Goal: Information Seeking & Learning: Learn about a topic

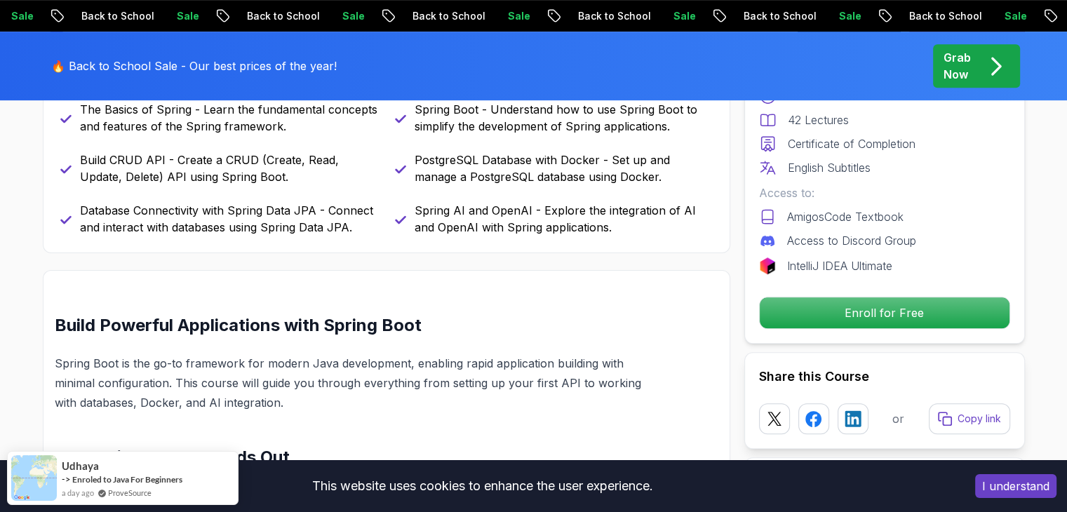
scroll to position [702, 0]
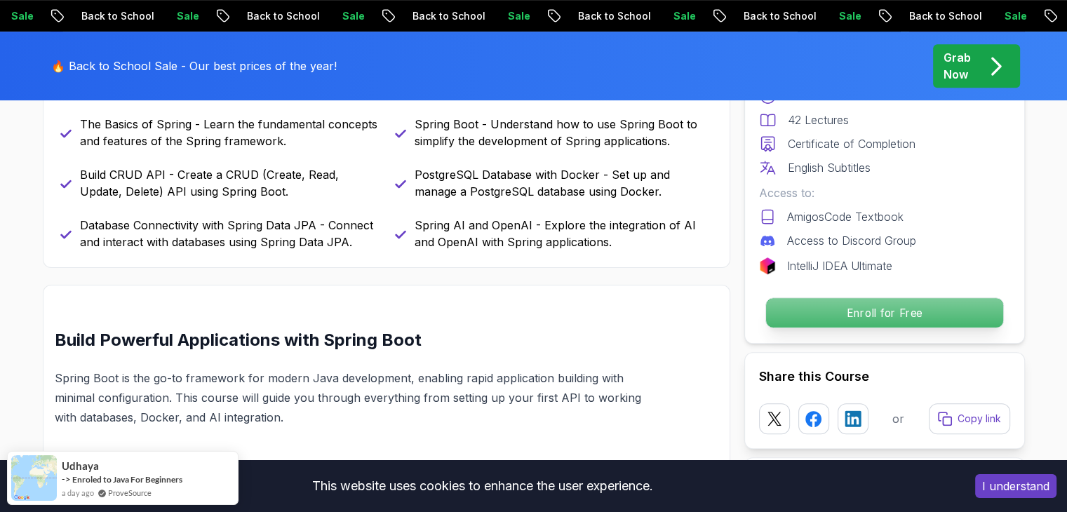
click at [813, 301] on p "Enroll for Free" at bounding box center [883, 312] width 237 height 29
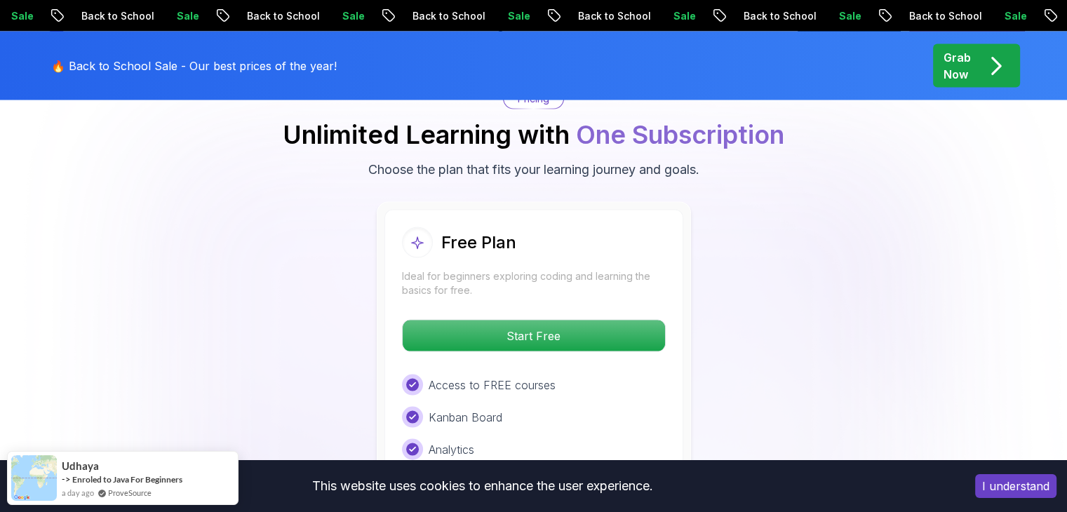
scroll to position [2922, 0]
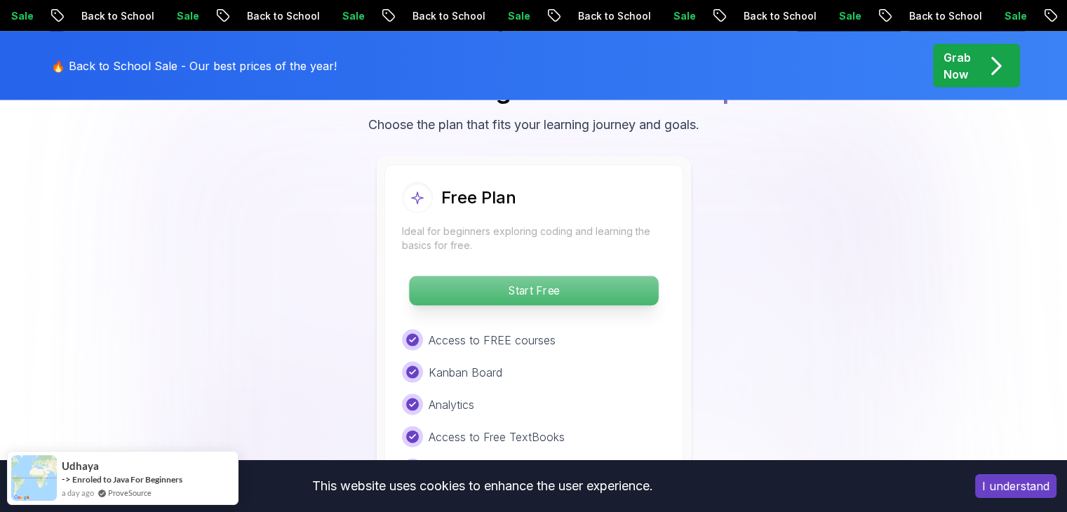
click at [601, 276] on p "Start Free" at bounding box center [533, 290] width 249 height 29
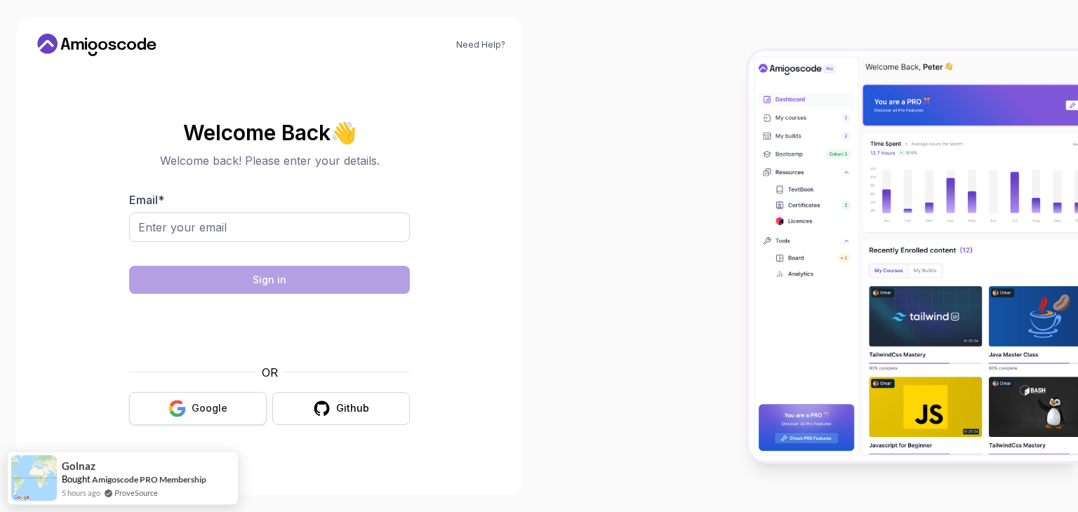
click at [255, 413] on button "Google" at bounding box center [198, 408] width 138 height 33
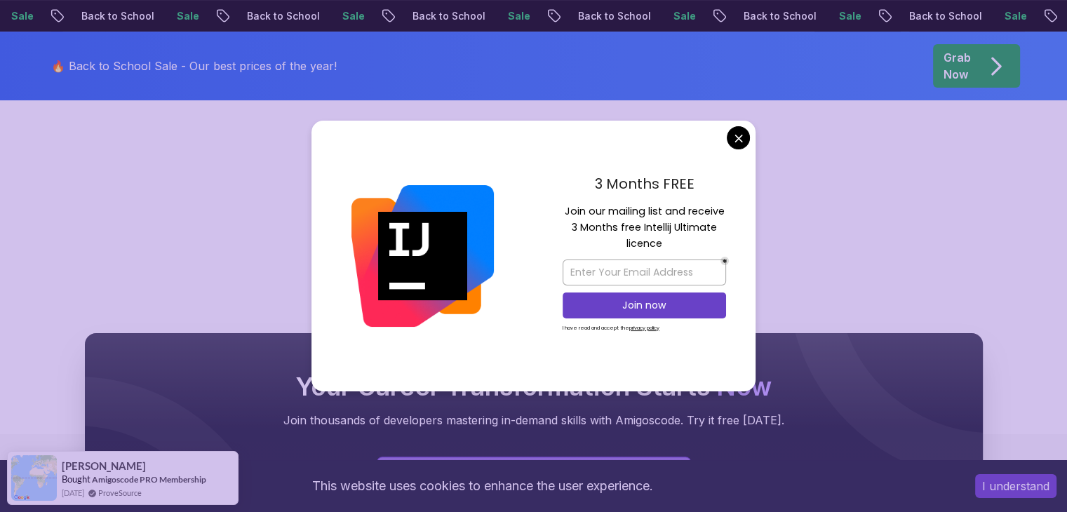
scroll to position [351, 0]
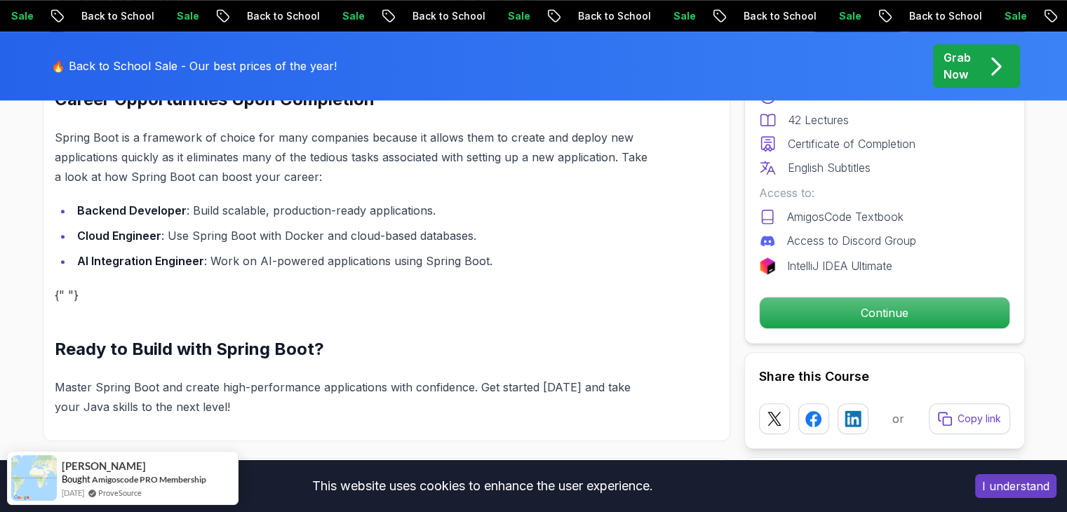
scroll to position [1403, 0]
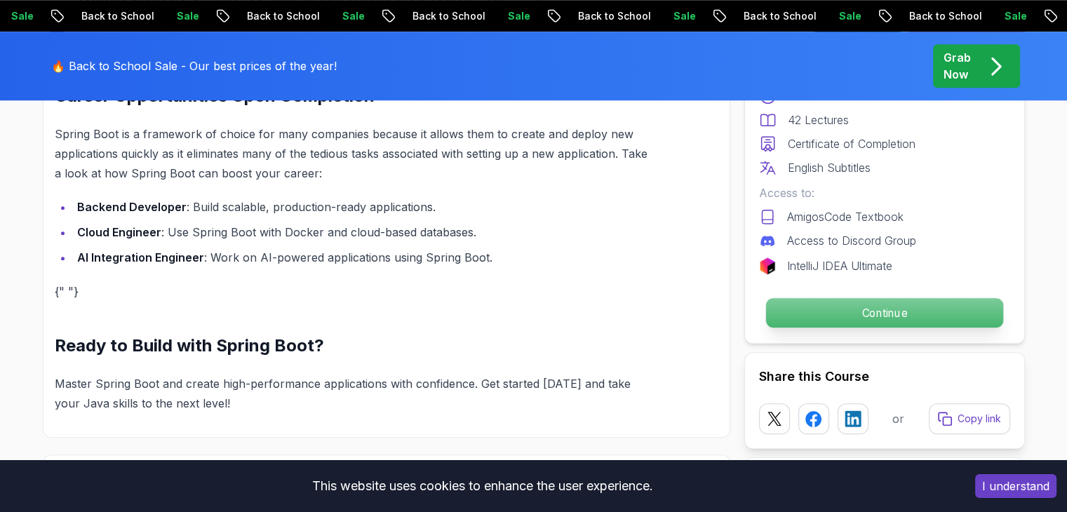
click at [797, 309] on p "Continue" at bounding box center [883, 312] width 237 height 29
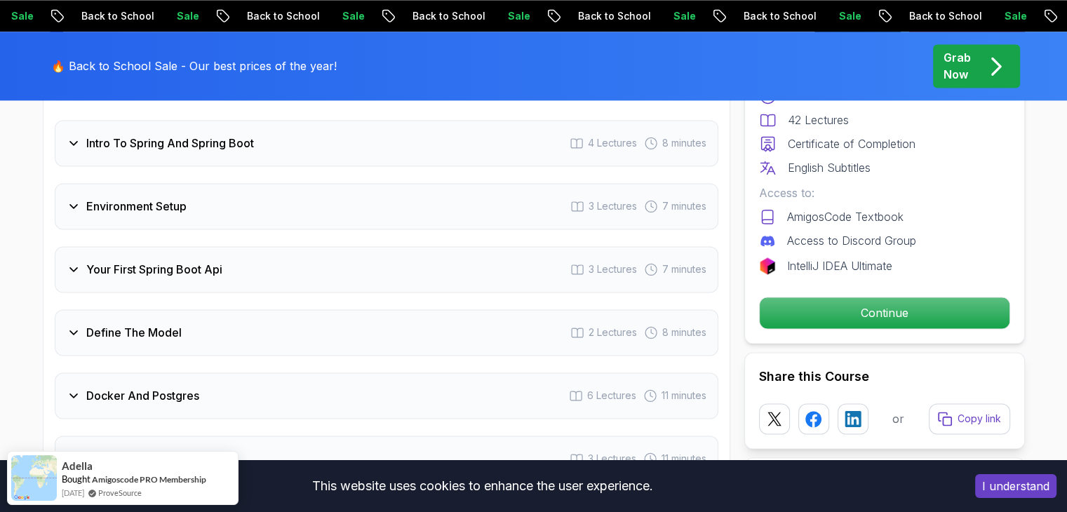
scroll to position [1974, 0]
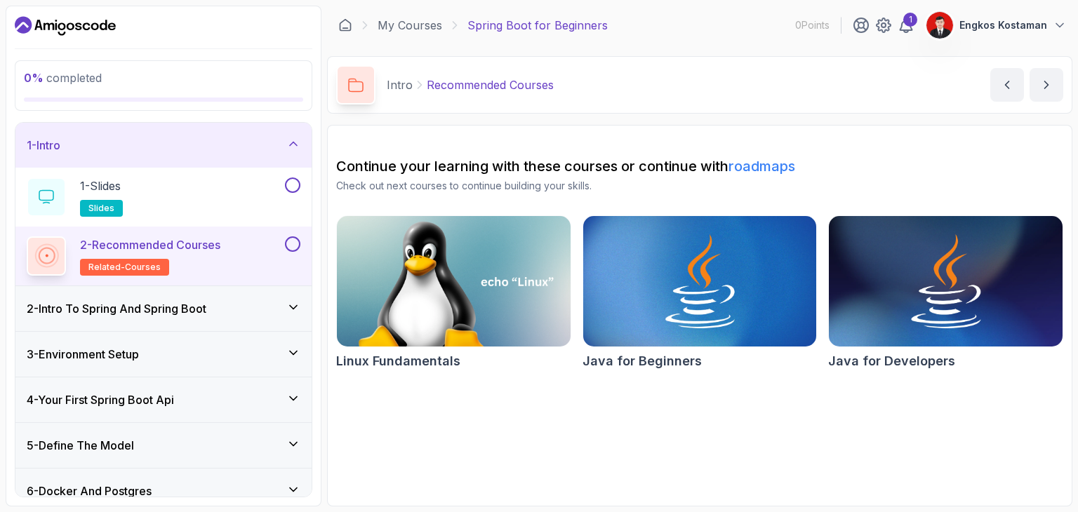
click at [279, 307] on div "2 - Intro To Spring And Spring Boot" at bounding box center [164, 308] width 274 height 17
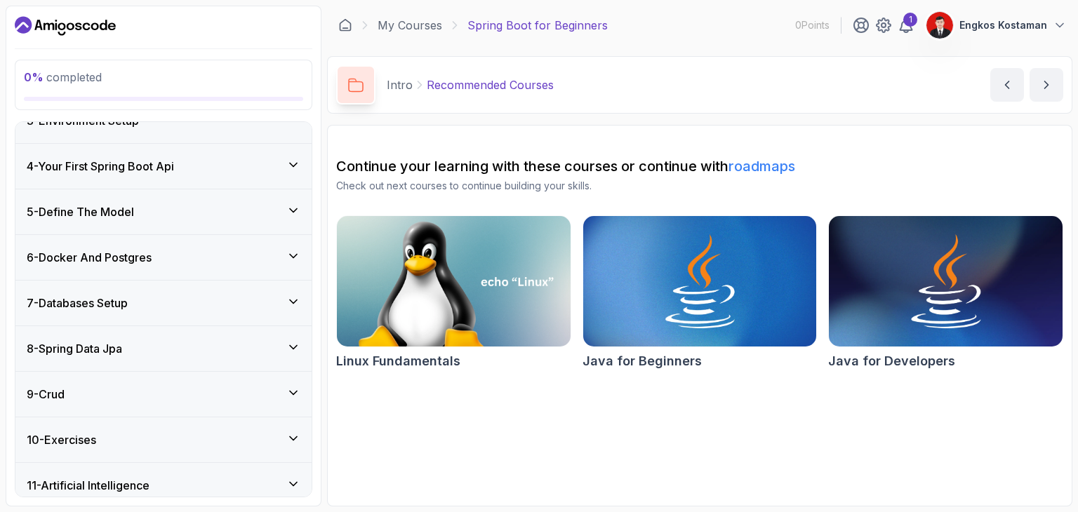
scroll to position [406, 0]
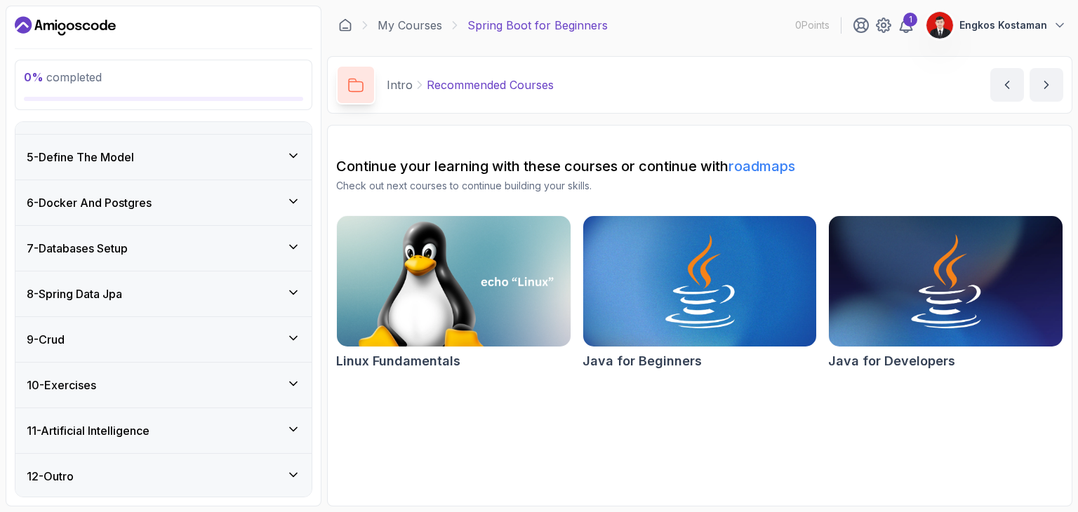
click at [267, 468] on div "12 - Outro" at bounding box center [164, 476] width 274 height 17
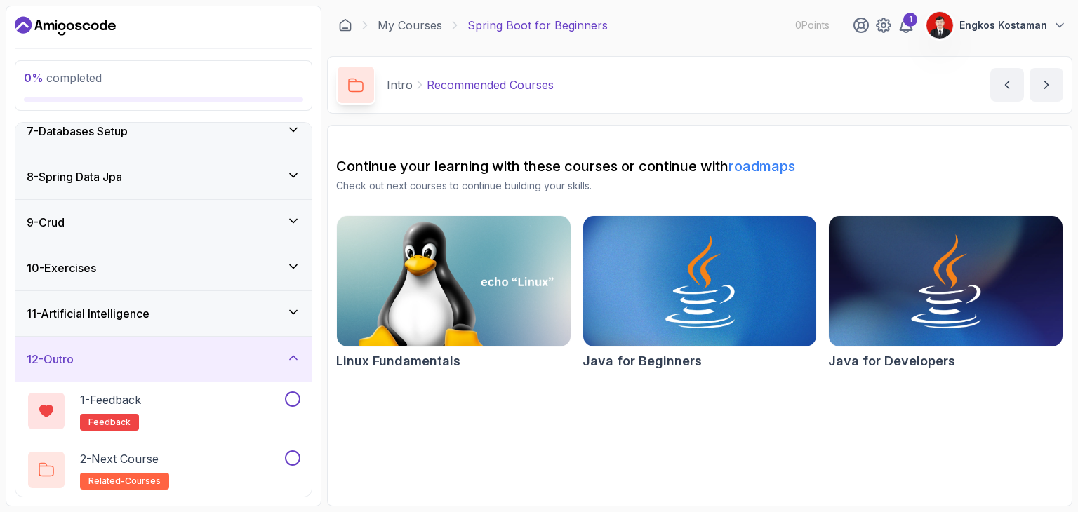
scroll to position [0, 0]
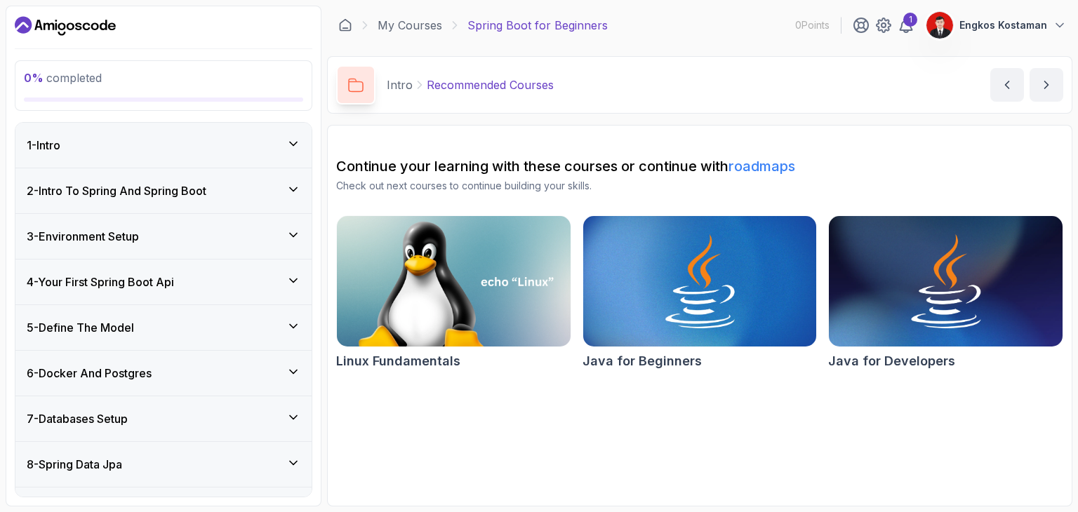
click at [231, 149] on div "1 - Intro" at bounding box center [164, 145] width 274 height 17
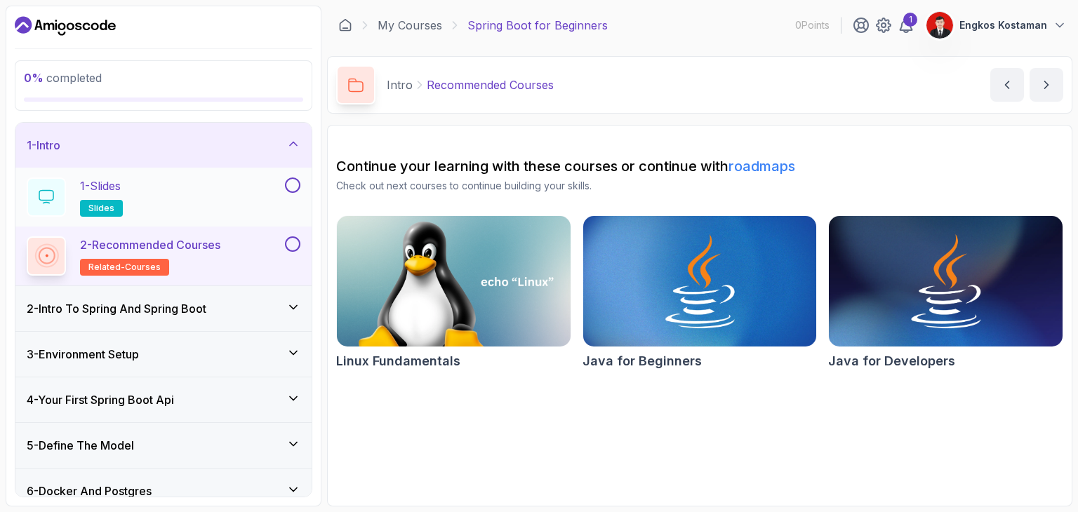
click at [202, 196] on div "1 - Slides slides" at bounding box center [154, 197] width 255 height 39
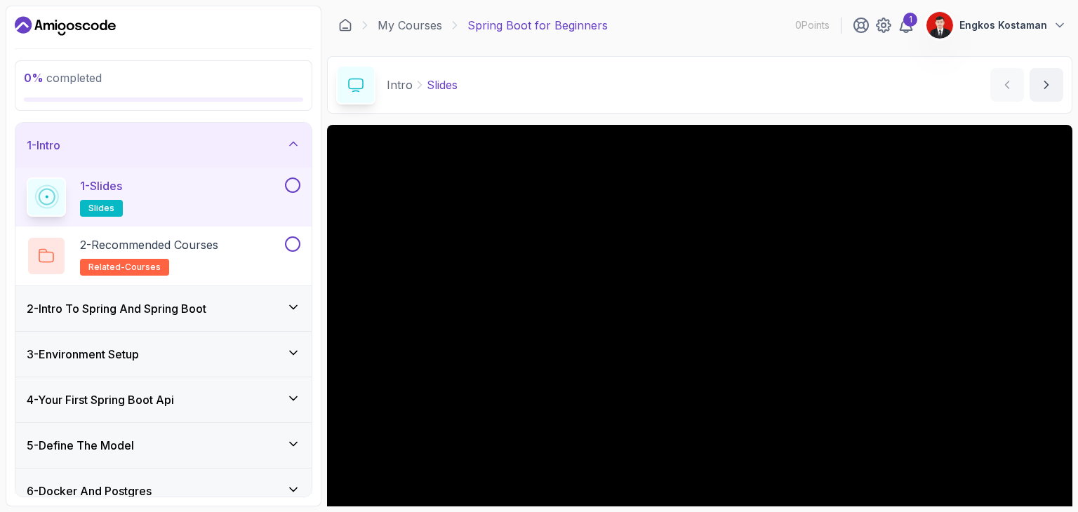
scroll to position [135, 0]
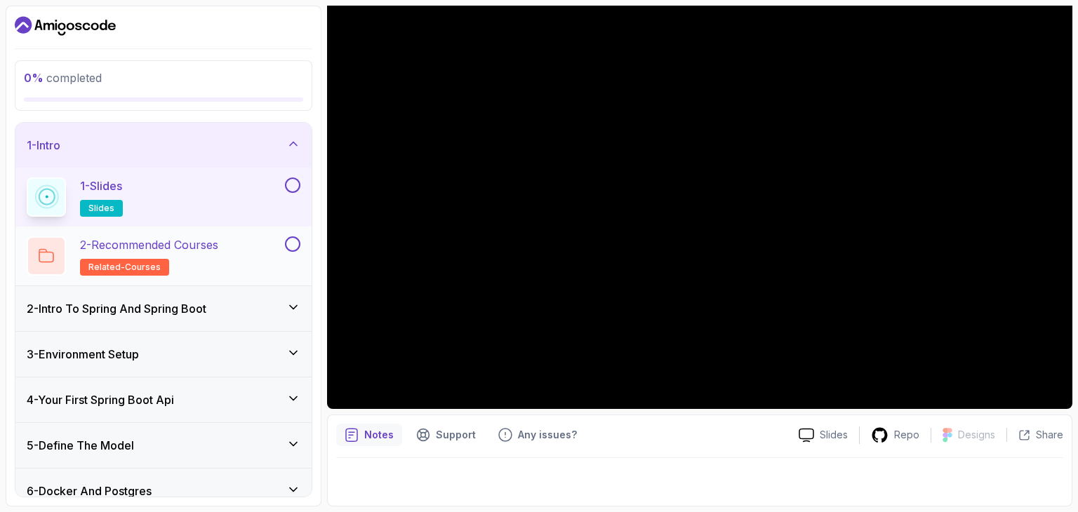
click at [233, 248] on div "2 - Recommended Courses related-courses" at bounding box center [154, 255] width 255 height 39
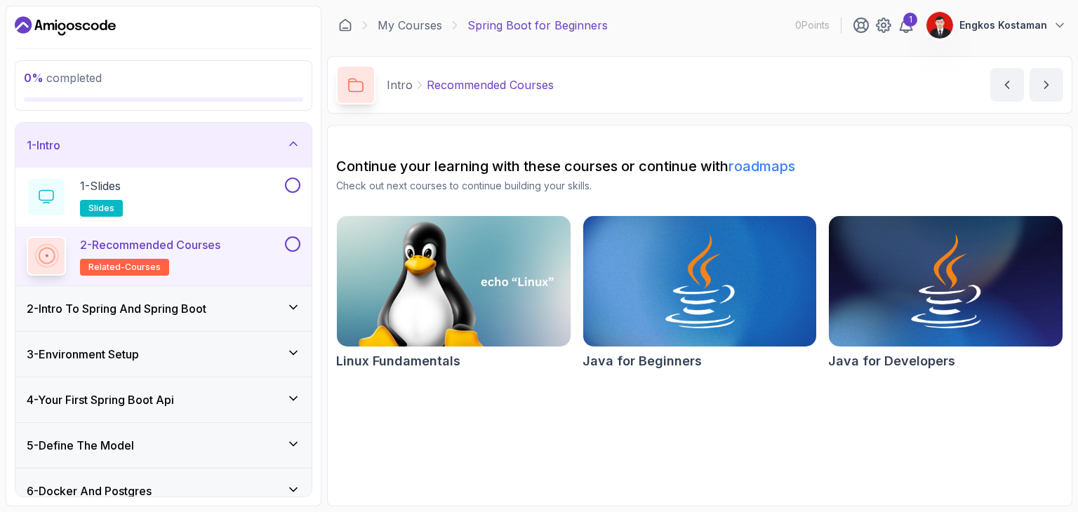
click at [246, 309] on div "2 - Intro To Spring And Spring Boot" at bounding box center [164, 308] width 274 height 17
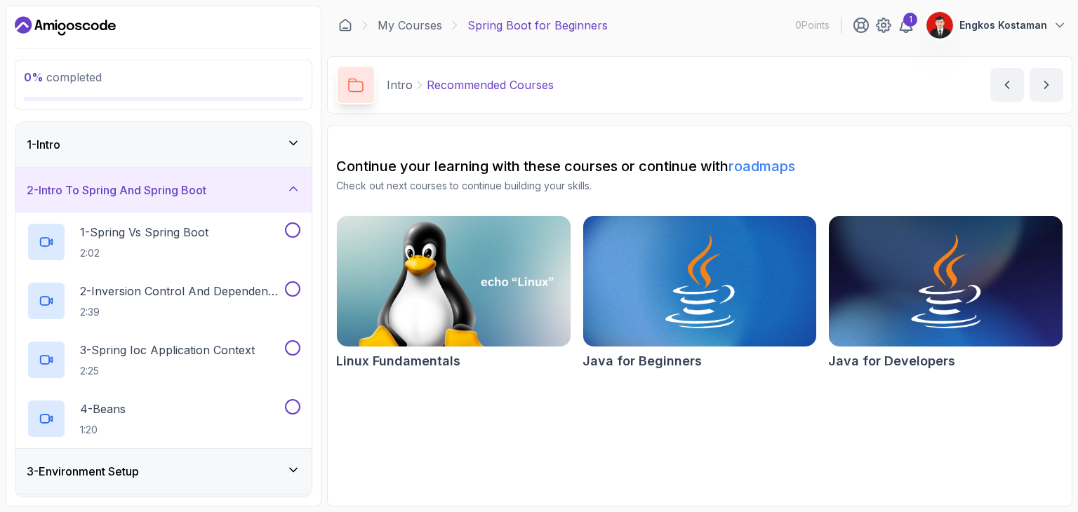
click at [276, 151] on div "1 - Intro" at bounding box center [164, 144] width 274 height 17
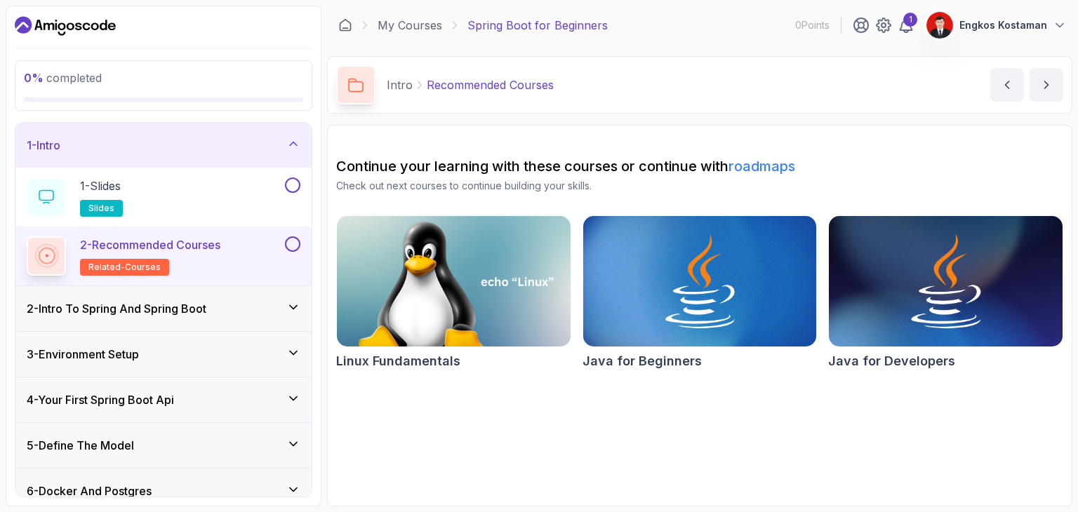
click at [292, 246] on button at bounding box center [292, 243] width 15 height 15
click at [288, 186] on button at bounding box center [292, 185] width 15 height 15
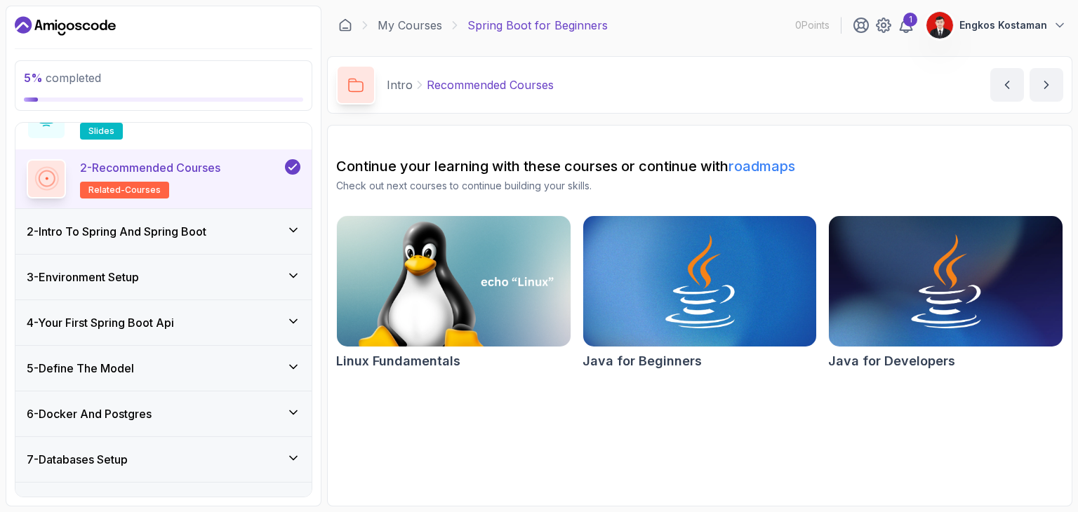
scroll to position [81, 0]
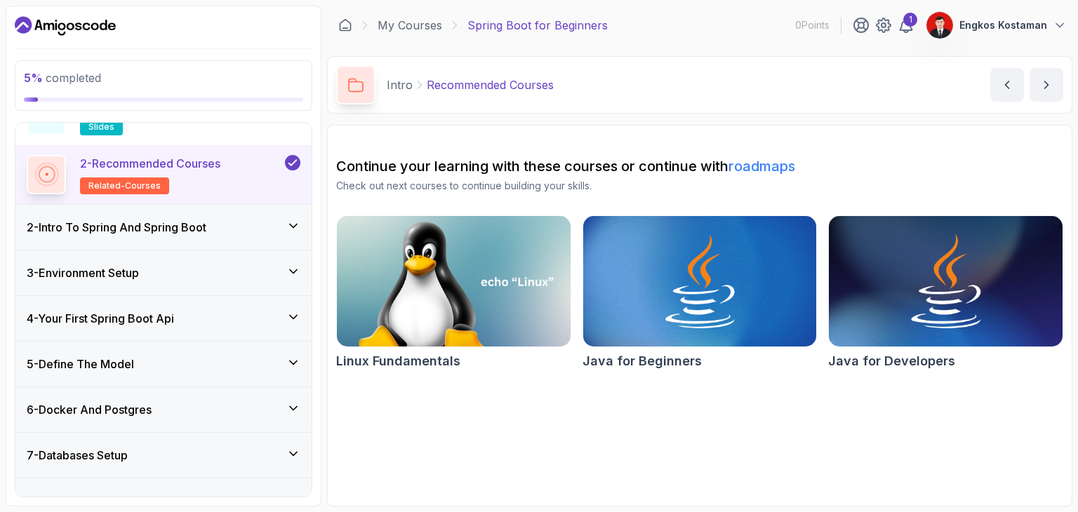
click at [278, 233] on div "2 - Intro To Spring And Spring Boot" at bounding box center [164, 227] width 274 height 17
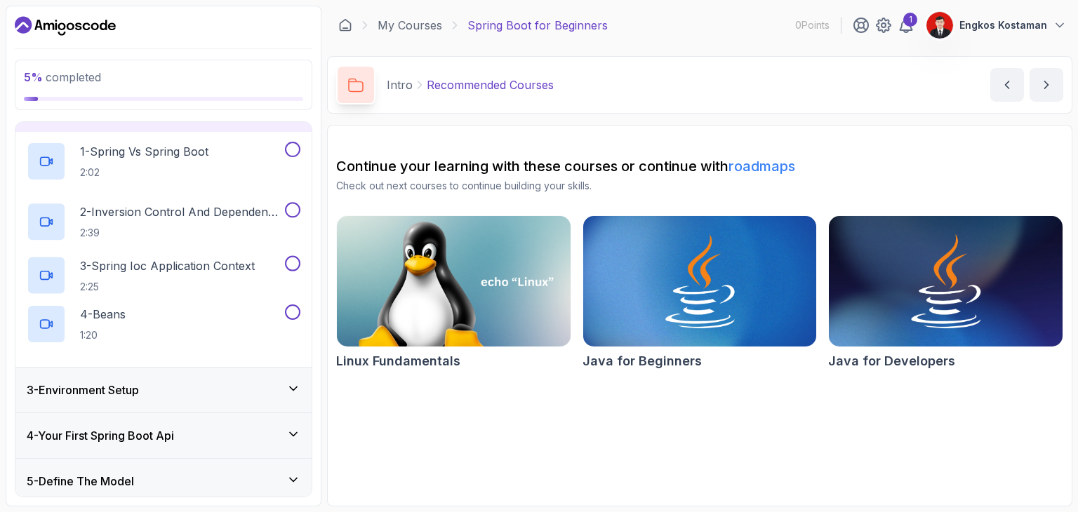
scroll to position [53, 0]
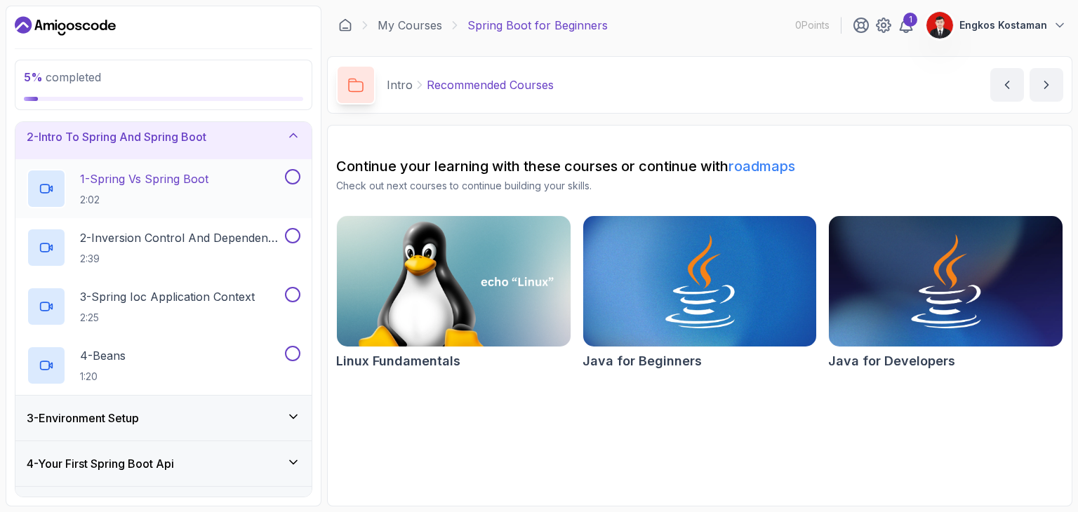
click at [227, 205] on div "1 - Spring Vs Spring Boot 2:02" at bounding box center [154, 188] width 255 height 39
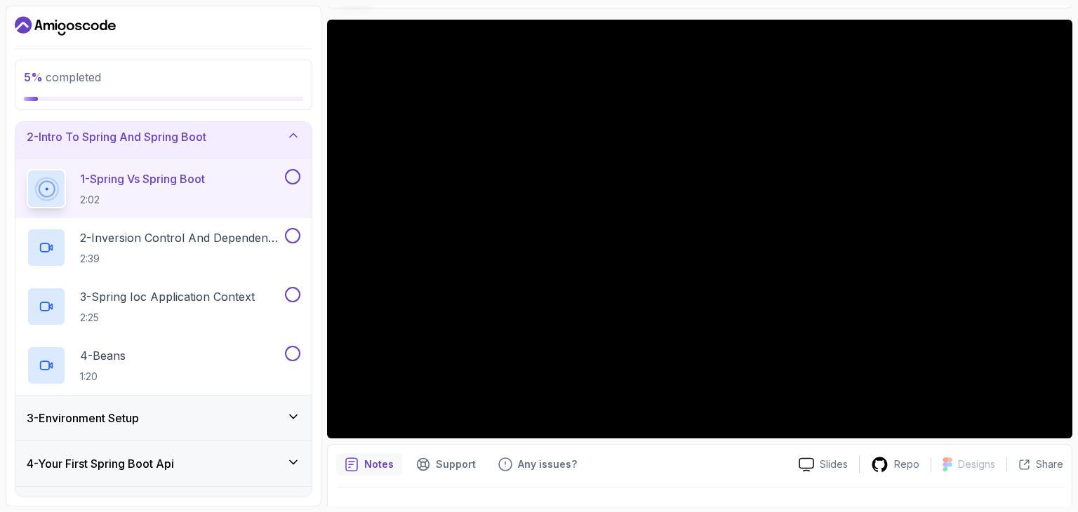
scroll to position [106, 0]
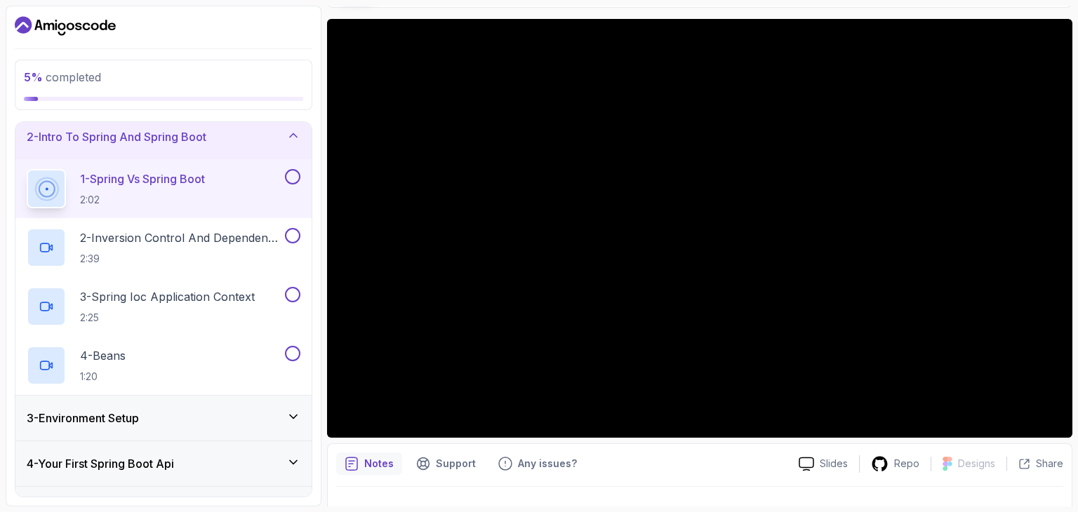
click at [295, 178] on button at bounding box center [292, 176] width 15 height 15
click at [299, 237] on button at bounding box center [292, 235] width 15 height 15
click at [290, 288] on button at bounding box center [292, 294] width 15 height 15
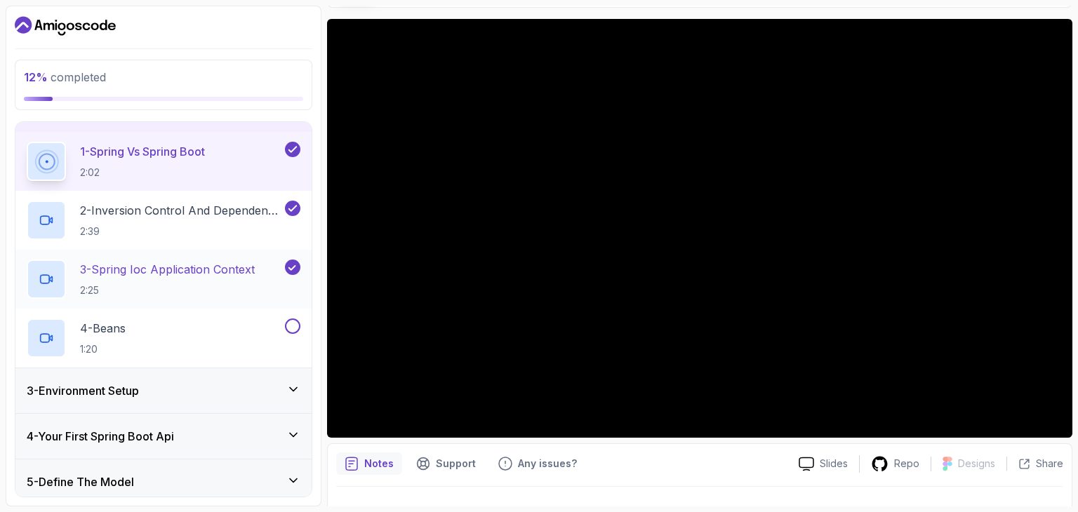
scroll to position [103, 0]
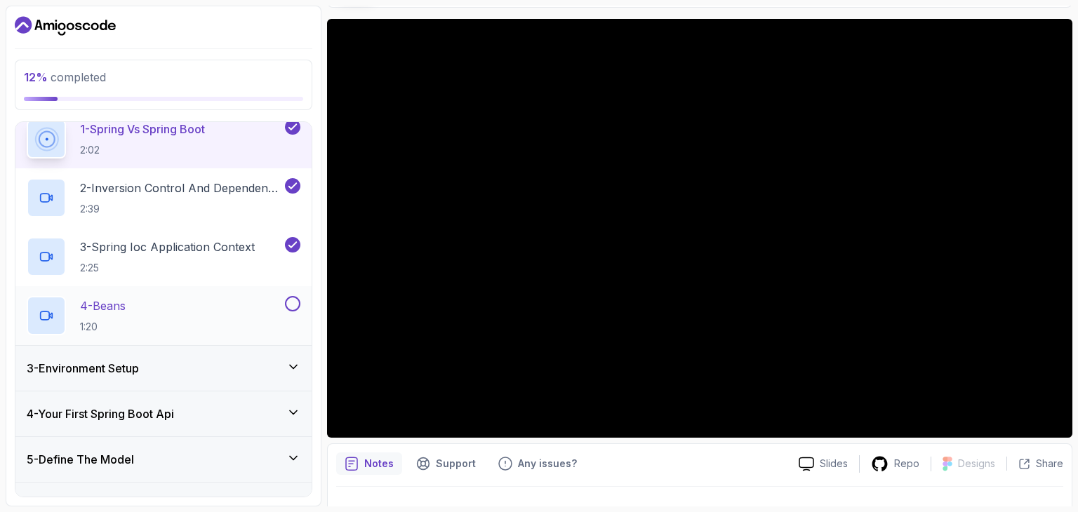
click at [294, 313] on button "4 - Beans 1:20" at bounding box center [164, 315] width 274 height 39
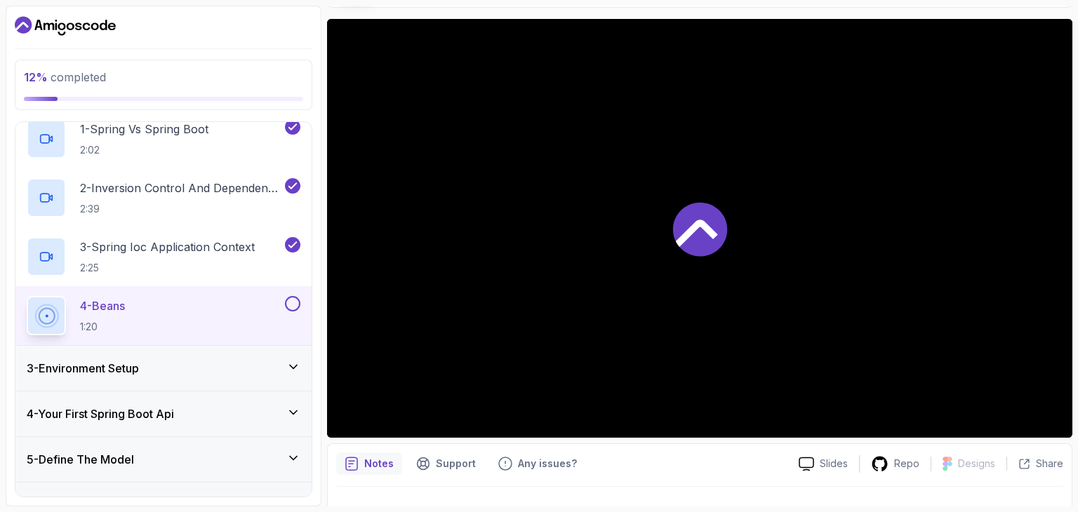
scroll to position [164, 0]
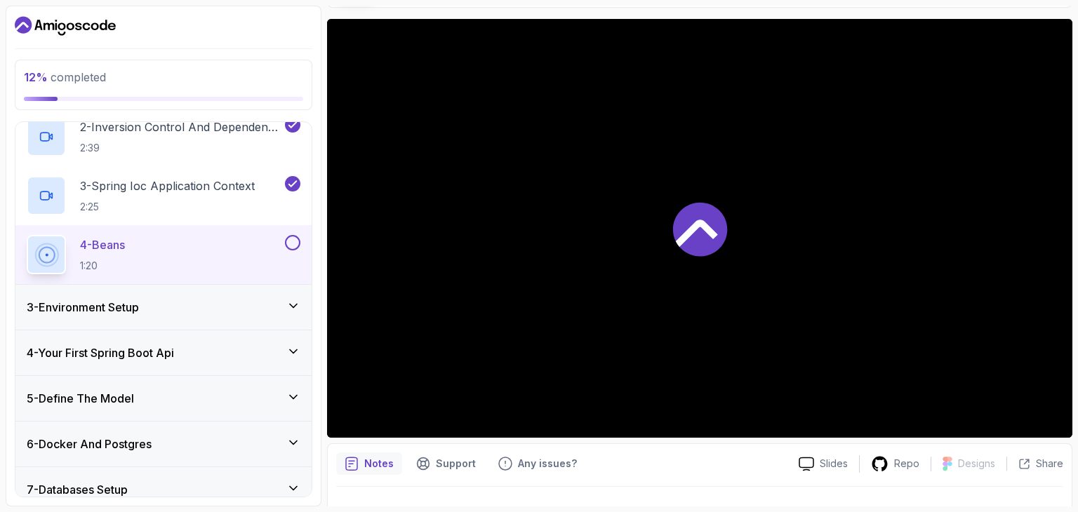
click at [295, 295] on div "3 - Environment Setup" at bounding box center [163, 307] width 296 height 45
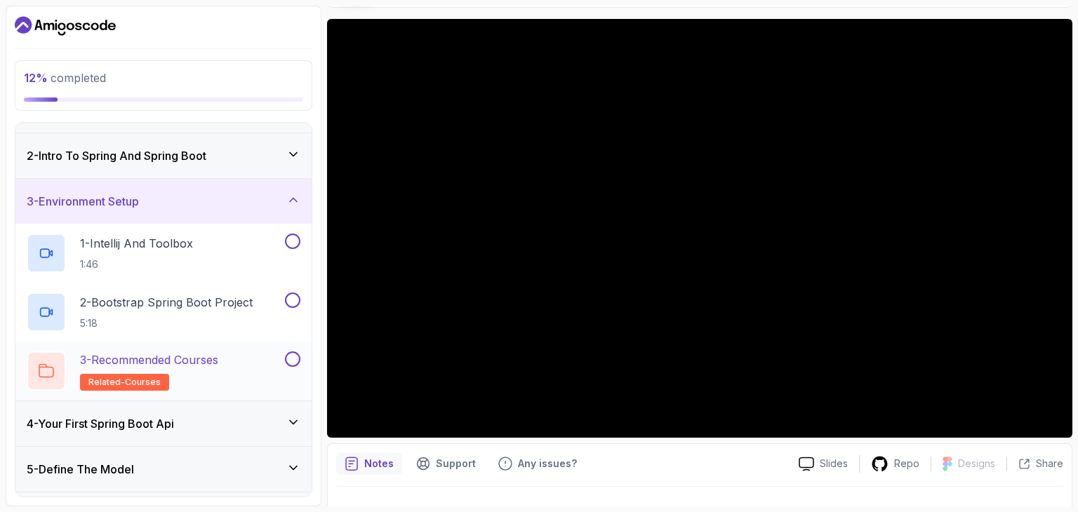
scroll to position [34, 0]
click at [276, 155] on div "2 - Intro To Spring And Spring Boot" at bounding box center [164, 157] width 274 height 17
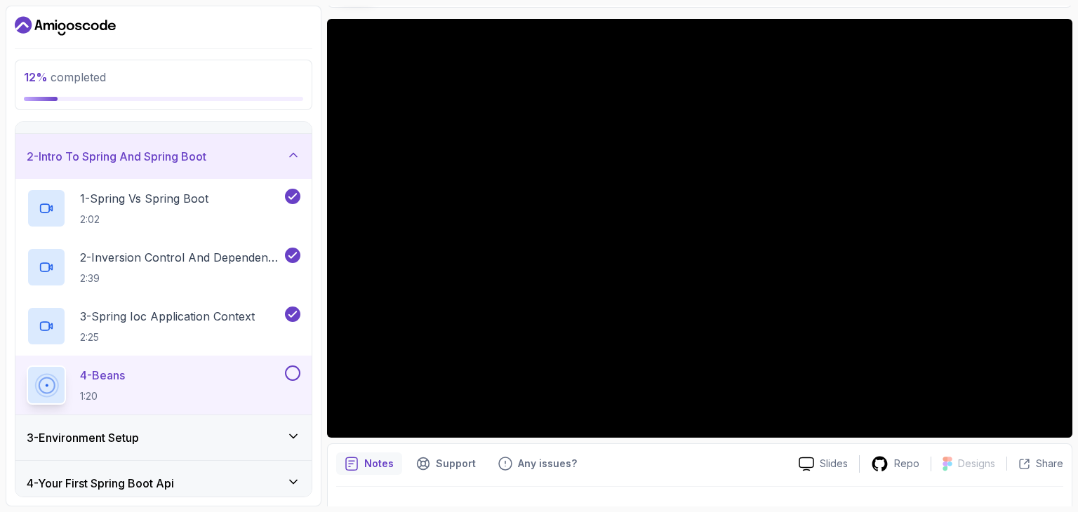
click at [290, 370] on button at bounding box center [292, 373] width 15 height 15
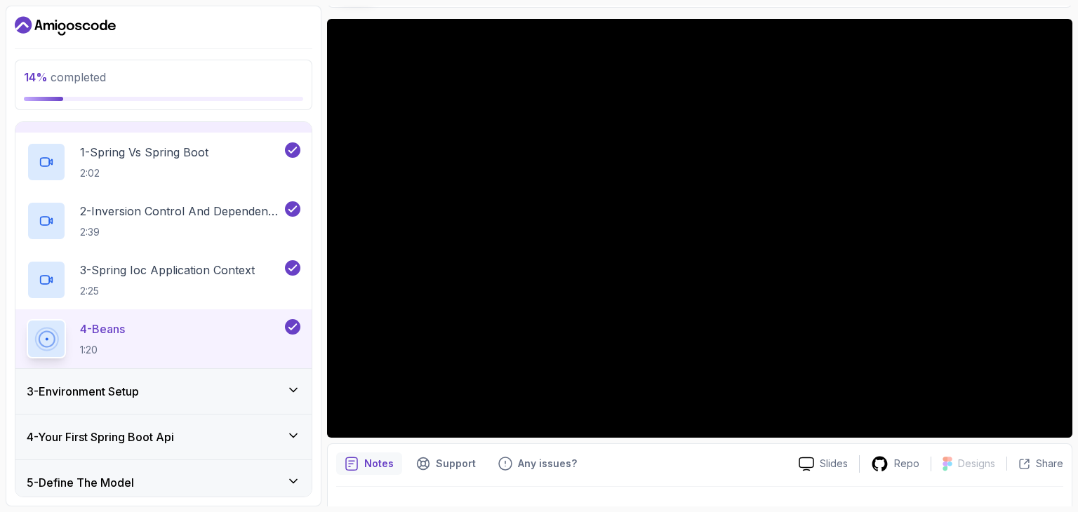
scroll to position [81, 0]
click at [283, 388] on div "3 - Environment Setup" at bounding box center [164, 390] width 274 height 17
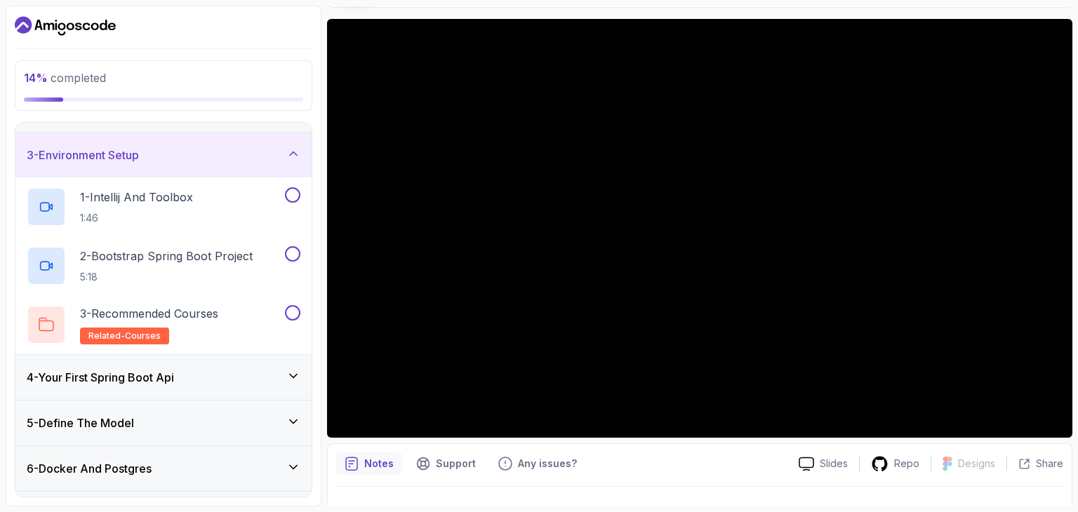
scroll to position [126, 0]
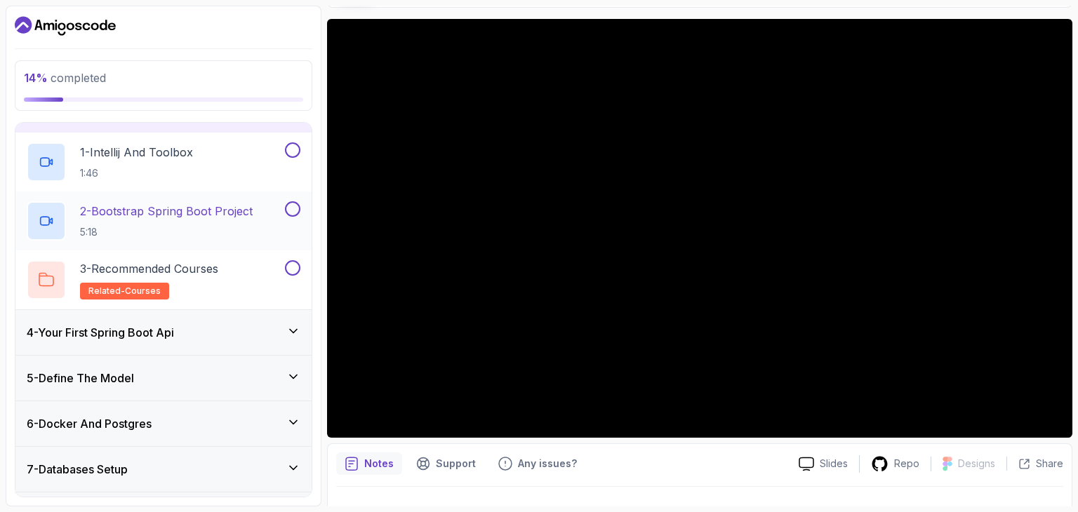
click at [295, 208] on button at bounding box center [292, 208] width 15 height 15
click at [297, 147] on button at bounding box center [292, 149] width 15 height 15
click at [248, 263] on div "3 - Recommended Courses related-courses" at bounding box center [154, 279] width 255 height 39
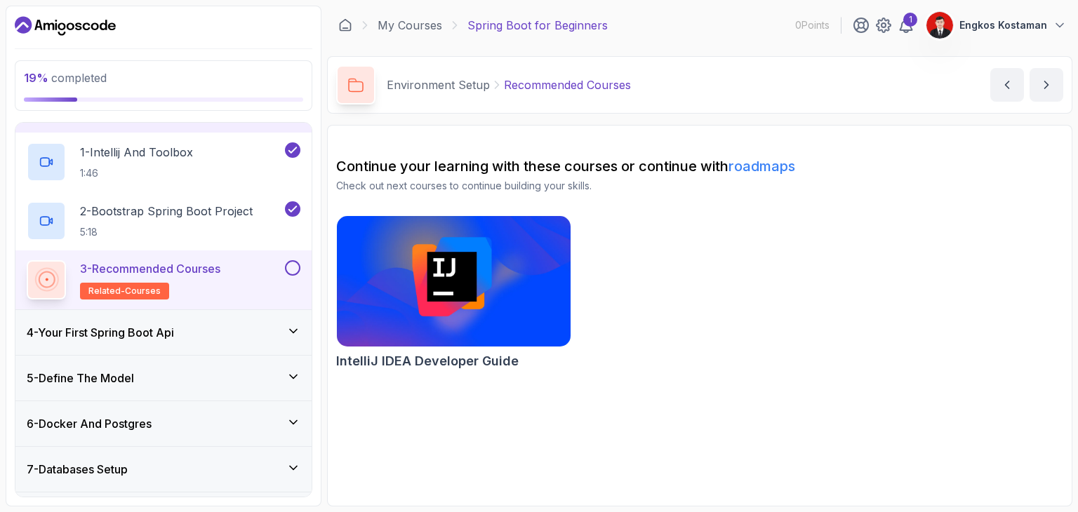
click at [302, 259] on div "3 - Recommended Courses related-courses" at bounding box center [163, 279] width 296 height 59
click at [287, 271] on button at bounding box center [292, 267] width 15 height 15
click at [297, 341] on div "4 - Your First Spring Boot Api" at bounding box center [163, 332] width 296 height 45
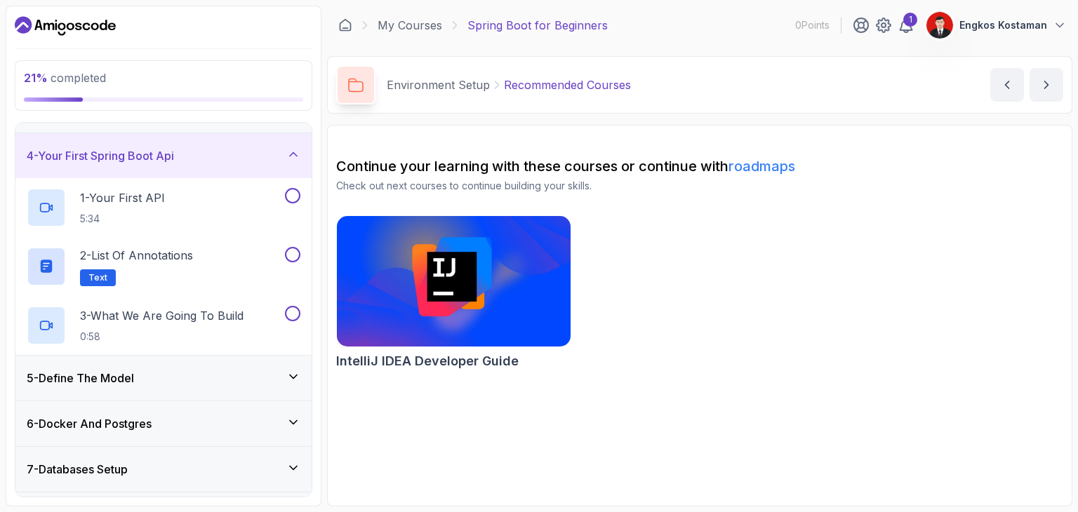
scroll to position [158, 0]
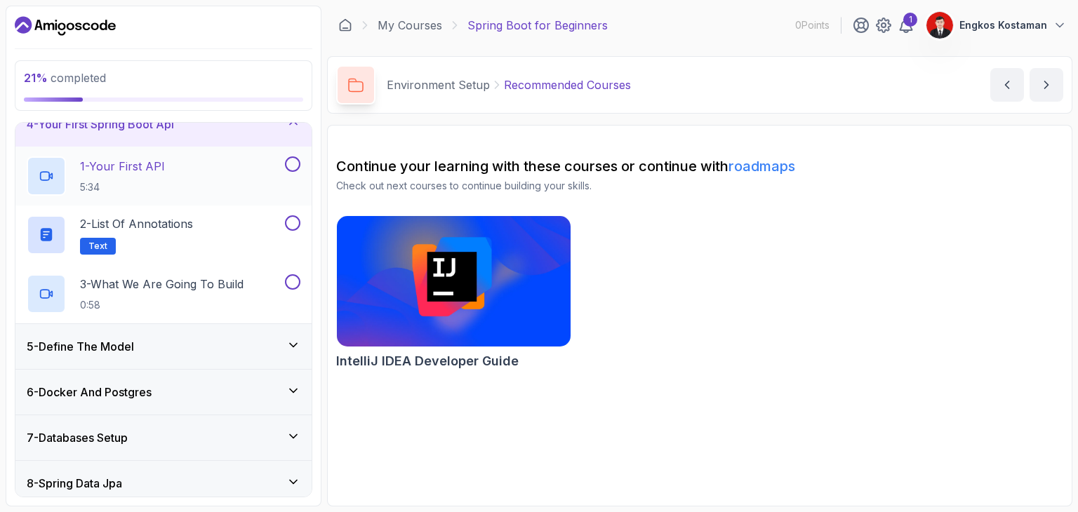
click at [293, 162] on button at bounding box center [292, 163] width 15 height 15
click at [255, 220] on div "2 - List of Annotations Text" at bounding box center [154, 234] width 255 height 39
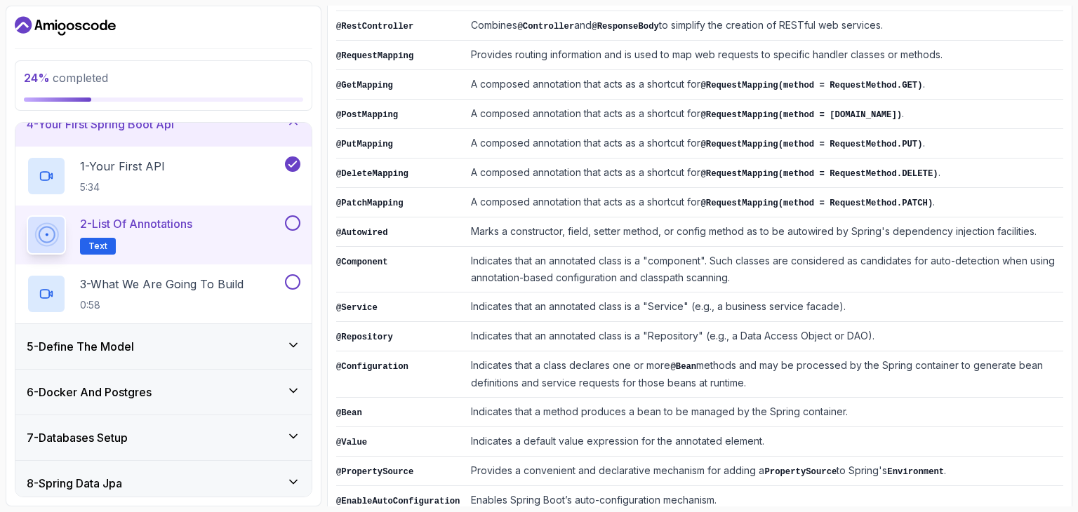
scroll to position [345, 0]
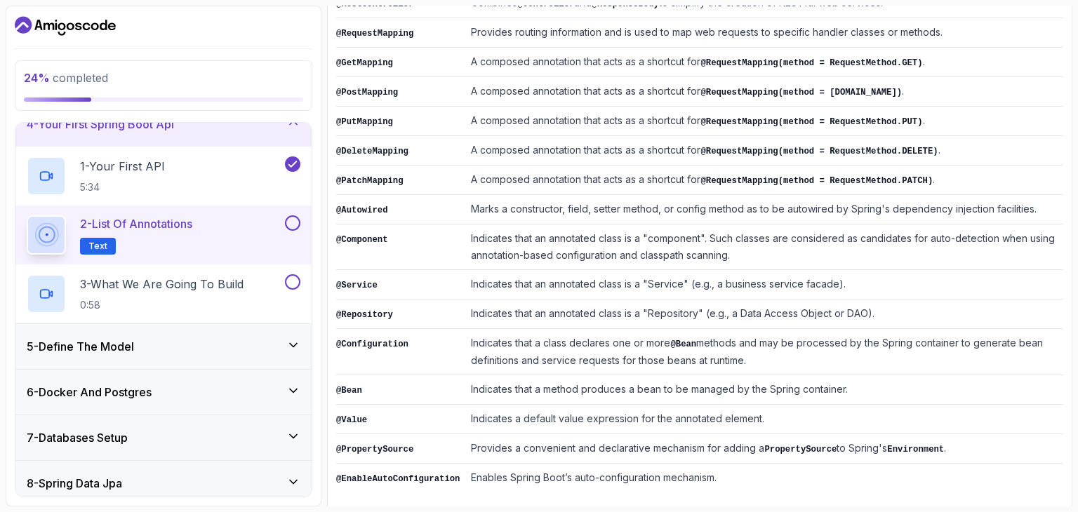
click at [294, 221] on button at bounding box center [292, 222] width 15 height 15
click at [292, 284] on button at bounding box center [292, 281] width 15 height 15
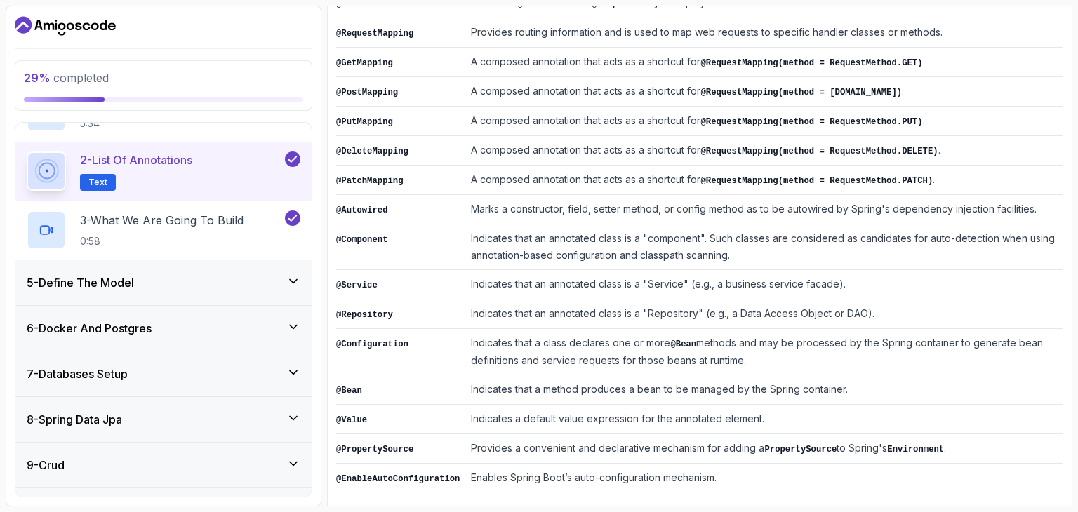
click at [288, 279] on icon at bounding box center [293, 281] width 14 height 14
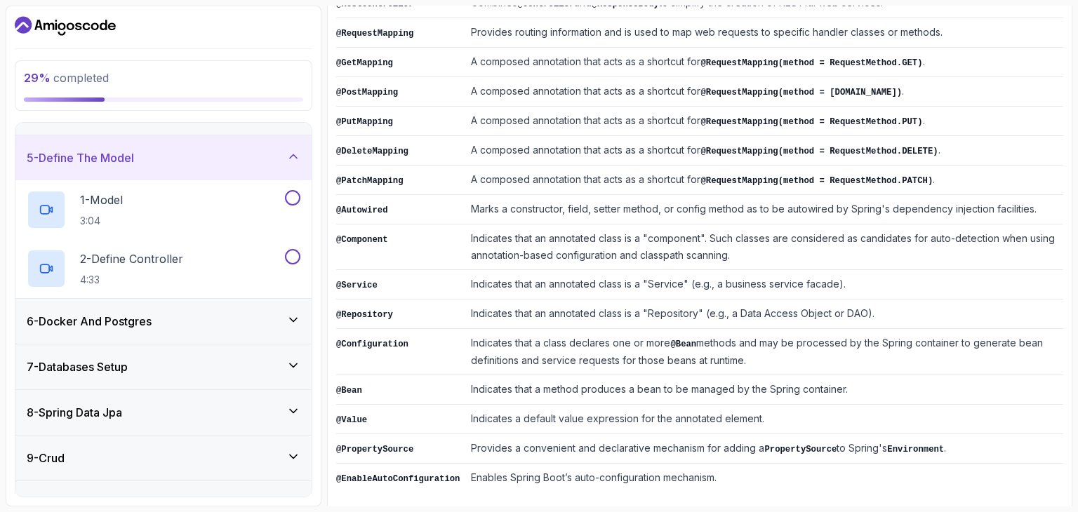
scroll to position [200, 0]
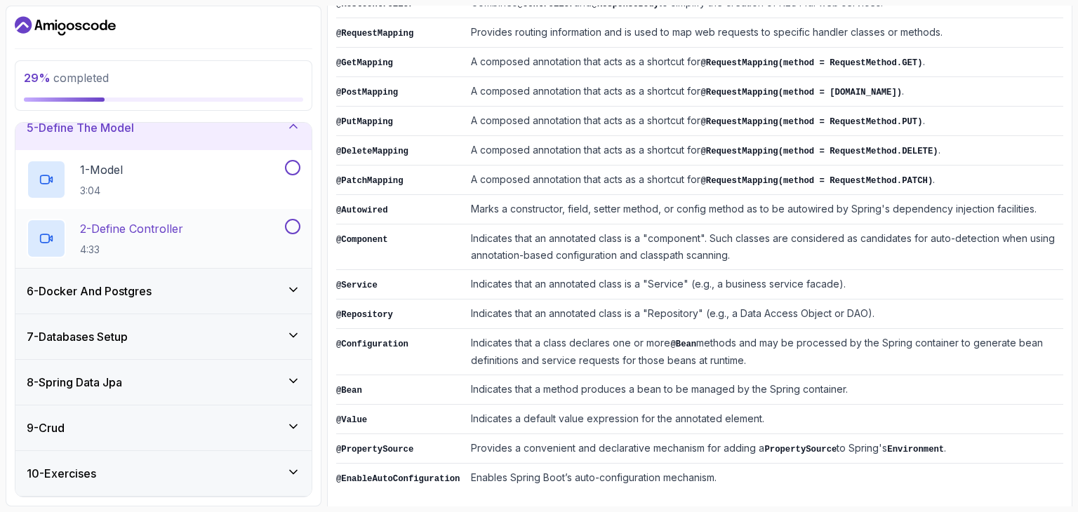
click at [295, 231] on button at bounding box center [292, 226] width 15 height 15
click at [291, 167] on button at bounding box center [292, 167] width 15 height 15
click at [286, 279] on div "6 - Docker And Postgres" at bounding box center [163, 291] width 296 height 45
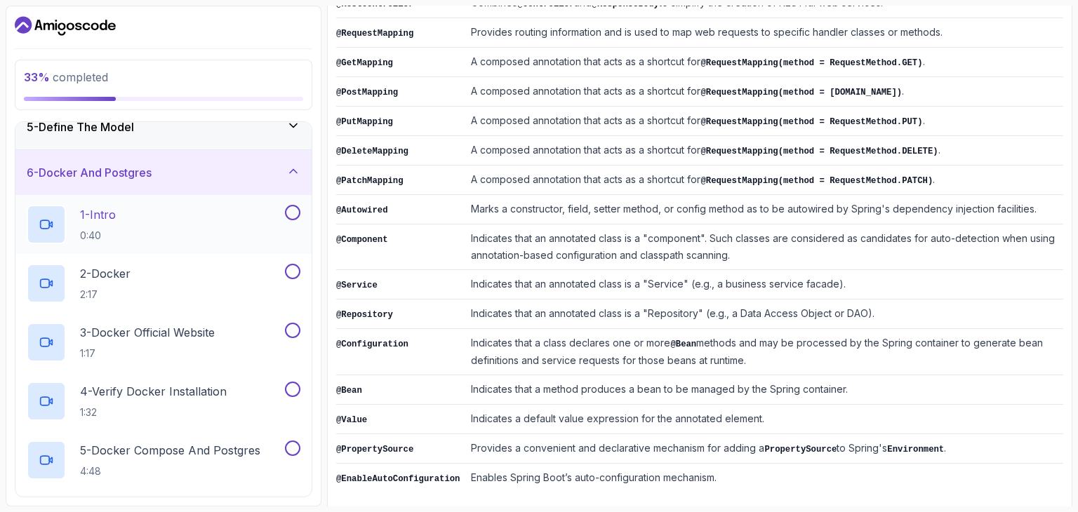
click at [296, 229] on button "1 - Intro 0:40" at bounding box center [164, 224] width 274 height 39
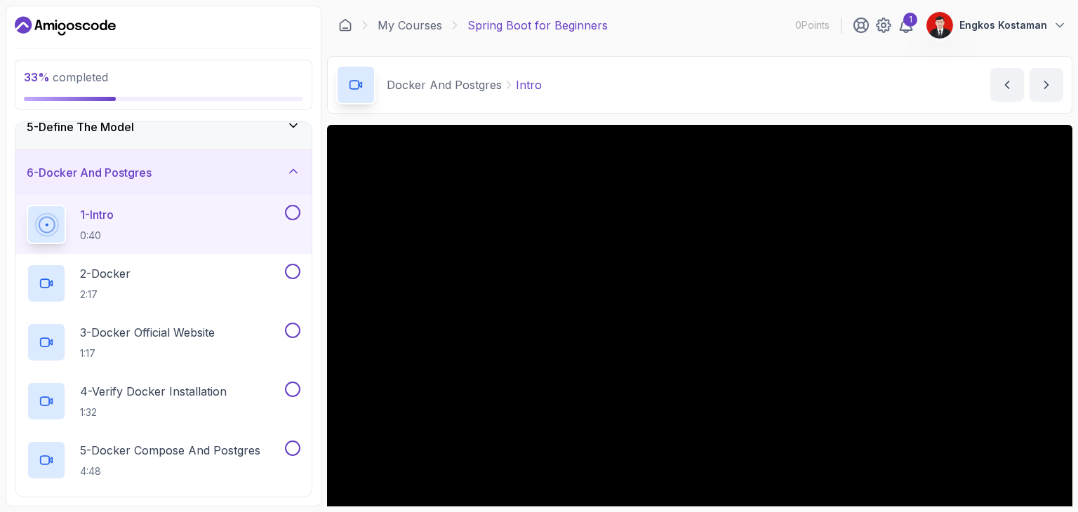
click at [291, 217] on button at bounding box center [292, 212] width 15 height 15
click at [295, 274] on button at bounding box center [292, 271] width 15 height 15
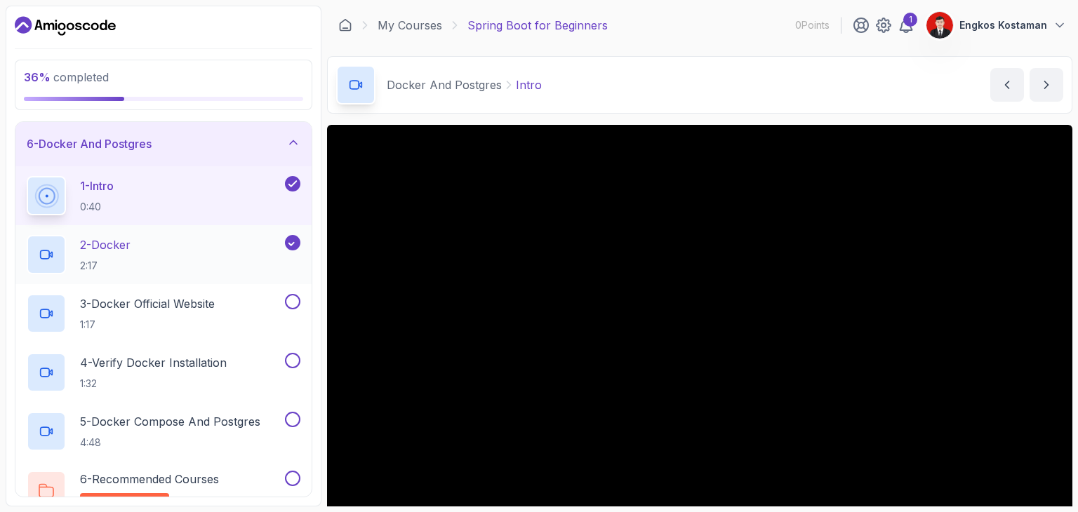
scroll to position [232, 0]
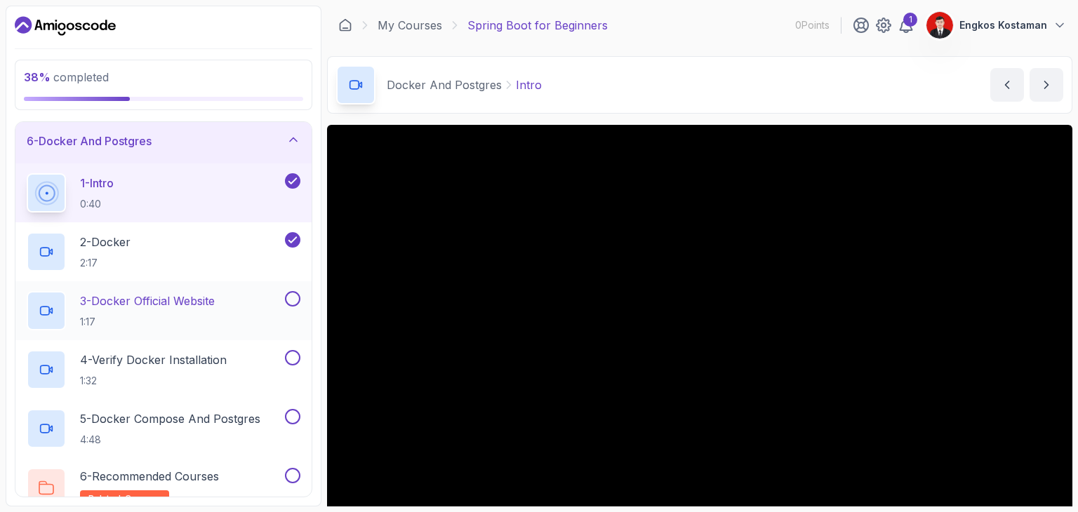
click at [293, 297] on button at bounding box center [292, 298] width 15 height 15
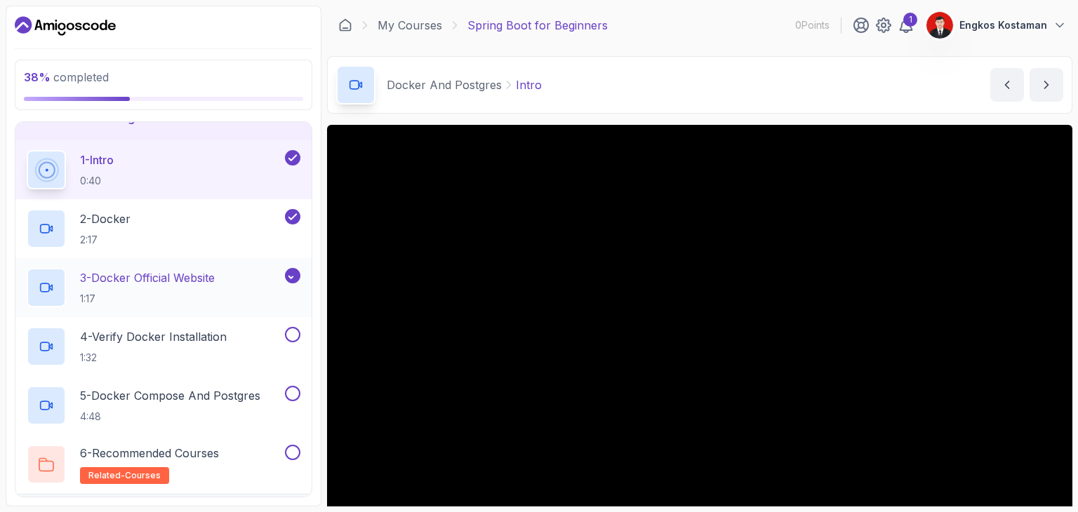
scroll to position [257, 0]
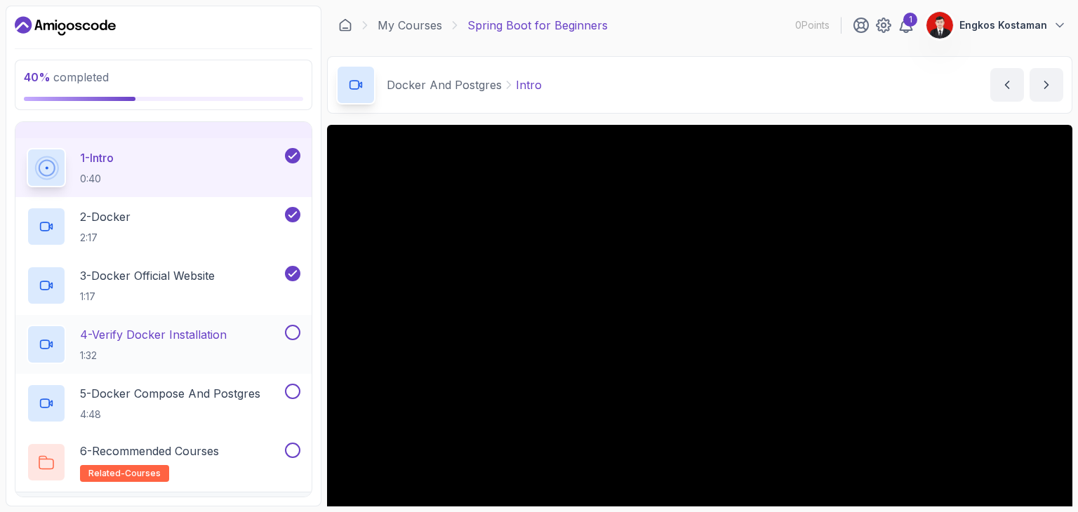
click at [292, 330] on button at bounding box center [292, 332] width 15 height 15
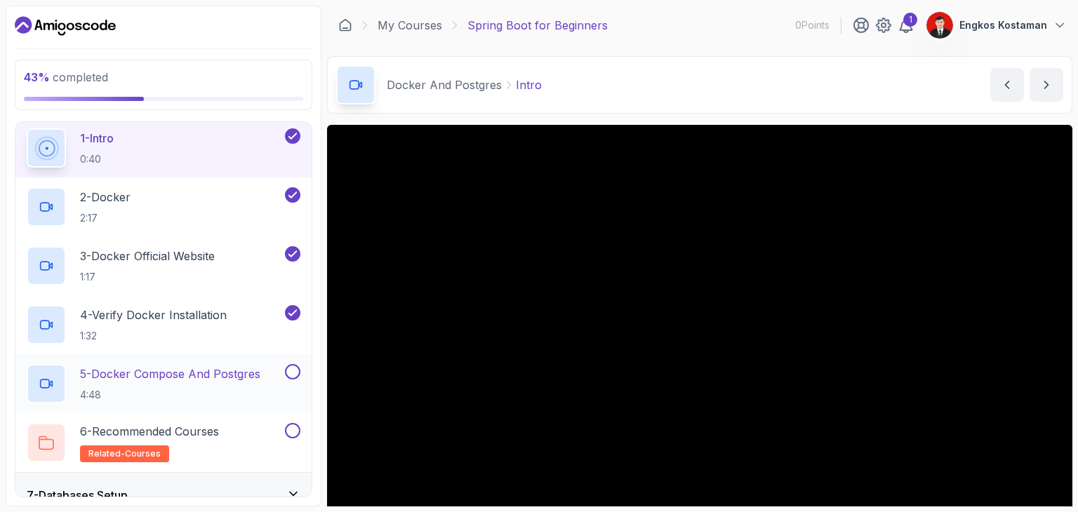
click at [291, 365] on button at bounding box center [292, 371] width 15 height 15
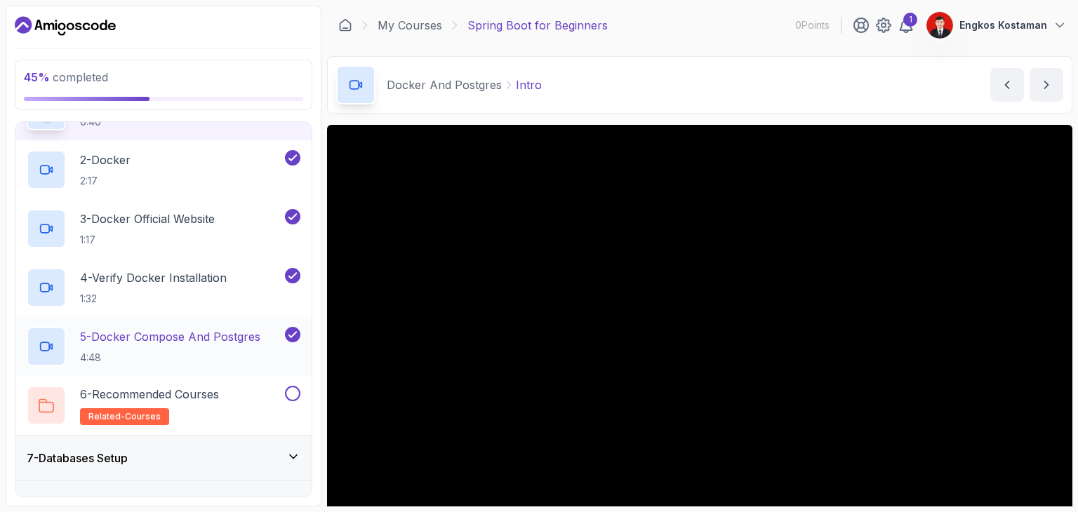
click at [290, 366] on div "5 - Docker Compose And Postgres 4:48" at bounding box center [163, 346] width 296 height 59
click at [292, 377] on div "6 - Recommended Courses related-courses" at bounding box center [163, 405] width 296 height 59
click at [238, 400] on div "6 - Recommended Courses related-courses" at bounding box center [154, 405] width 255 height 39
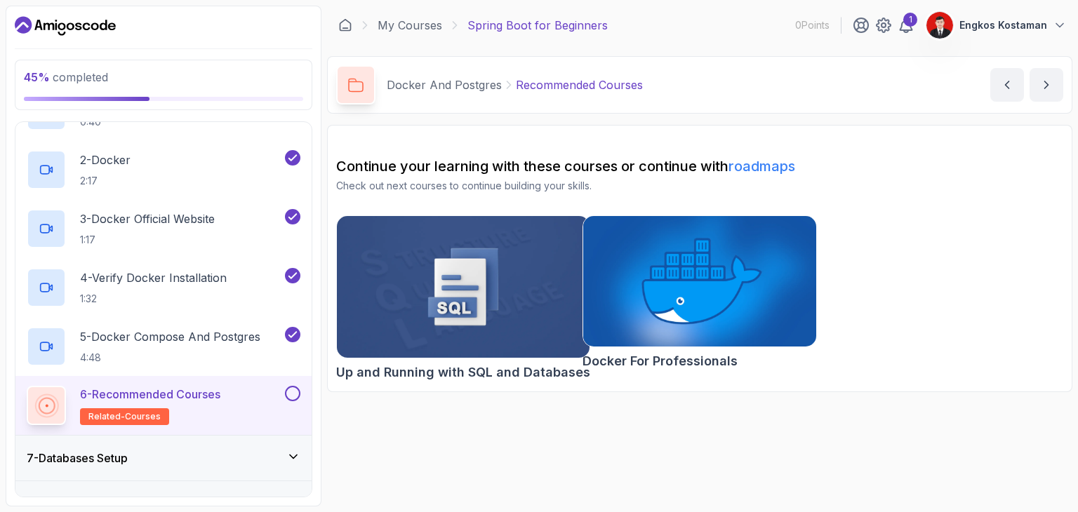
scroll to position [323, 0]
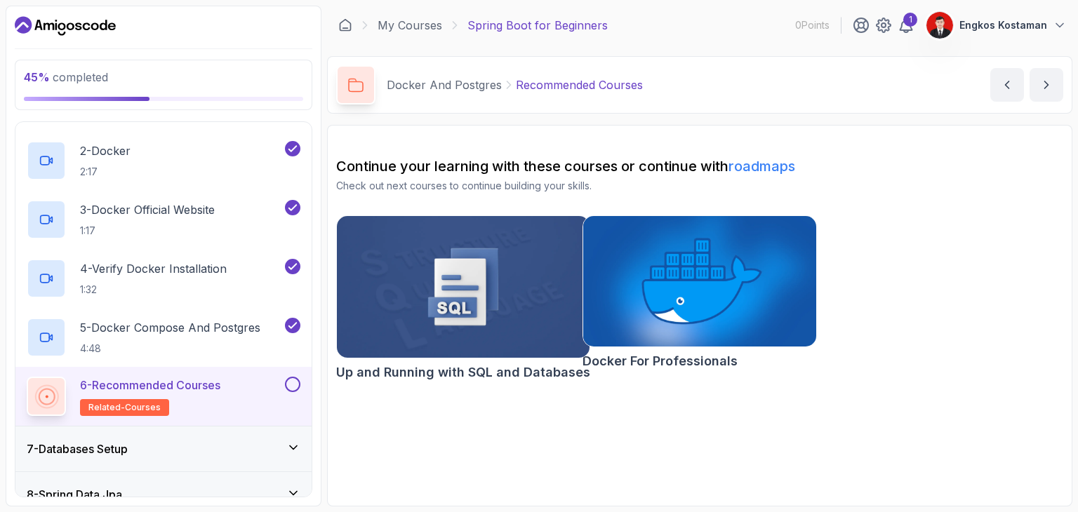
click at [297, 382] on button at bounding box center [292, 384] width 15 height 15
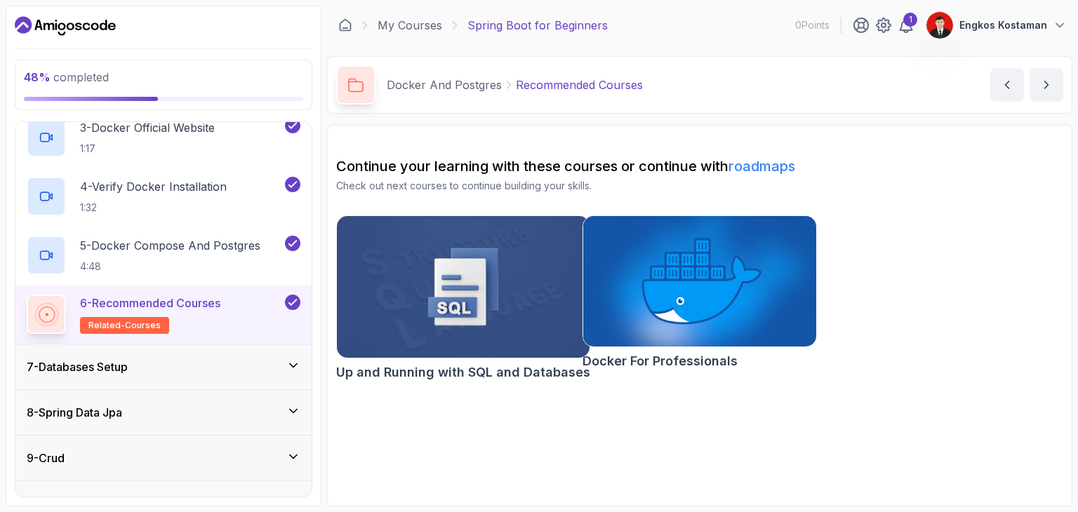
click at [205, 360] on div "7 - Databases Setup" at bounding box center [164, 367] width 274 height 17
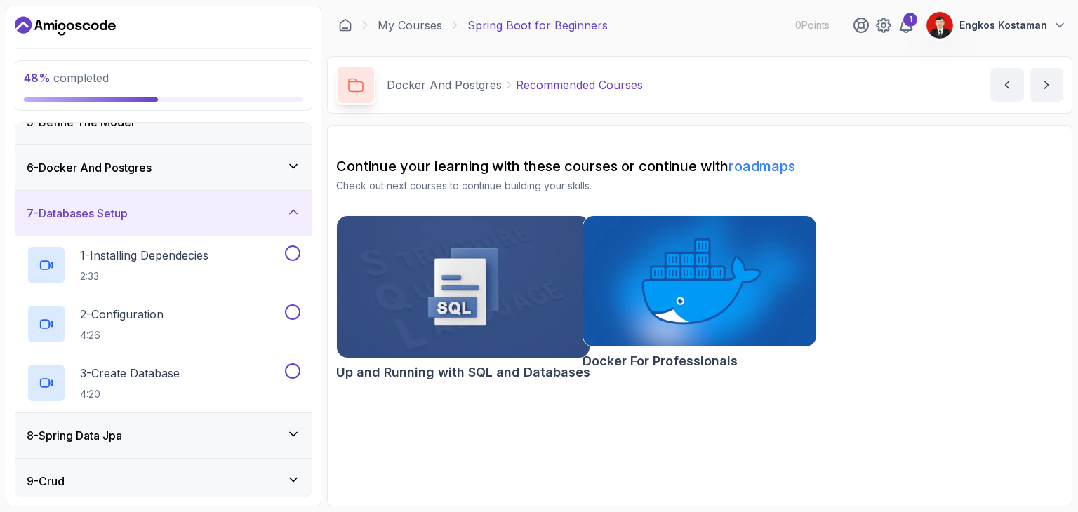
scroll to position [208, 0]
click at [251, 259] on div "1 - Installing Dependecies 2:33" at bounding box center [154, 262] width 255 height 39
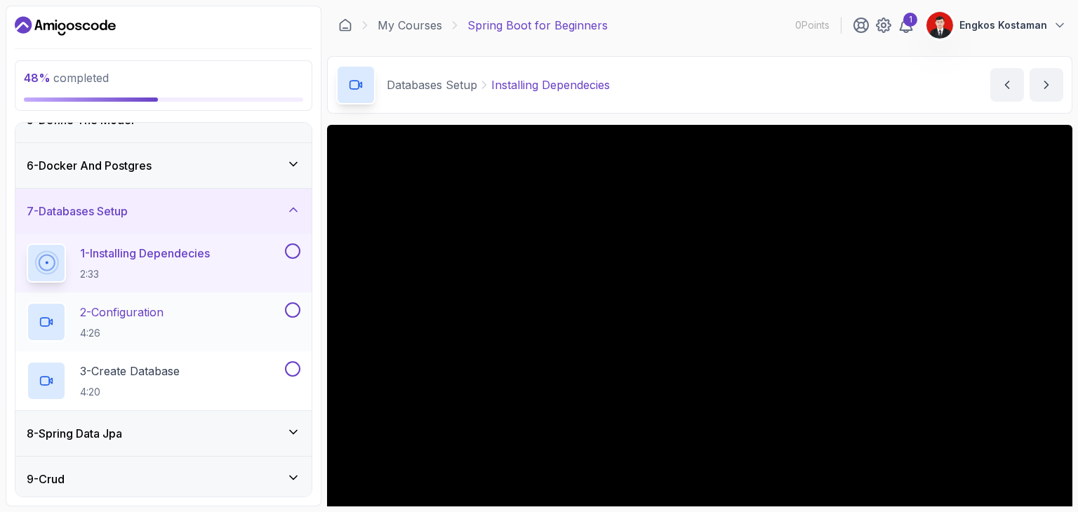
click at [278, 307] on div "2 - Configuration 4:26" at bounding box center [154, 321] width 255 height 39
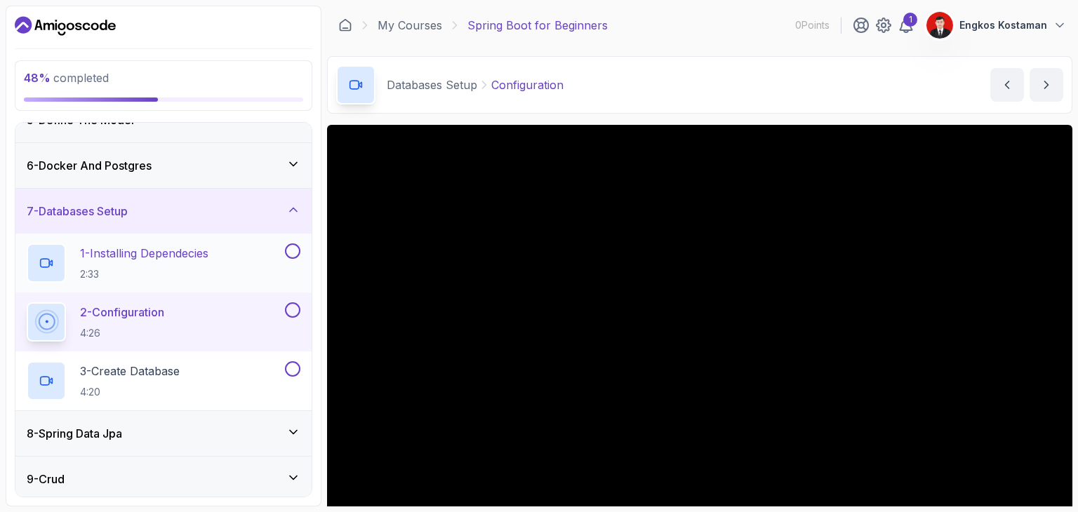
click at [289, 246] on button at bounding box center [292, 250] width 15 height 15
click at [295, 307] on button at bounding box center [292, 309] width 15 height 15
click at [295, 356] on div "3 - Create Database 4:20" at bounding box center [163, 381] width 296 height 59
click at [294, 366] on button at bounding box center [292, 368] width 15 height 15
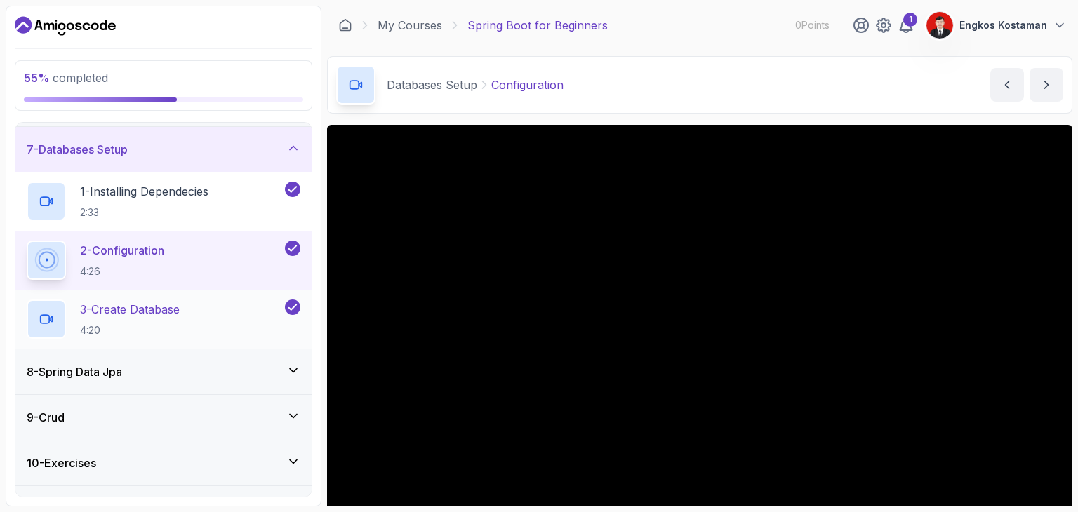
scroll to position [276, 0]
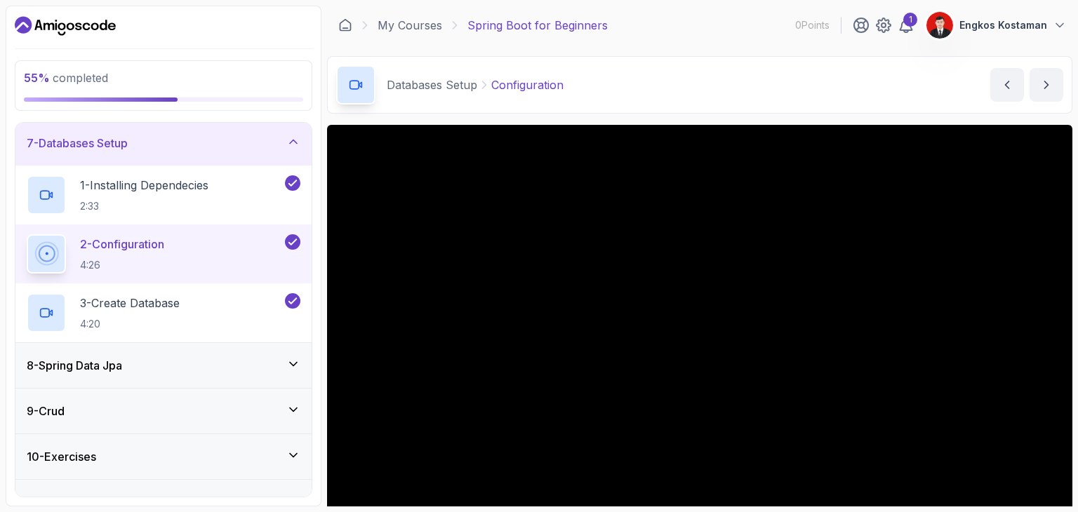
click at [276, 378] on div "8 - Spring Data Jpa" at bounding box center [163, 365] width 296 height 45
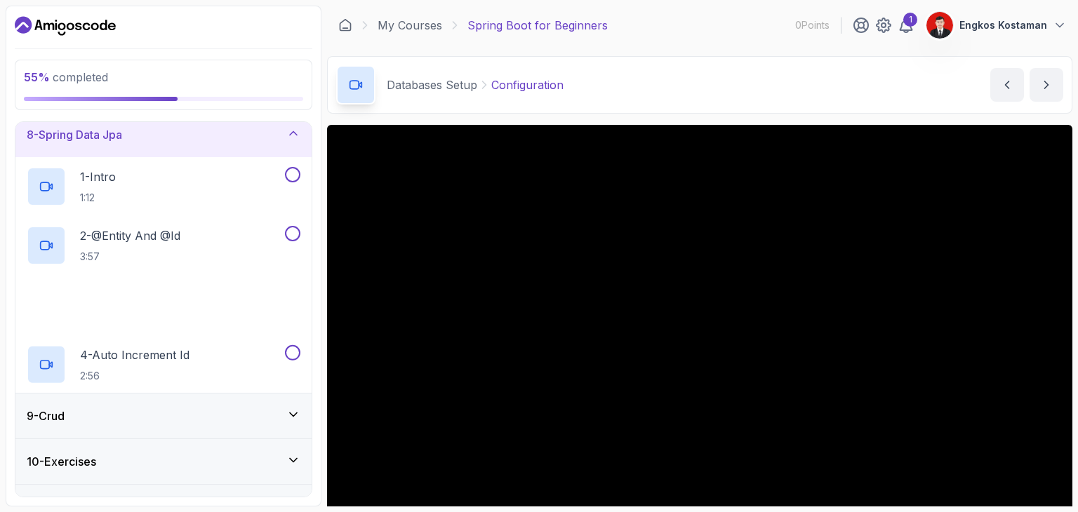
scroll to position [335, 0]
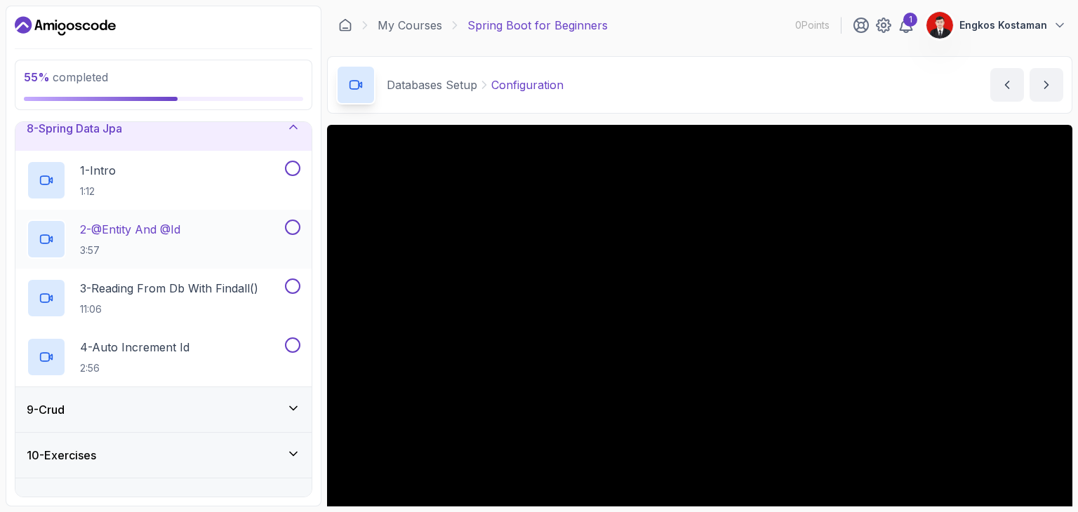
click at [296, 229] on button at bounding box center [292, 227] width 15 height 15
click at [288, 161] on button at bounding box center [292, 168] width 15 height 15
click at [297, 272] on div "3 - Reading From Db With Findall() 11:06" at bounding box center [163, 298] width 296 height 59
click at [295, 287] on button at bounding box center [292, 286] width 15 height 15
click at [301, 341] on div "4 - Auto Increment Id 2:56" at bounding box center [163, 357] width 296 height 59
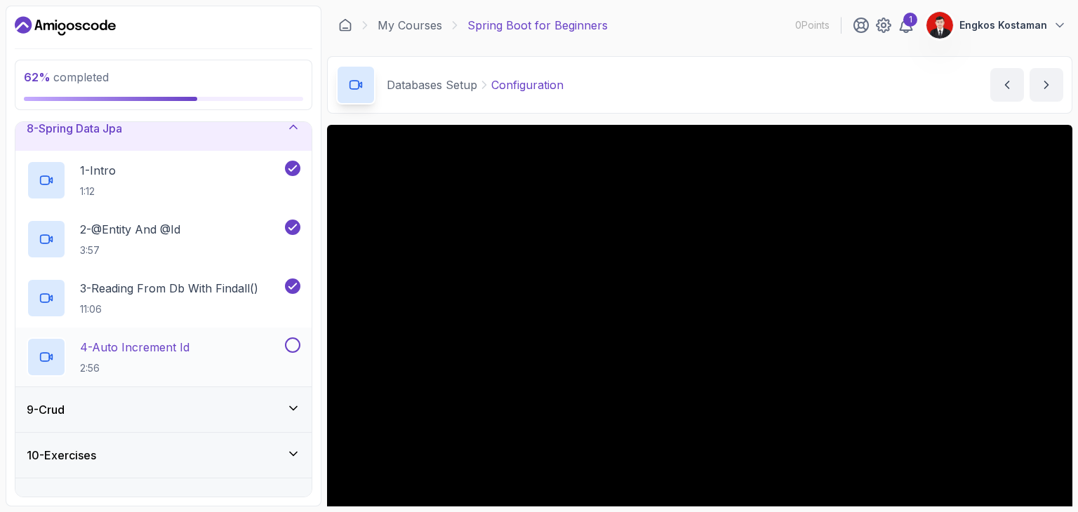
click at [290, 343] on button at bounding box center [292, 344] width 15 height 15
click at [288, 421] on div "9 - Crud" at bounding box center [163, 409] width 296 height 45
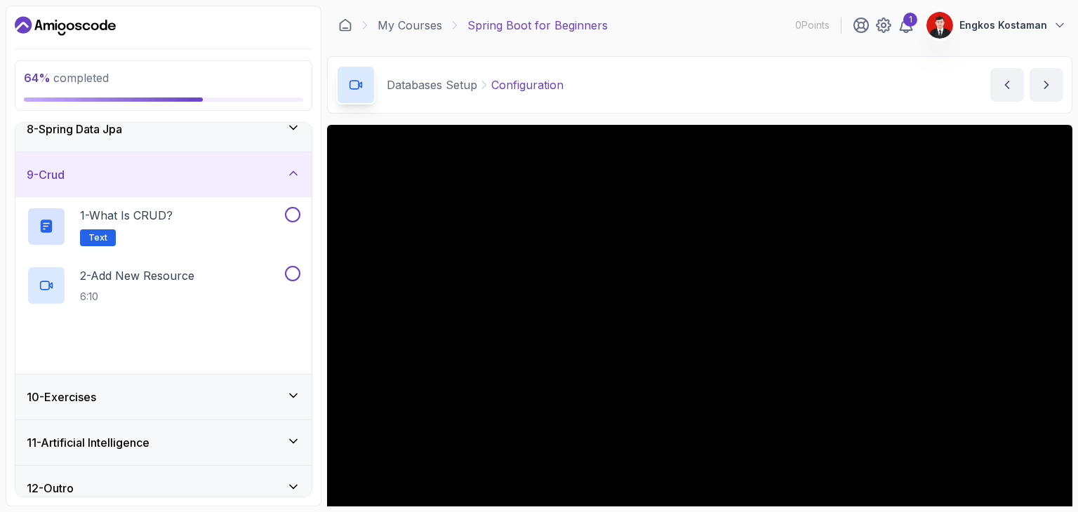
scroll to position [347, 0]
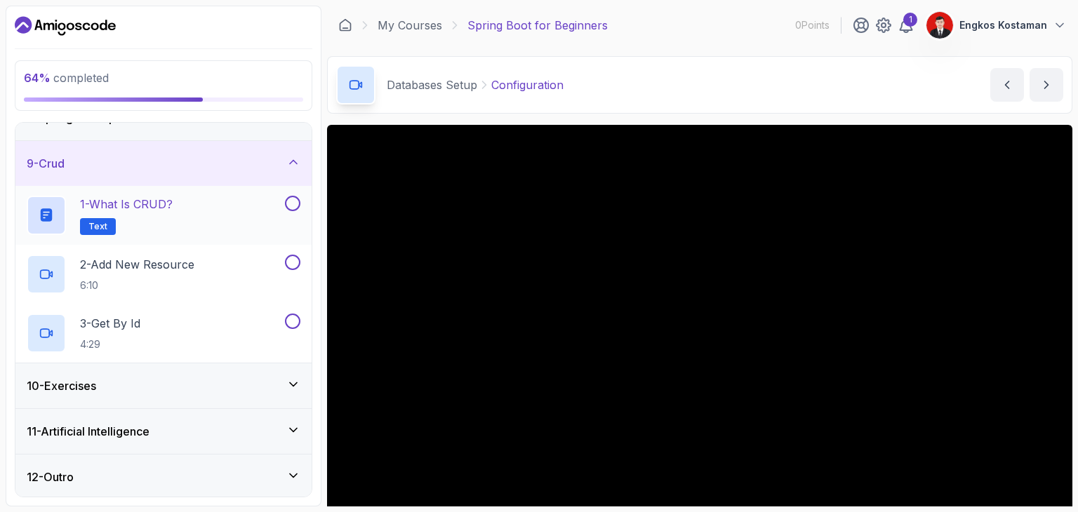
click at [295, 211] on button "1 - What is CRUD? Text" at bounding box center [164, 215] width 274 height 39
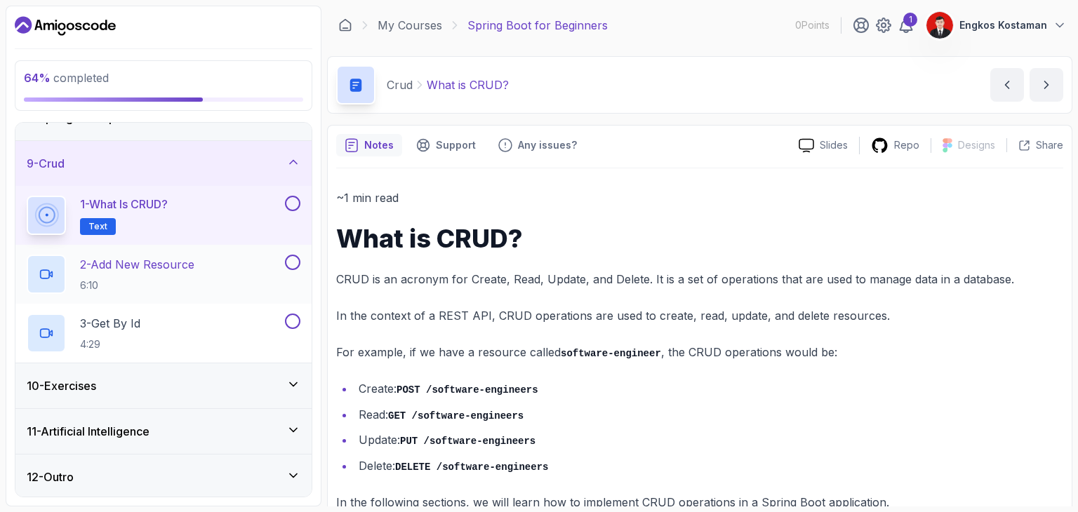
click at [286, 255] on div at bounding box center [291, 262] width 18 height 15
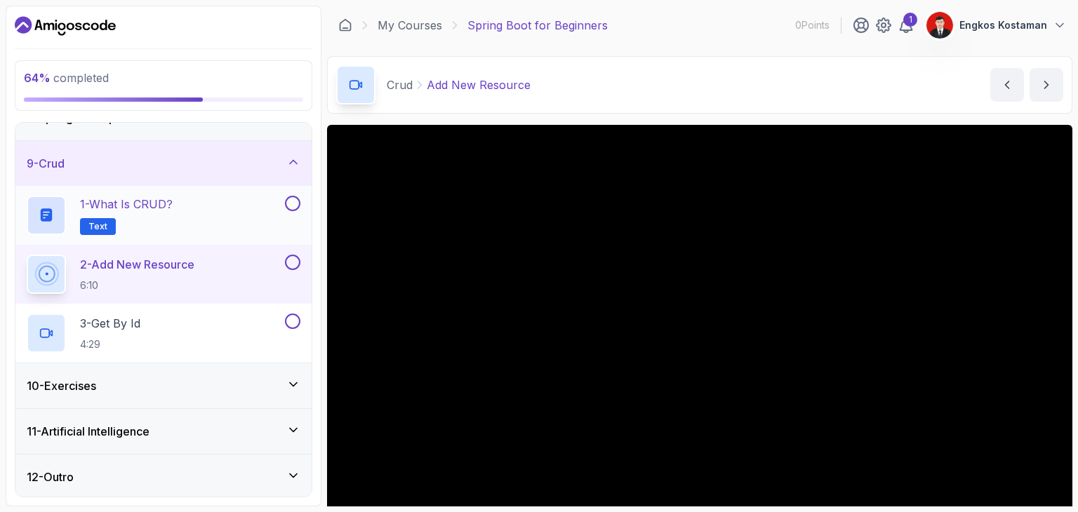
click at [297, 199] on button at bounding box center [292, 203] width 15 height 15
click at [287, 206] on icon at bounding box center [292, 203] width 13 height 14
click at [293, 196] on button at bounding box center [292, 203] width 15 height 15
click at [290, 259] on button at bounding box center [292, 262] width 15 height 15
click at [290, 316] on button at bounding box center [292, 321] width 15 height 15
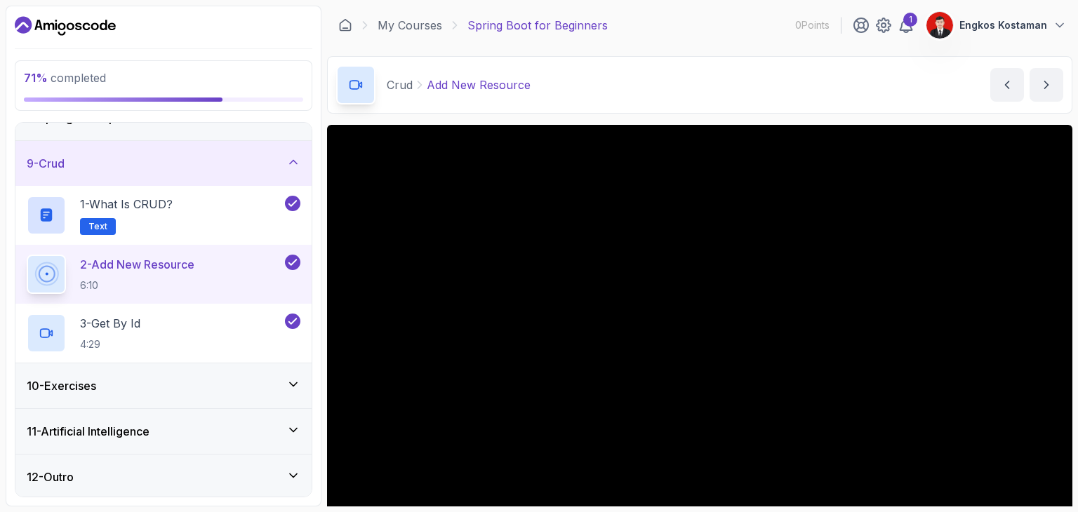
click at [278, 382] on div "10 - Exercises" at bounding box center [164, 385] width 274 height 17
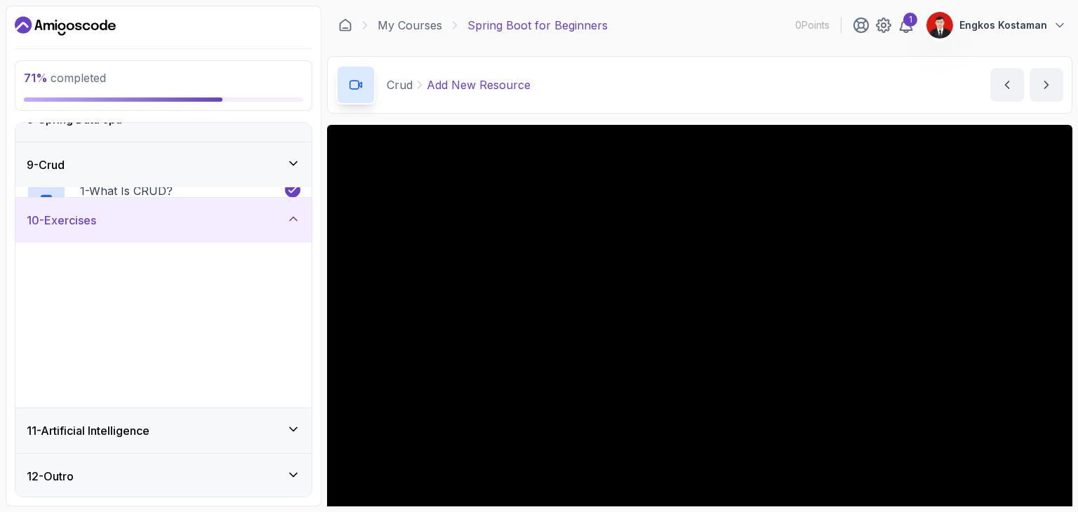
scroll to position [347, 0]
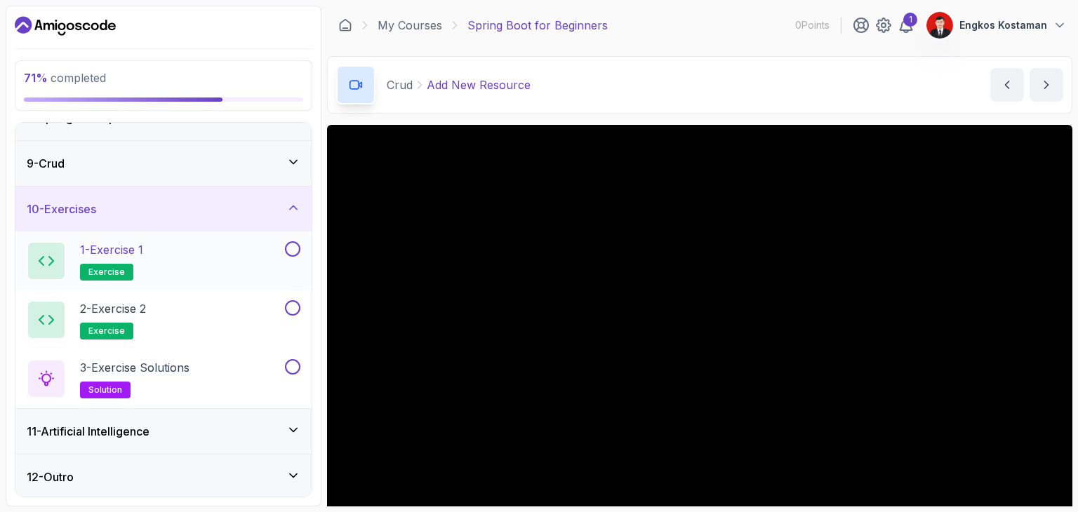
click at [297, 260] on button "1 - Exercise 1 exercise" at bounding box center [164, 260] width 274 height 39
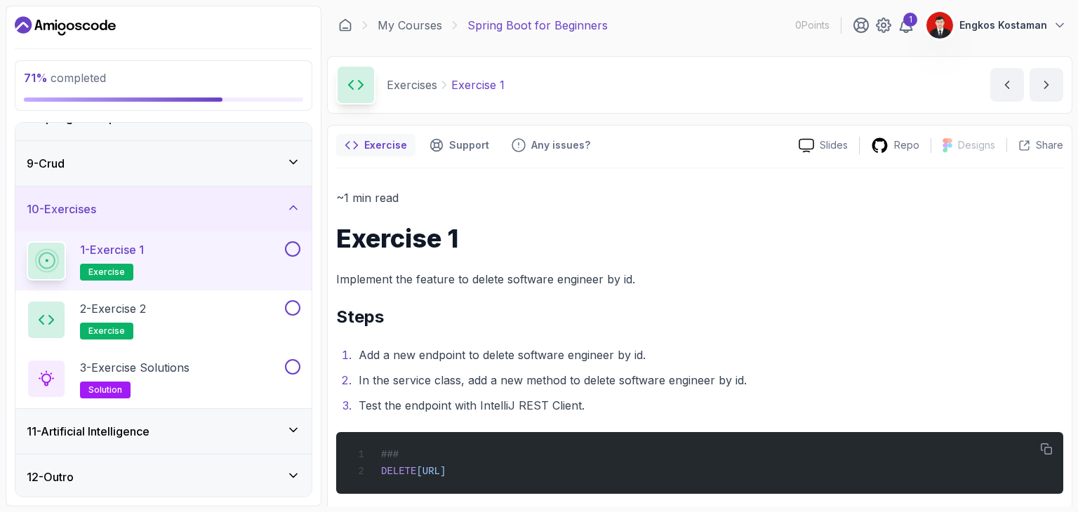
scroll to position [15, 0]
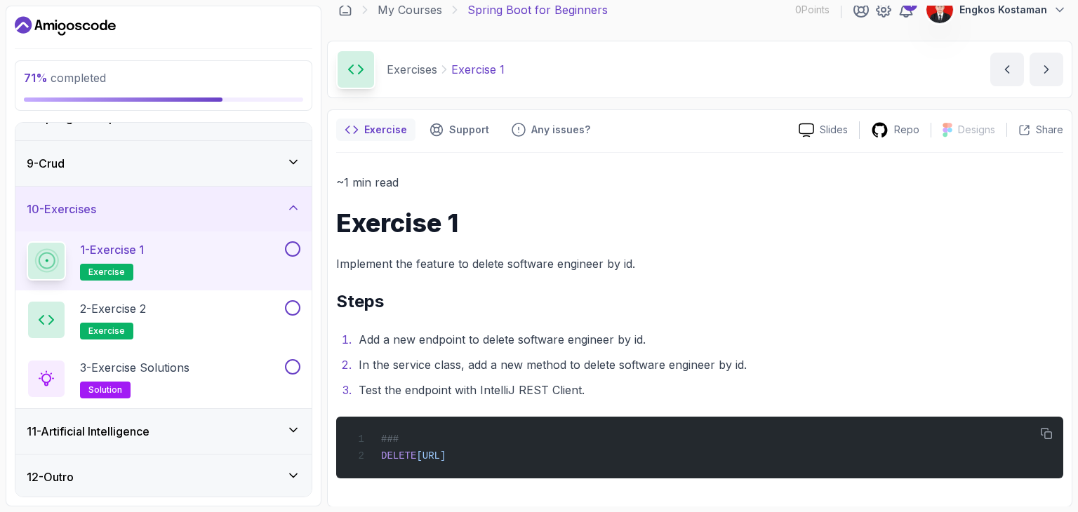
click at [293, 248] on button at bounding box center [292, 248] width 15 height 15
click at [296, 306] on button at bounding box center [292, 307] width 15 height 15
click at [231, 321] on div "2 - Exercise 2 exercise" at bounding box center [154, 319] width 255 height 39
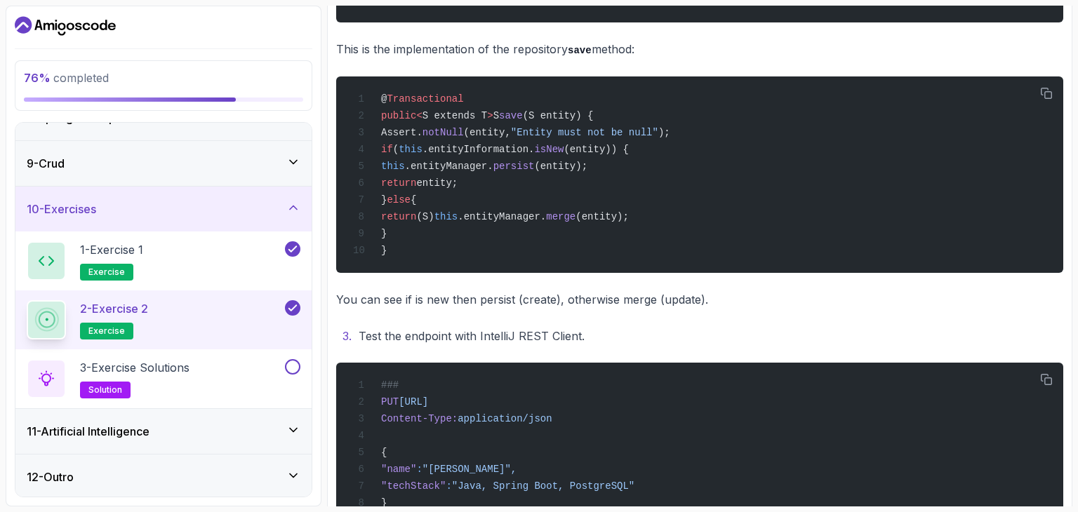
scroll to position [476, 0]
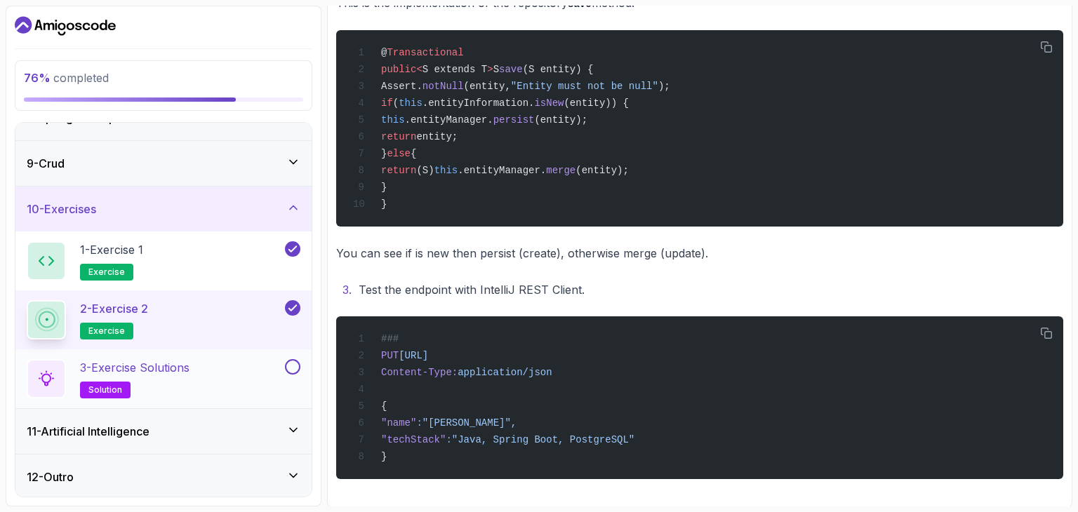
click at [297, 373] on button "3 - Exercise Solutions solution" at bounding box center [164, 378] width 274 height 39
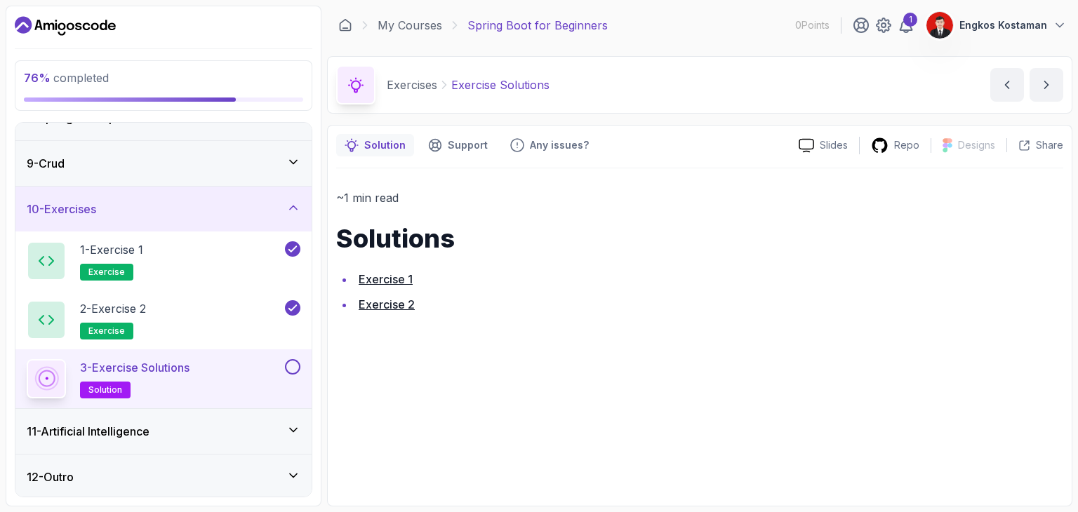
click at [288, 370] on button at bounding box center [292, 366] width 15 height 15
click at [286, 423] on div "11 - Artificial Intelligence" at bounding box center [164, 431] width 274 height 17
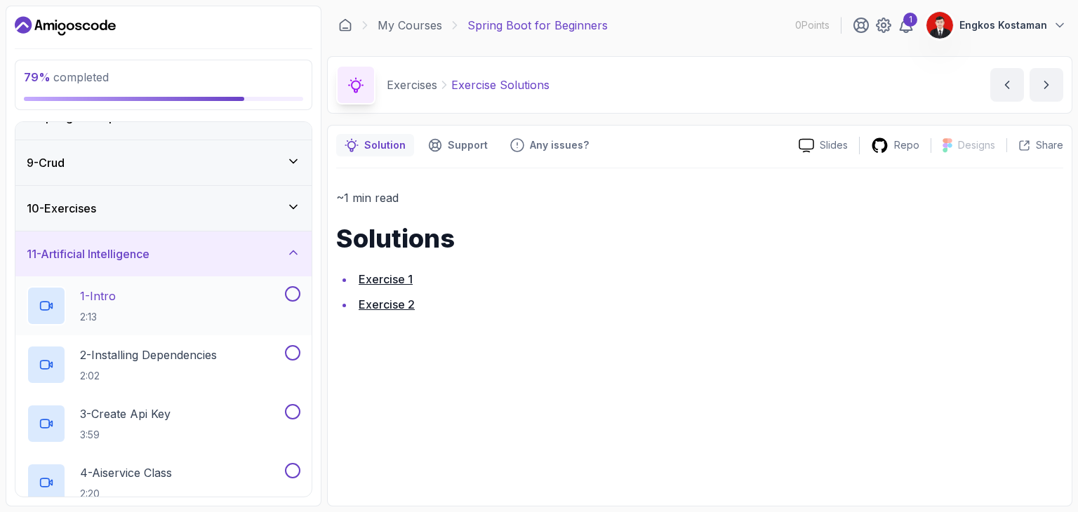
click at [291, 309] on button "1 - Intro 2:13" at bounding box center [164, 305] width 274 height 39
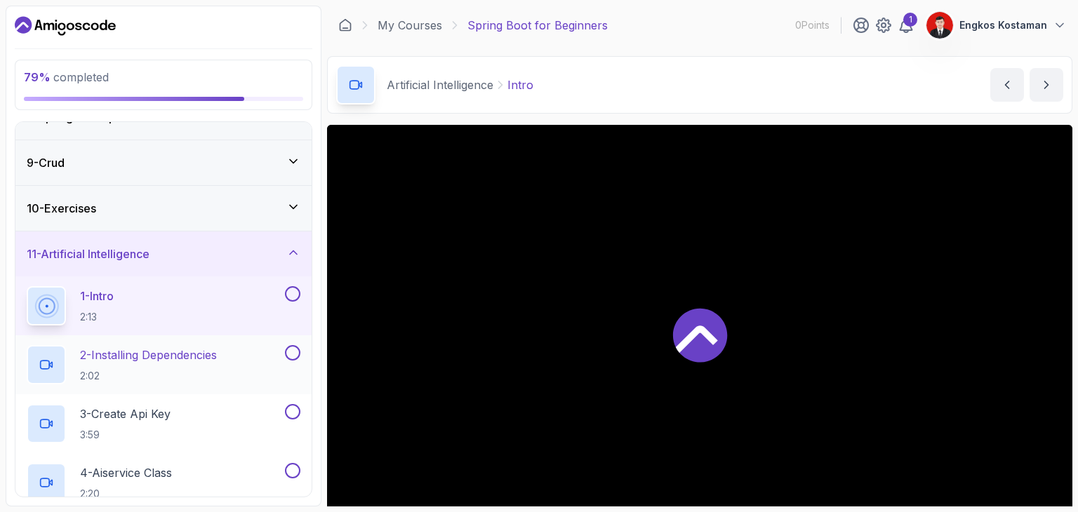
click at [289, 349] on button at bounding box center [292, 352] width 15 height 15
click at [297, 307] on button "1 - Intro 2:13" at bounding box center [164, 305] width 274 height 39
click at [290, 294] on button at bounding box center [292, 293] width 15 height 15
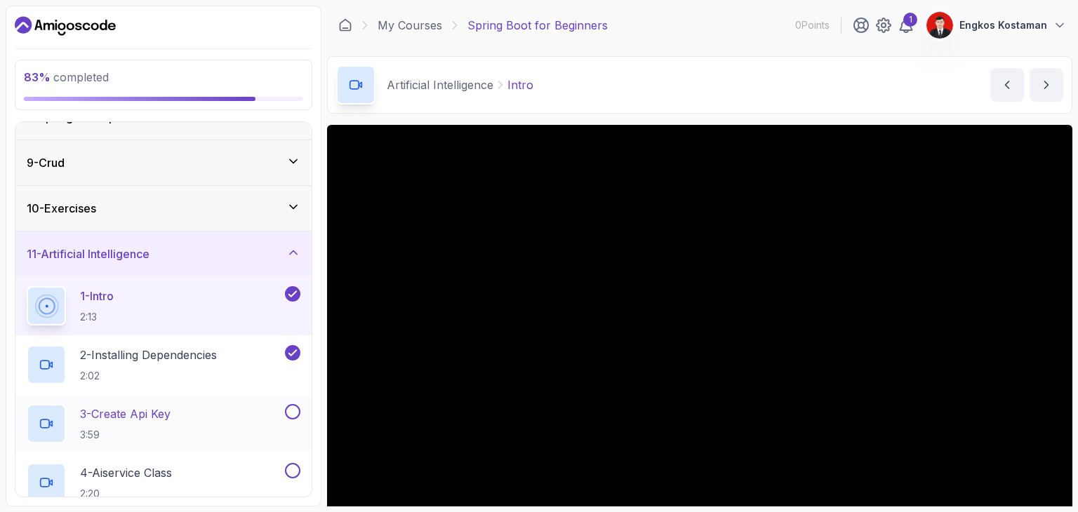
click at [296, 413] on button at bounding box center [292, 411] width 15 height 15
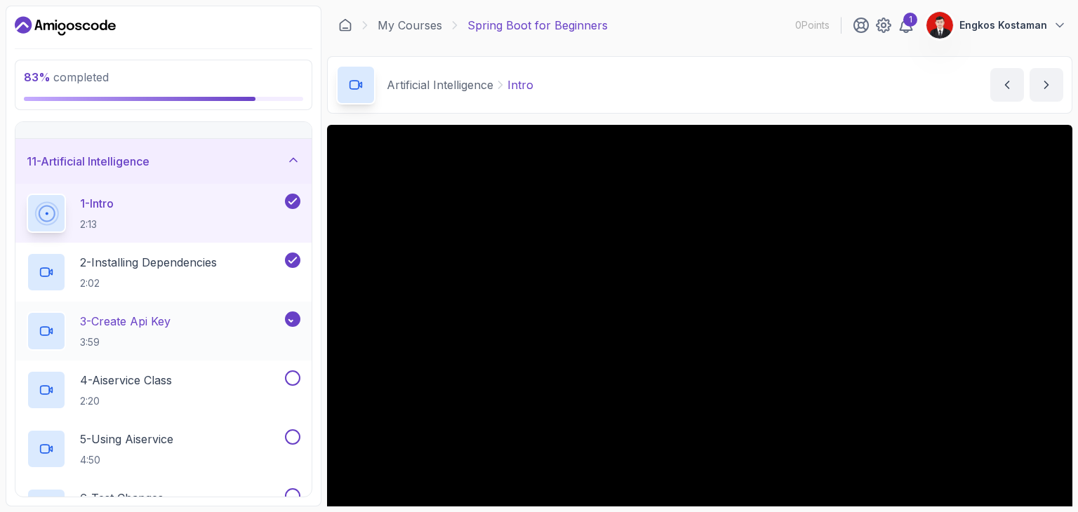
scroll to position [446, 0]
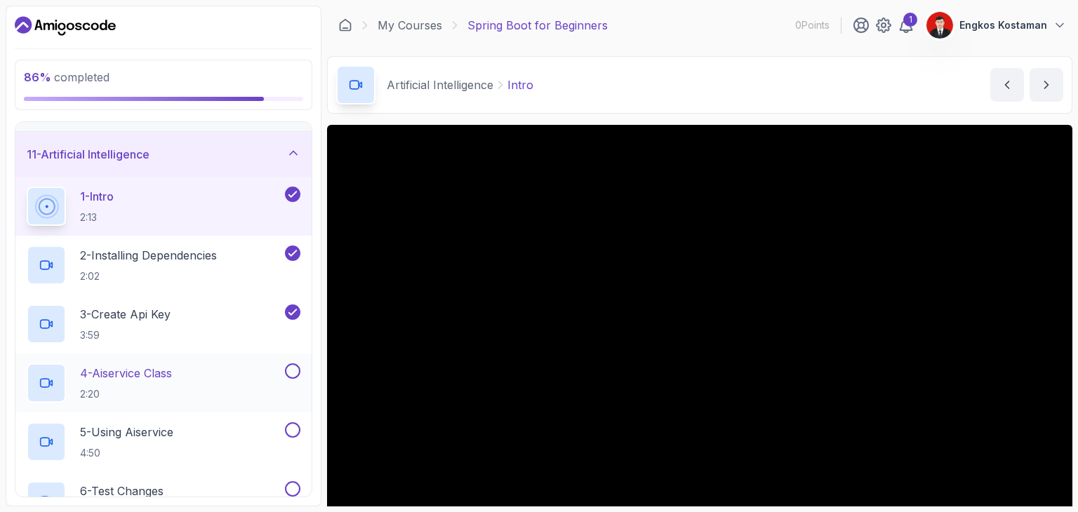
click at [293, 373] on button at bounding box center [292, 370] width 15 height 15
click at [285, 422] on div at bounding box center [291, 429] width 18 height 15
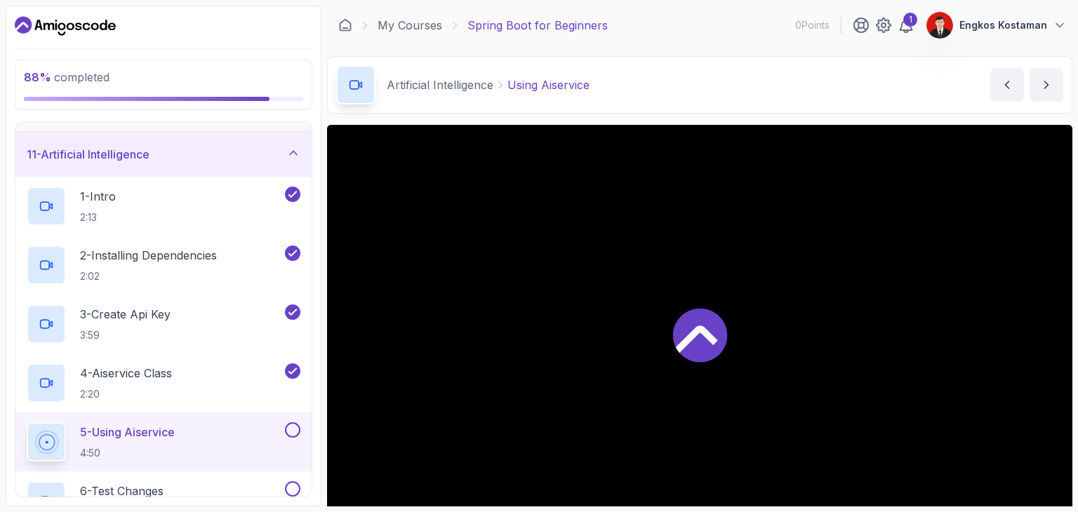
scroll to position [518, 0]
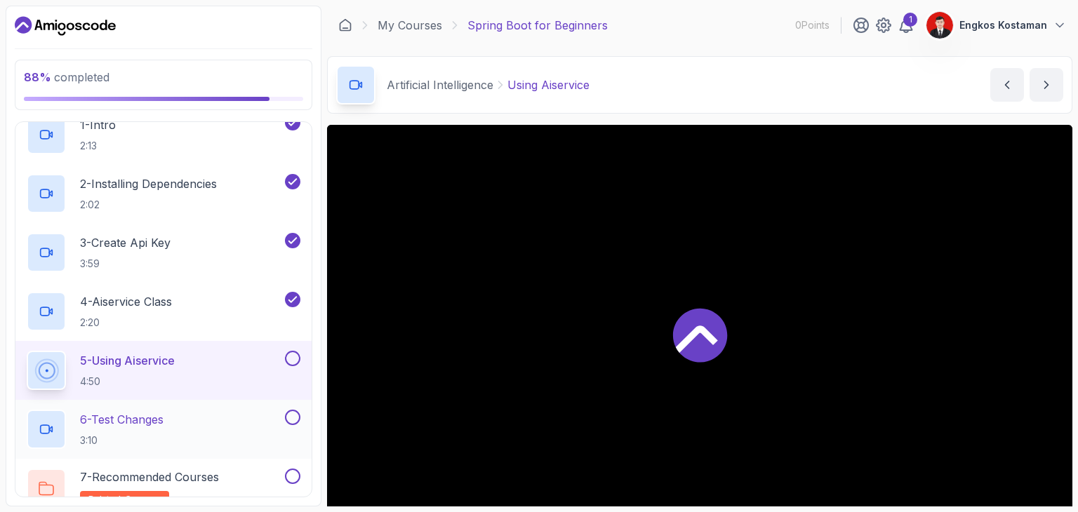
click at [290, 416] on button at bounding box center [292, 417] width 15 height 15
click at [295, 359] on button at bounding box center [292, 358] width 15 height 15
click at [286, 469] on div at bounding box center [291, 476] width 18 height 15
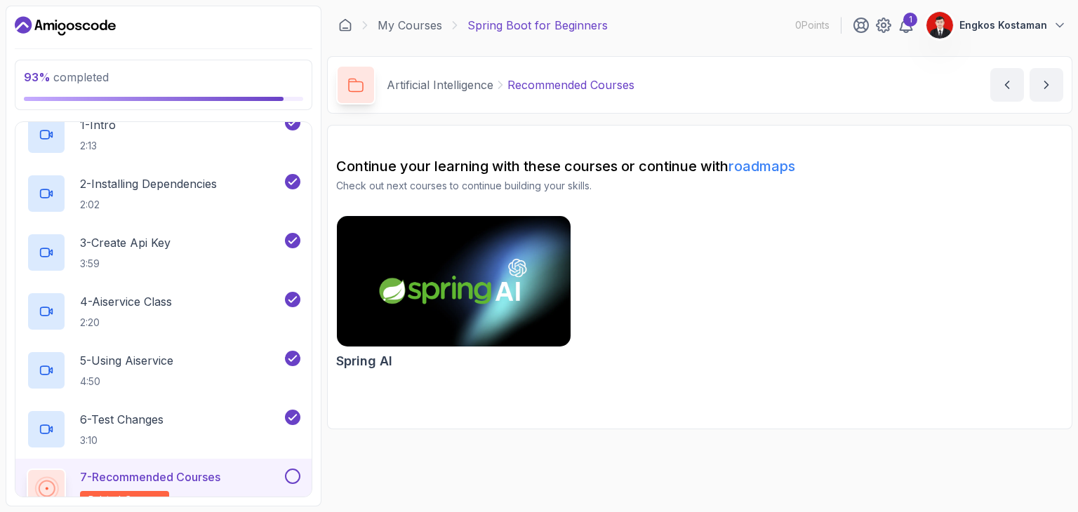
scroll to position [582, 0]
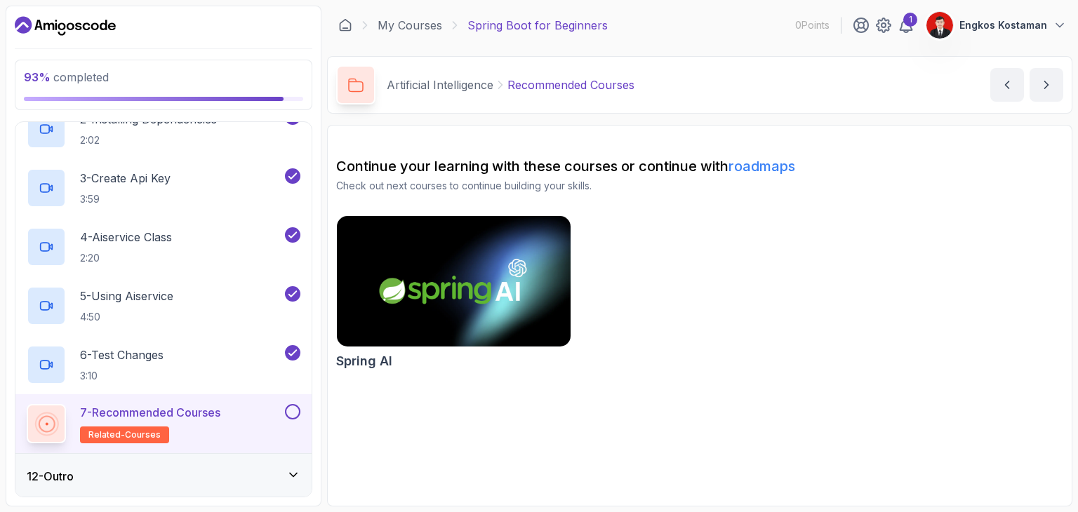
click at [295, 409] on button at bounding box center [292, 411] width 15 height 15
click at [271, 468] on div "12 - Outro" at bounding box center [164, 476] width 274 height 17
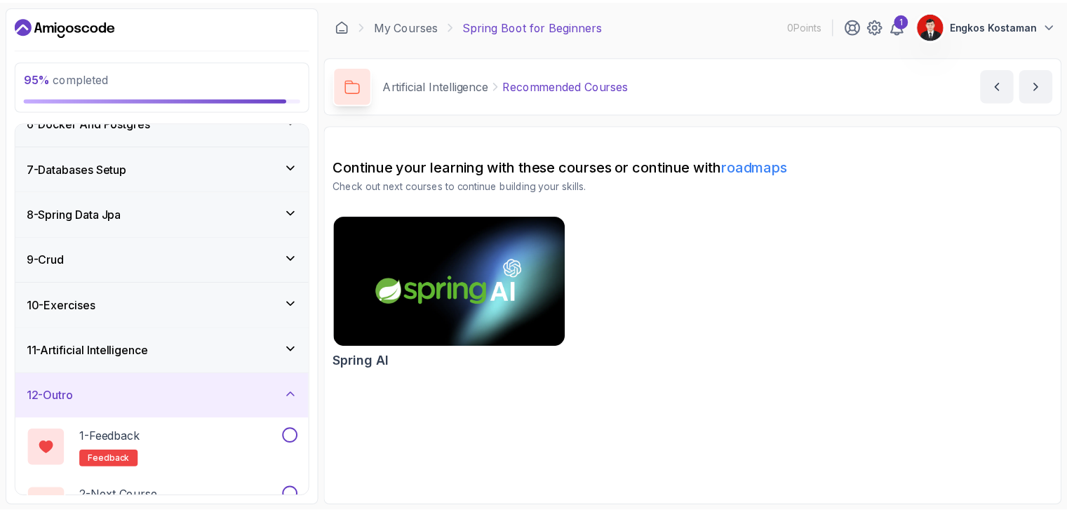
scroll to position [288, 0]
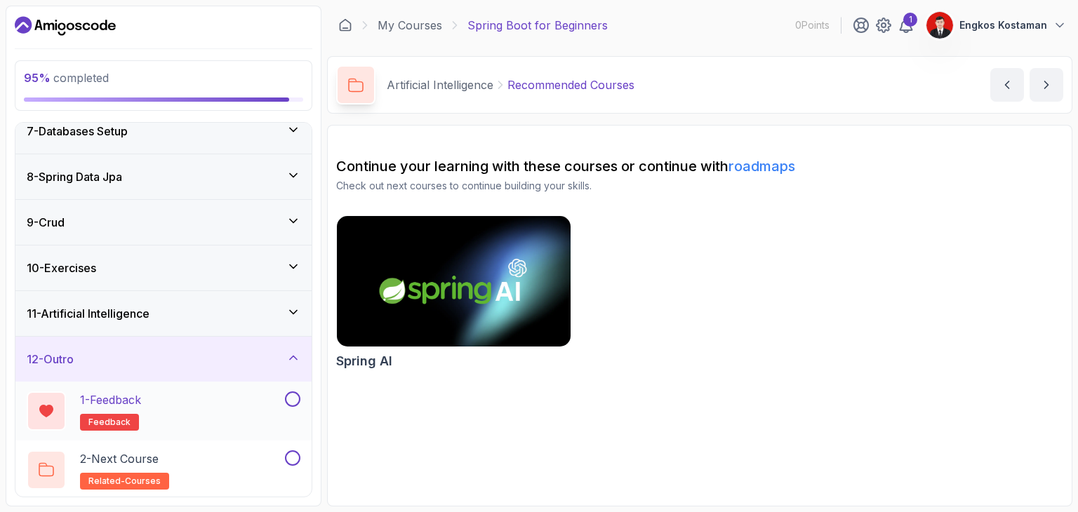
click at [289, 403] on button at bounding box center [292, 399] width 15 height 15
click at [292, 465] on button "2 - Next Course related-courses" at bounding box center [164, 469] width 274 height 39
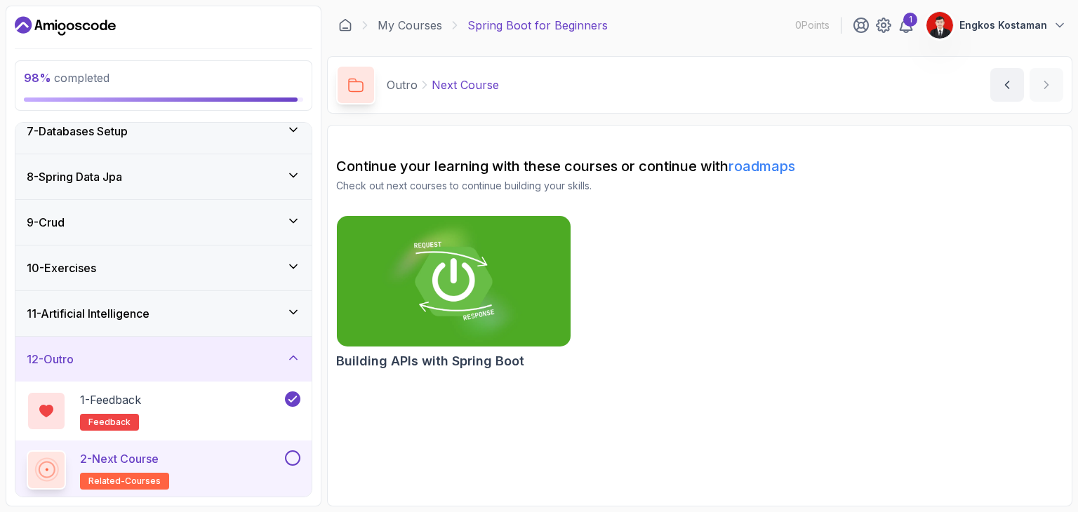
click at [292, 453] on button at bounding box center [292, 457] width 15 height 15
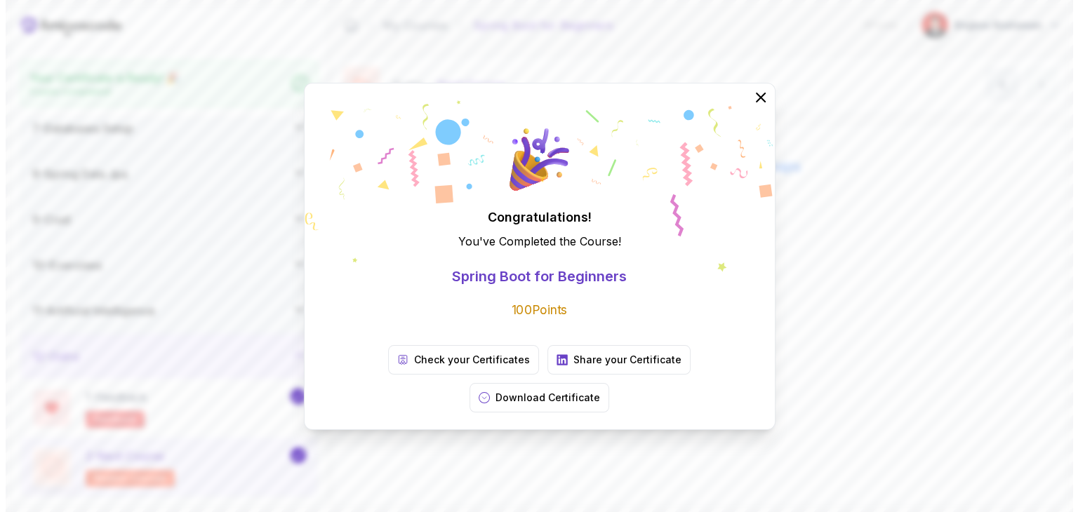
scroll to position [283, 0]
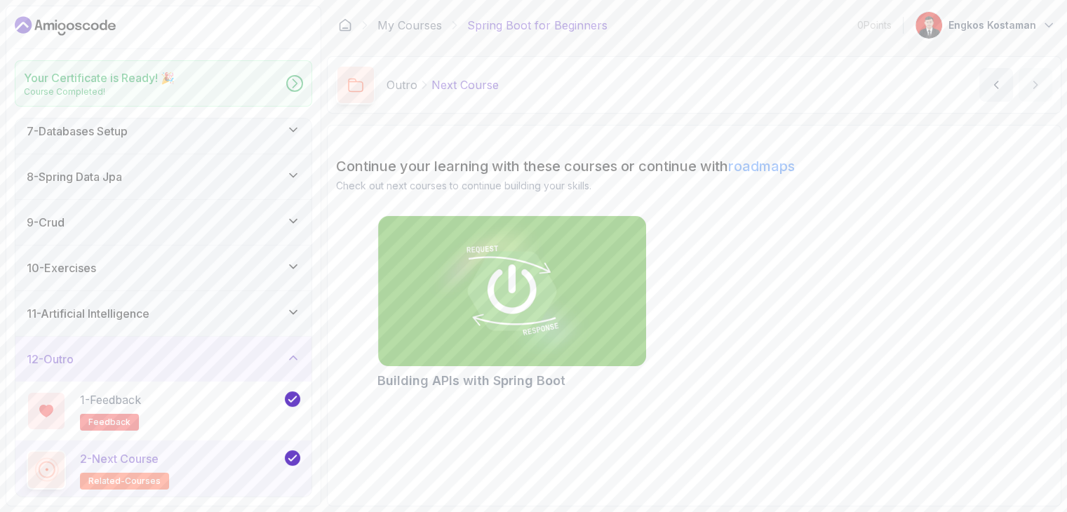
click at [221, 453] on div "Congratulations! You've Completed the Course ! Spring Boot for Beginners 100 Po…" at bounding box center [533, 256] width 1067 height 512
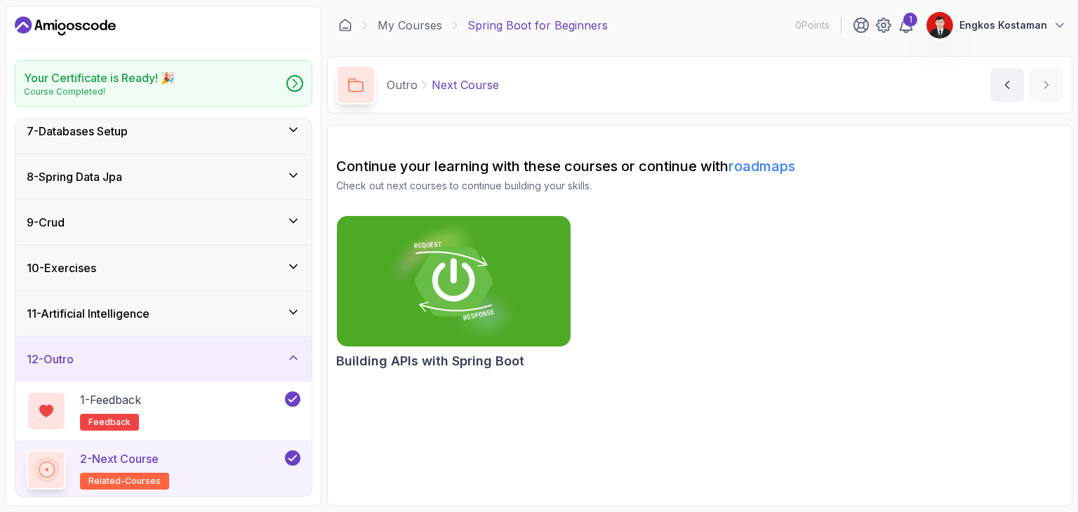
click at [154, 476] on span "related-courses" at bounding box center [124, 481] width 72 height 11
click at [188, 427] on div "1 - Feedback feedback" at bounding box center [163, 411] width 296 height 59
click at [205, 410] on div "1 - Feedback feedback" at bounding box center [154, 411] width 255 height 39
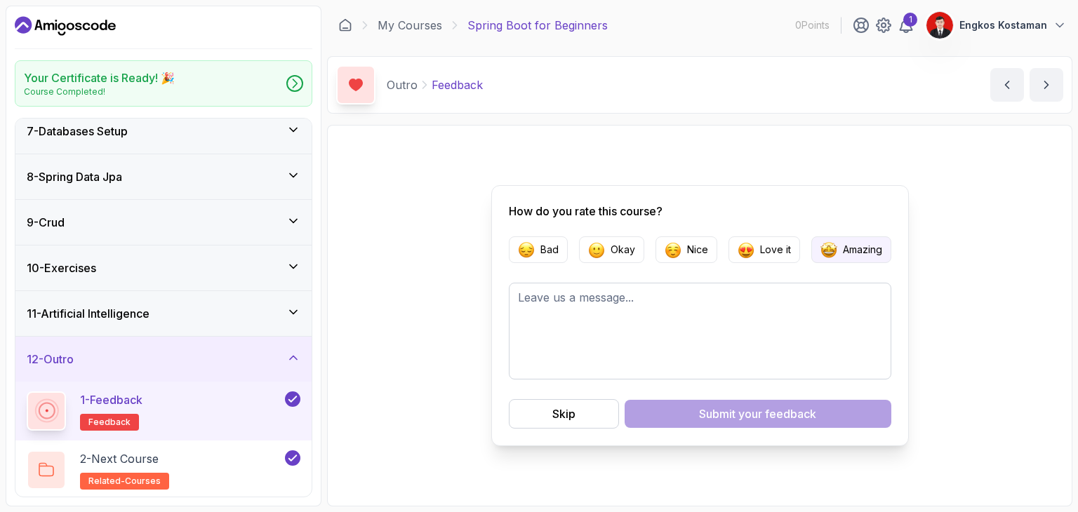
click at [848, 251] on p "Amazing" at bounding box center [862, 250] width 39 height 14
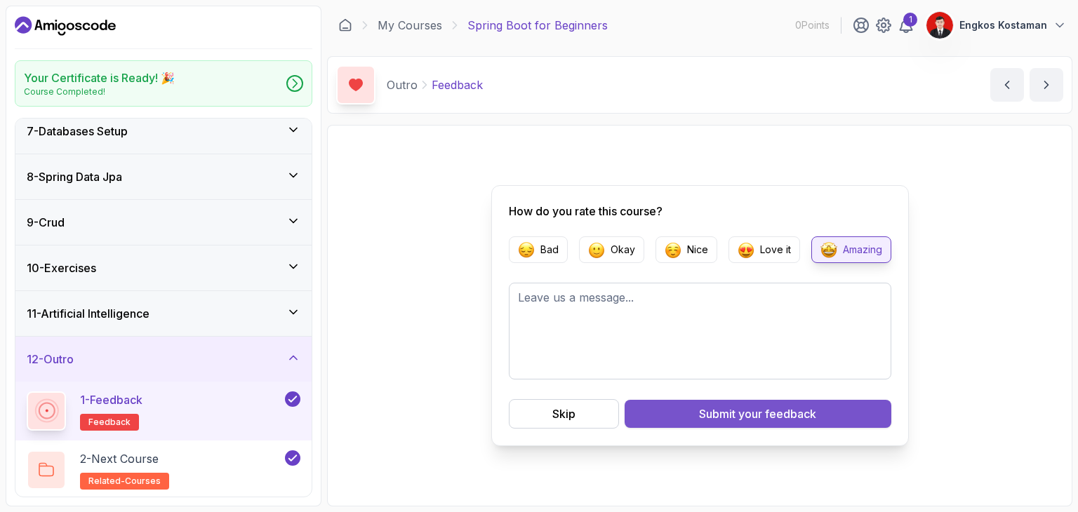
click at [707, 427] on button "Submit your feedback" at bounding box center [757, 414] width 267 height 28
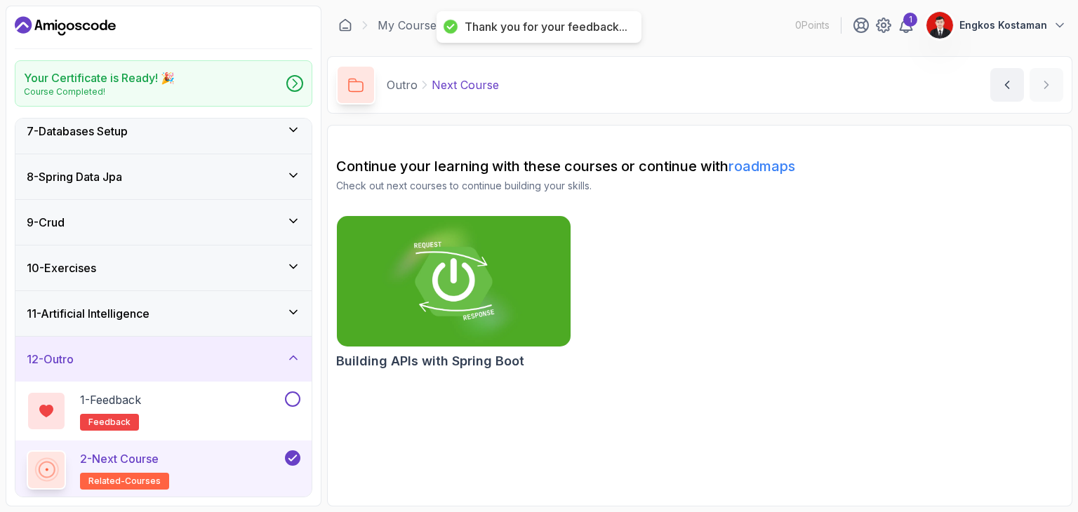
click at [976, 22] on p "Engkos Kostaman" at bounding box center [1003, 25] width 88 height 14
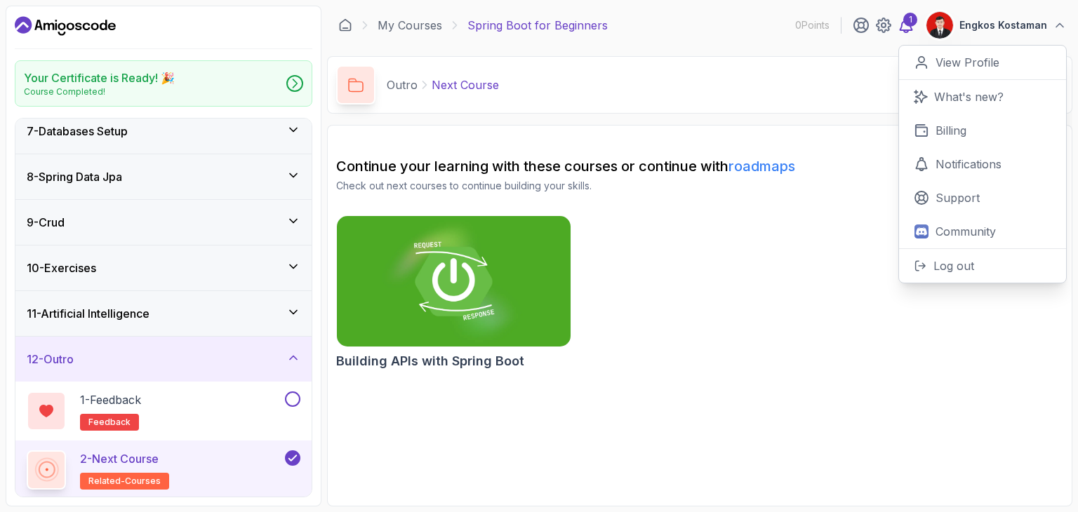
click at [906, 23] on div "1" at bounding box center [910, 20] width 14 height 14
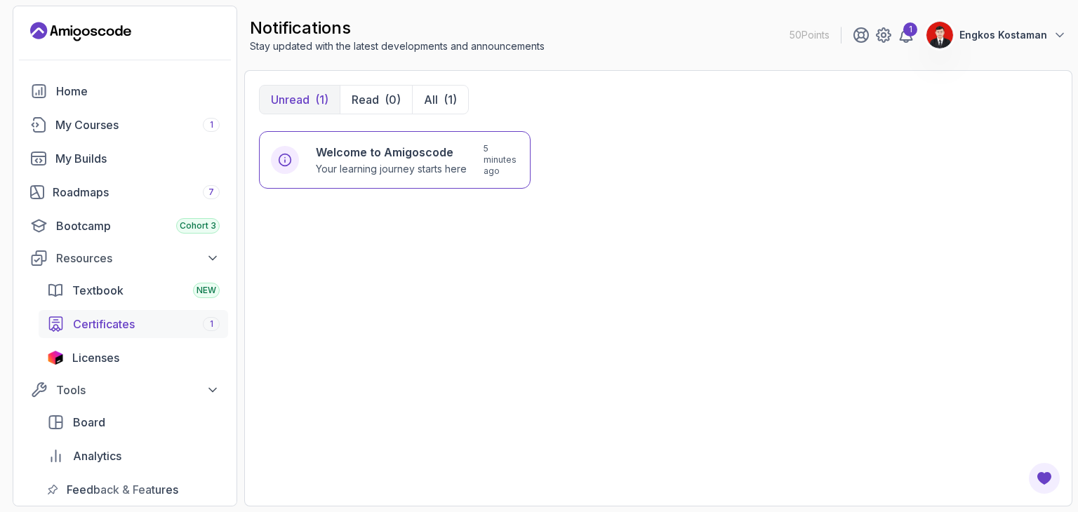
click at [182, 319] on div "Certificates 1" at bounding box center [146, 324] width 147 height 17
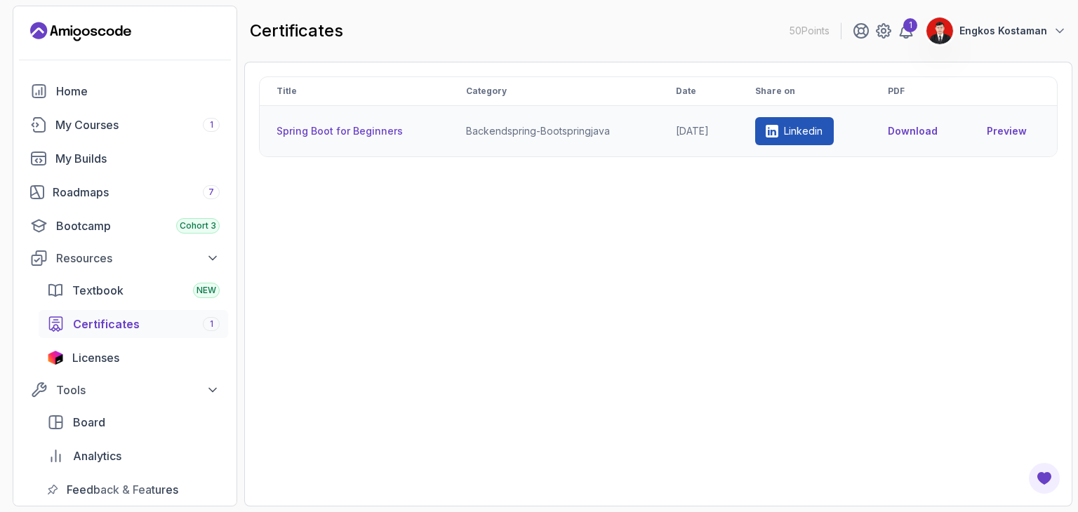
click at [996, 127] on link "Preview" at bounding box center [1012, 131] width 53 height 14
click at [126, 222] on div "Bootcamp Cohort 3" at bounding box center [137, 226] width 163 height 17
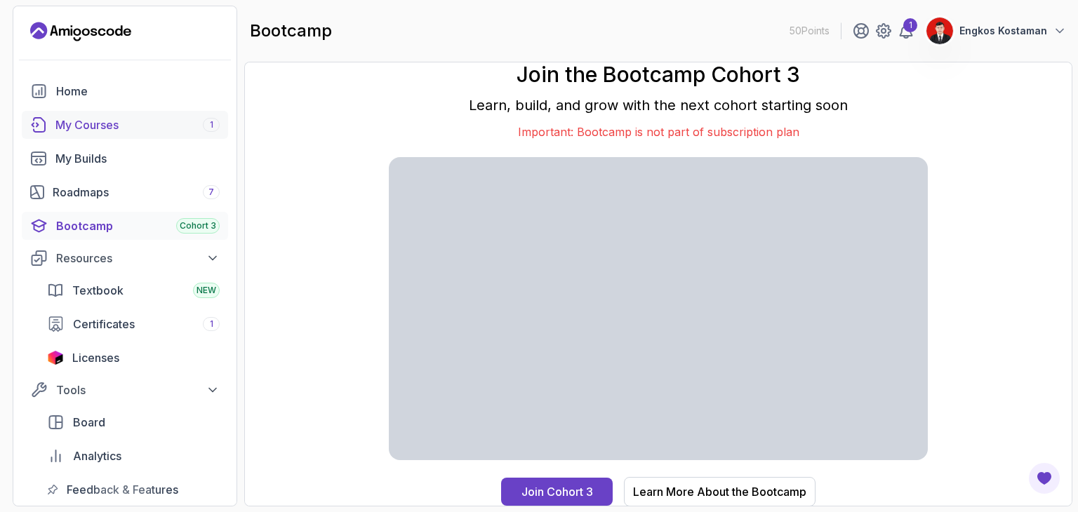
click at [163, 124] on div "My Courses 1" at bounding box center [137, 124] width 164 height 17
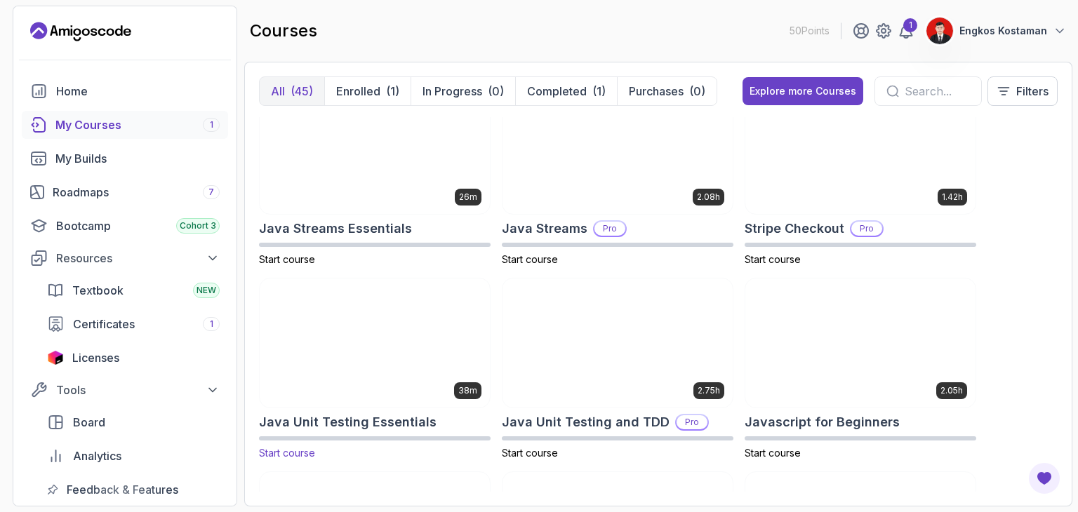
scroll to position [1395, 0]
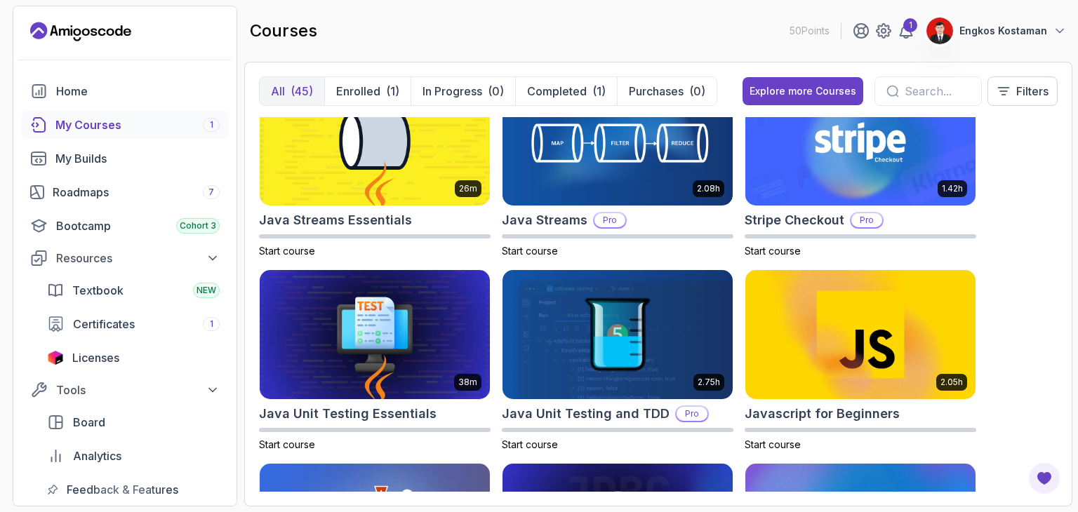
click at [152, 127] on div "My Courses 1" at bounding box center [137, 124] width 164 height 17
click at [539, 92] on p "Completed" at bounding box center [557, 91] width 60 height 17
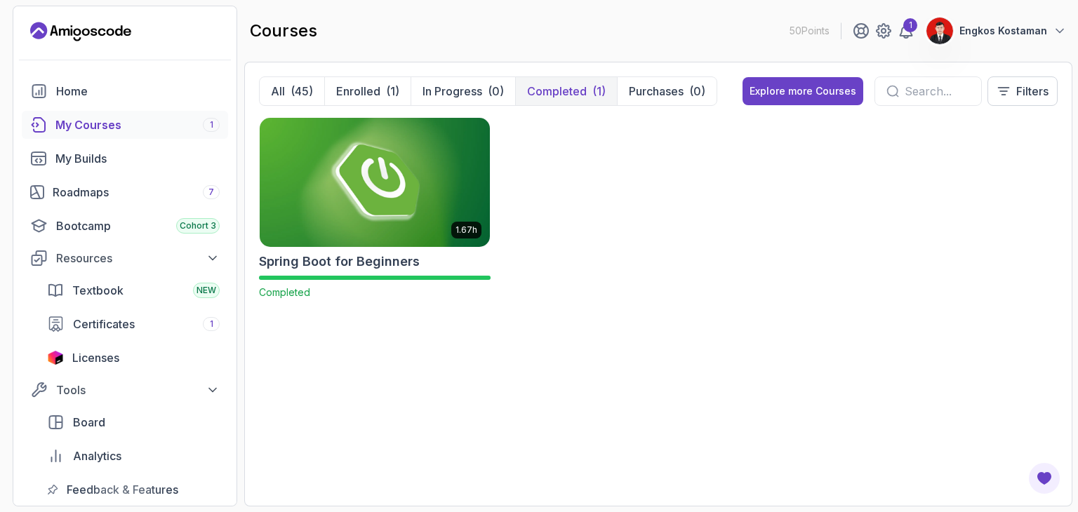
click at [427, 189] on img at bounding box center [374, 181] width 241 height 135
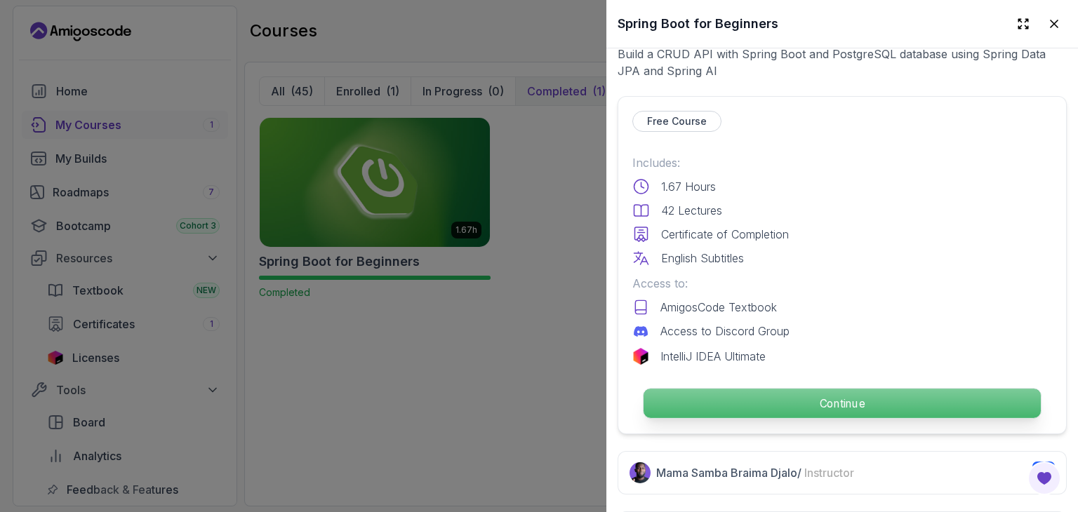
scroll to position [286, 0]
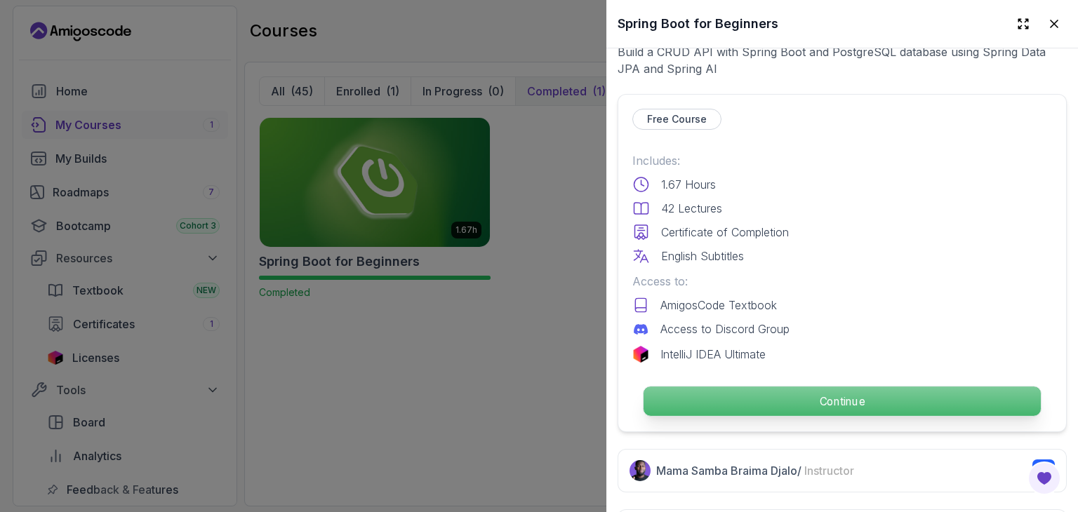
click at [755, 396] on p "Continue" at bounding box center [841, 401] width 397 height 29
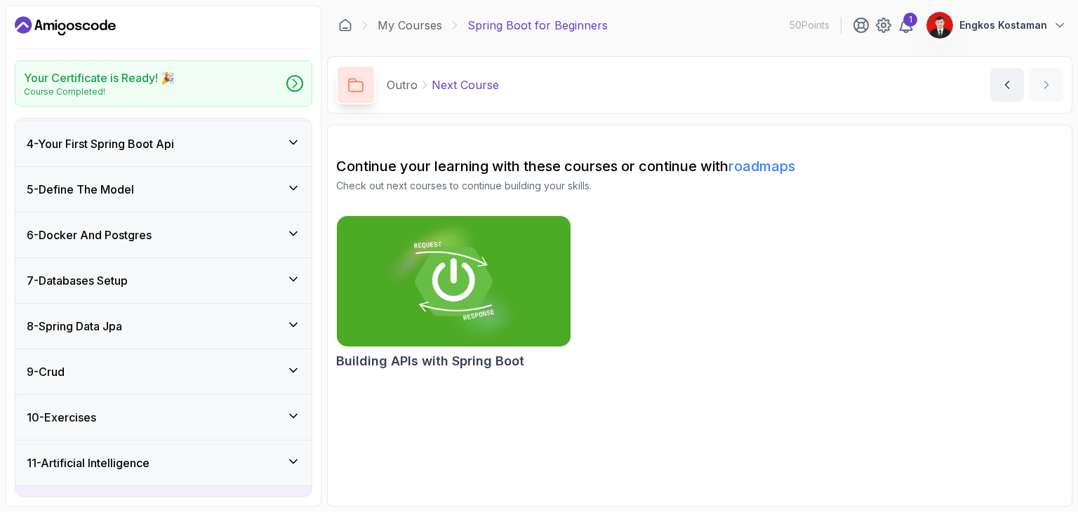
scroll to position [135, 0]
click at [166, 368] on div "9 - Crud" at bounding box center [164, 371] width 274 height 17
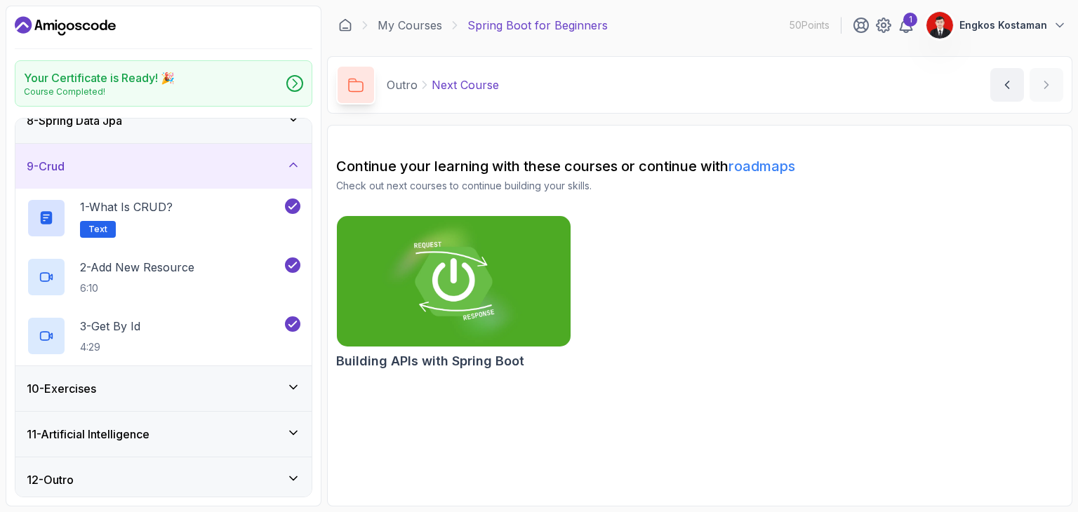
scroll to position [342, 0]
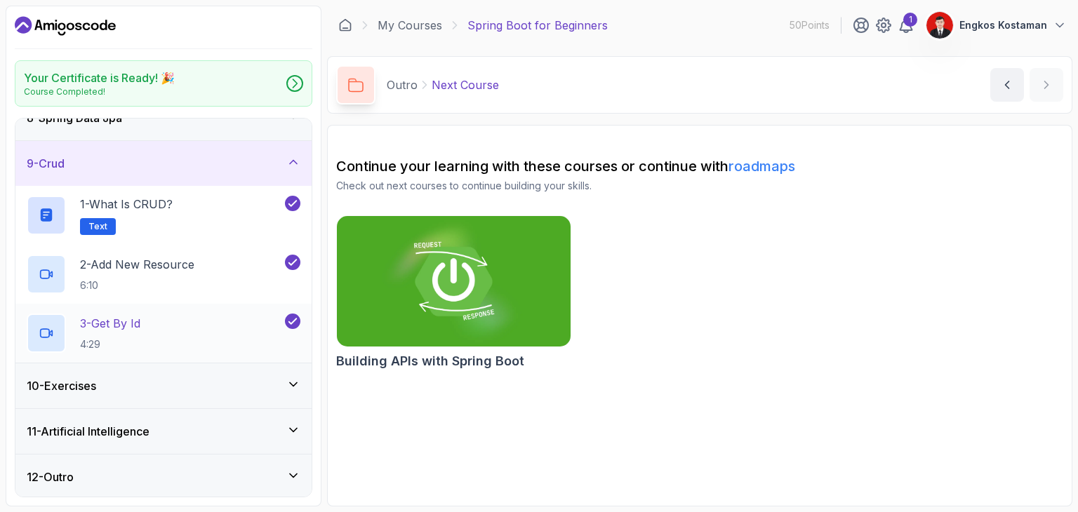
click at [170, 321] on div "3 - Get By Id 4:29" at bounding box center [154, 333] width 255 height 39
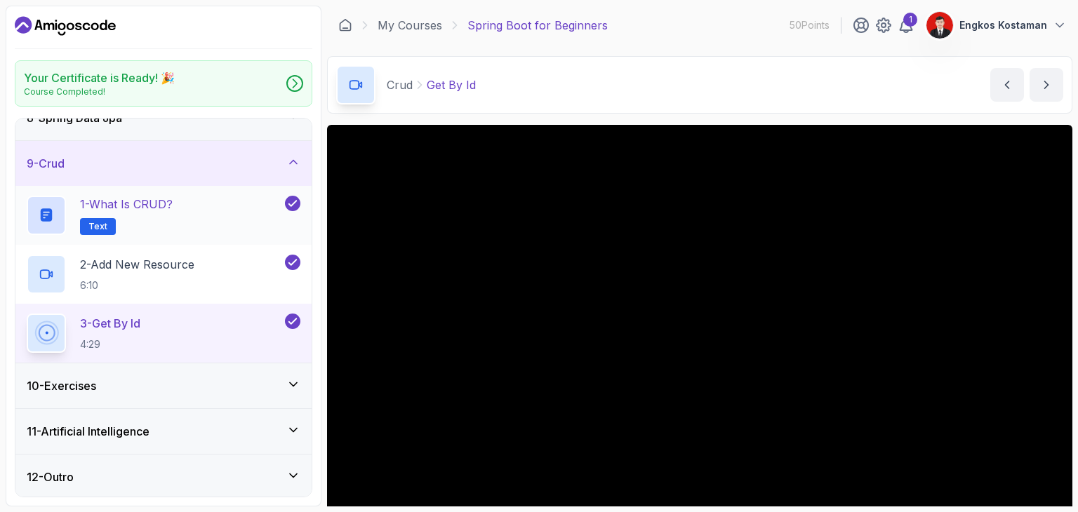
click at [241, 222] on div "1 - What is CRUD? Text" at bounding box center [154, 215] width 255 height 39
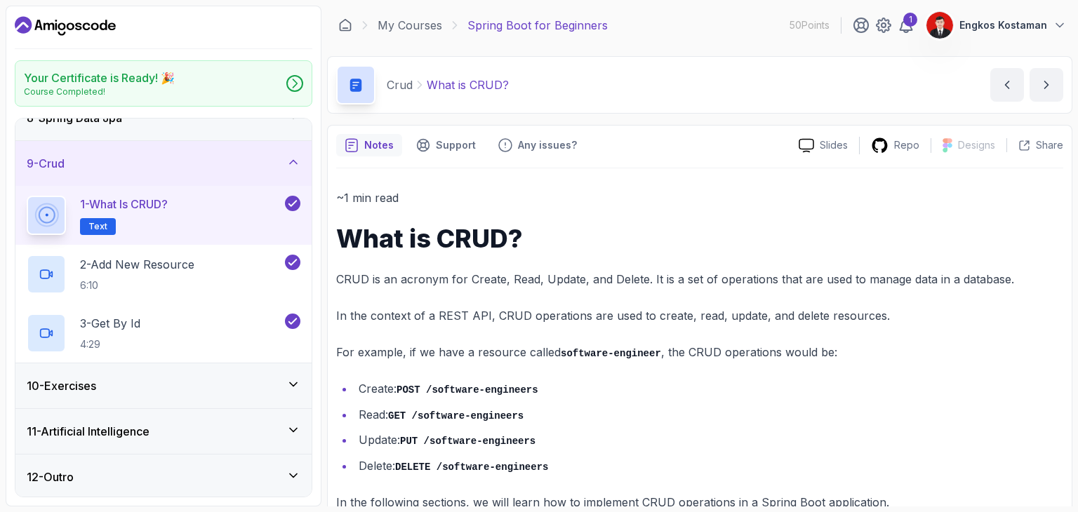
scroll to position [32, 0]
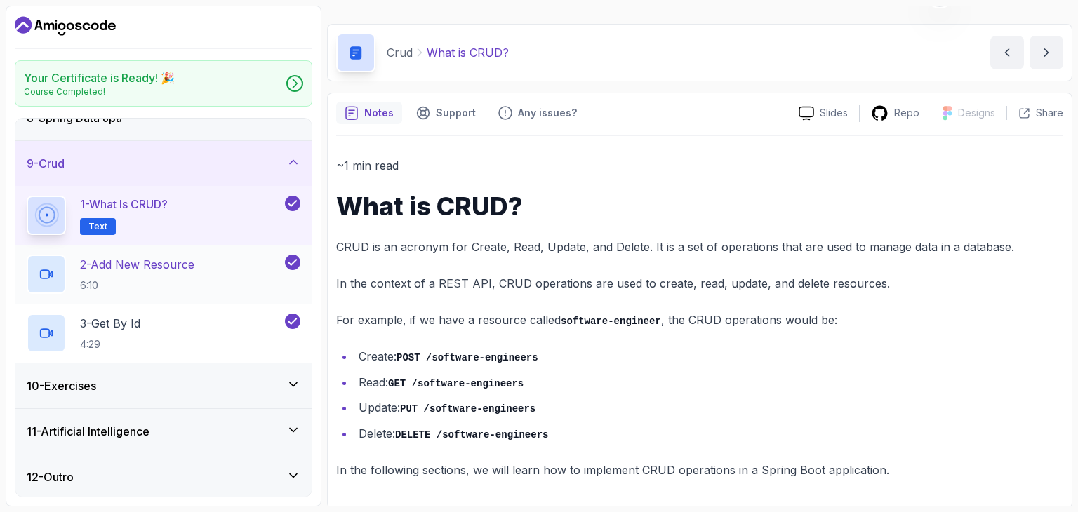
click at [191, 260] on p "2 - Add New Resource" at bounding box center [137, 264] width 114 height 17
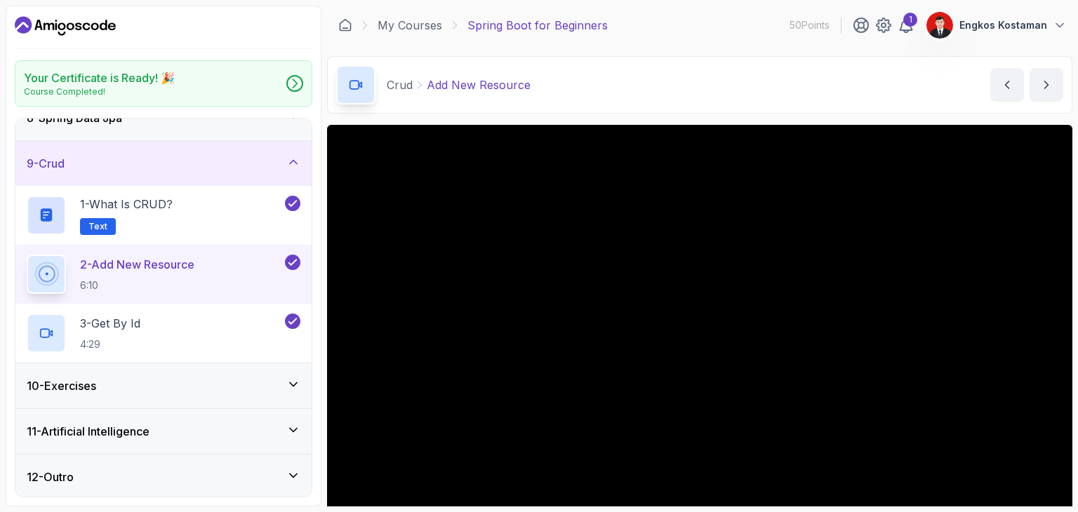
scroll to position [135, 0]
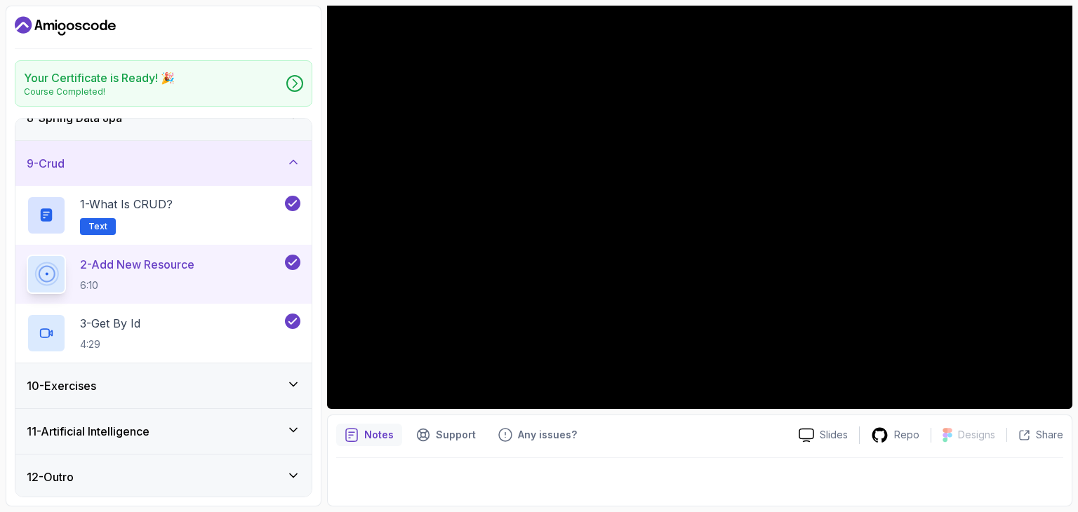
click at [225, 383] on div "10 - Exercises" at bounding box center [164, 385] width 274 height 17
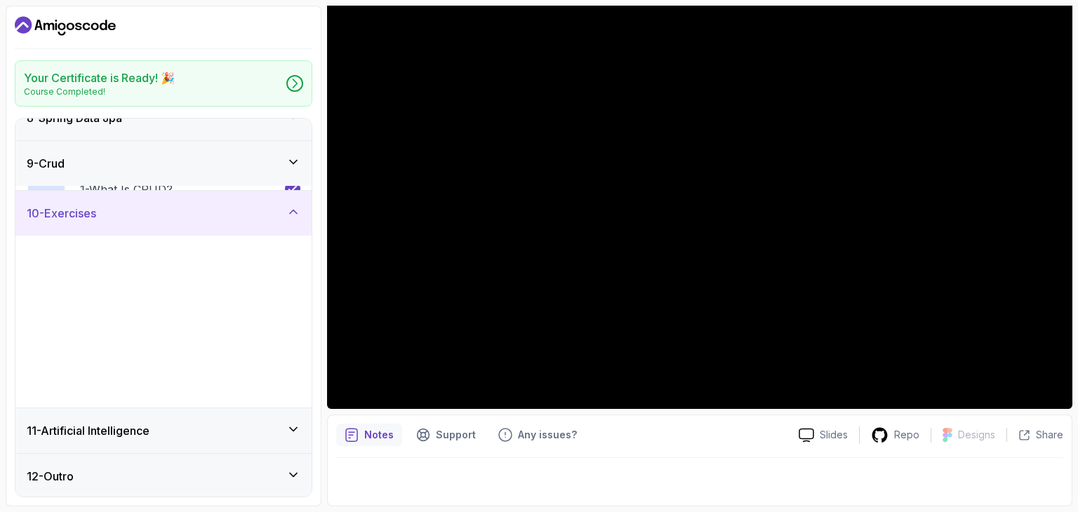
scroll to position [342, 0]
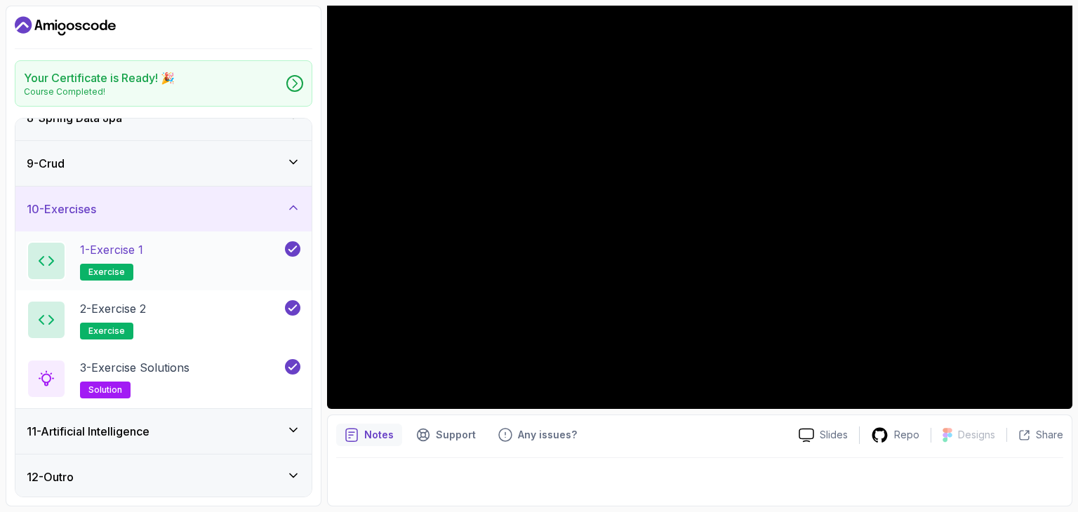
click at [219, 281] on div "1 - Exercise 1 exercise" at bounding box center [163, 261] width 296 height 59
click at [192, 257] on div "1 - Exercise 1 exercise" at bounding box center [154, 260] width 255 height 39
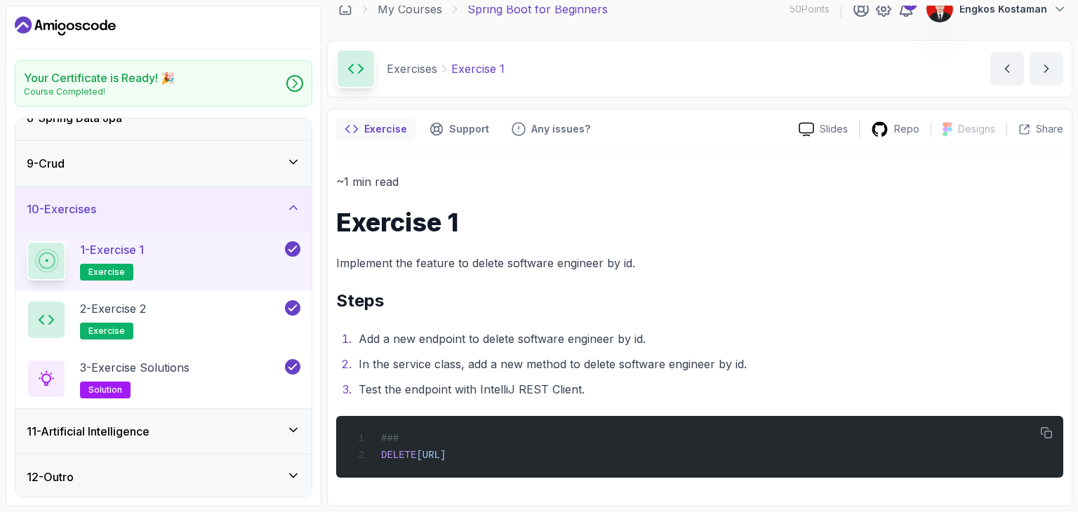
scroll to position [15, 0]
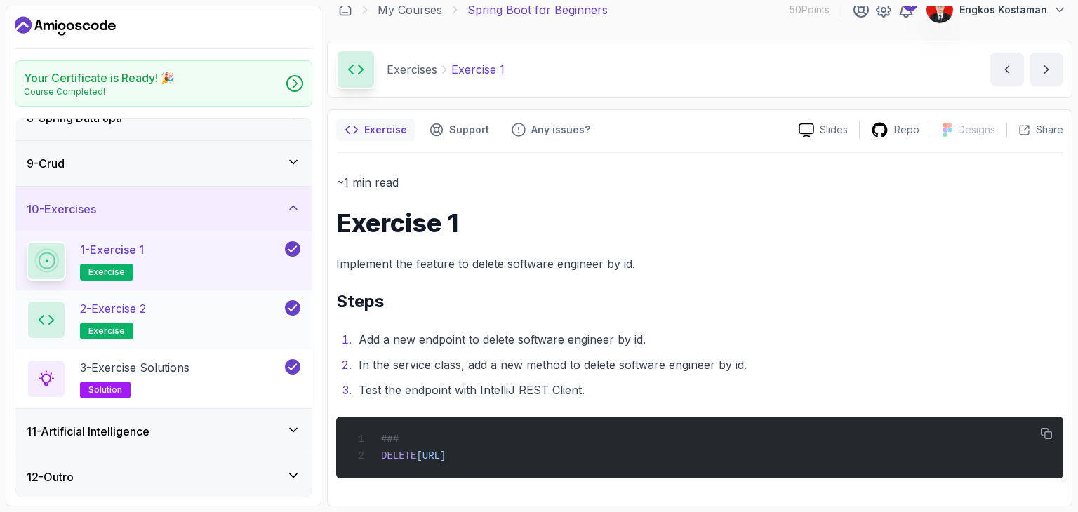
click at [204, 320] on div "2 - Exercise 2 exercise" at bounding box center [154, 319] width 255 height 39
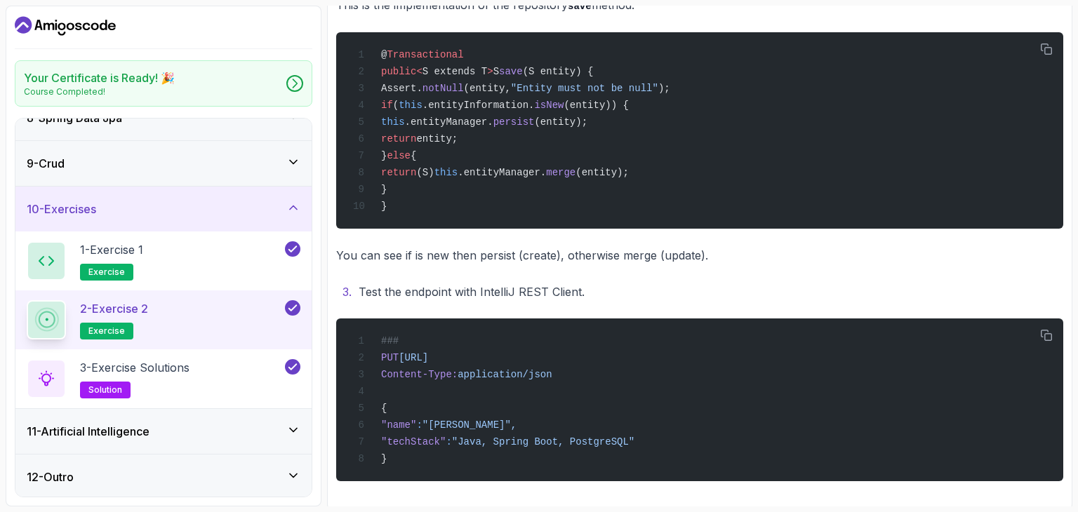
scroll to position [476, 0]
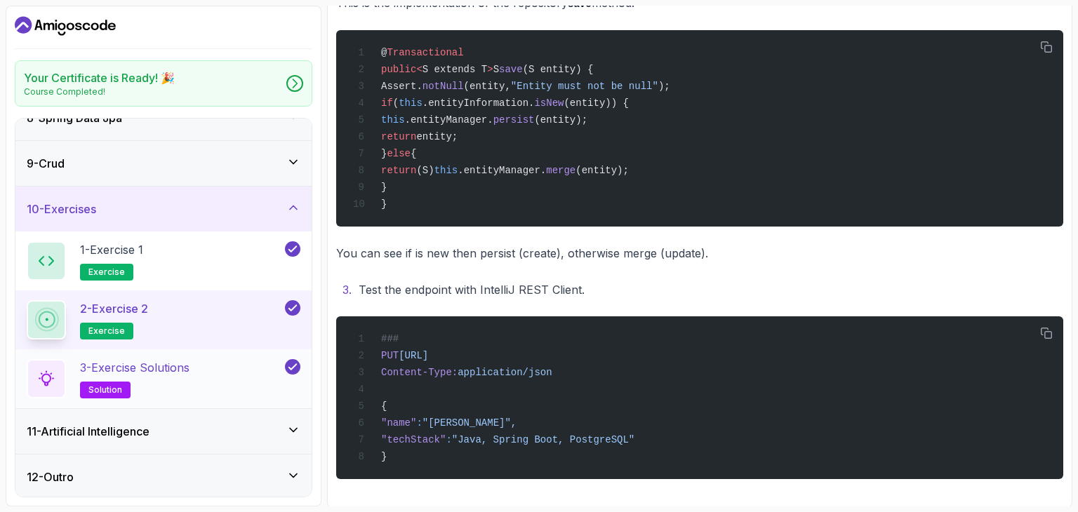
click at [222, 379] on div "3 - Exercise Solutions solution" at bounding box center [154, 378] width 255 height 39
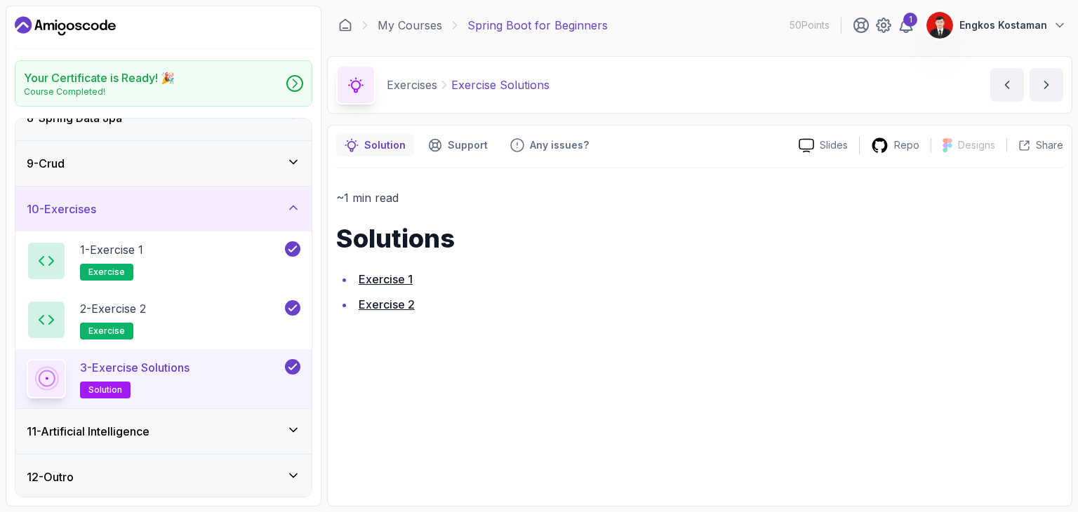
click at [391, 279] on link "Exercise 1" at bounding box center [386, 279] width 54 height 14
click at [399, 307] on link "Exercise 2" at bounding box center [387, 304] width 56 height 14
click at [182, 435] on div "11 - Artificial Intelligence" at bounding box center [164, 431] width 274 height 17
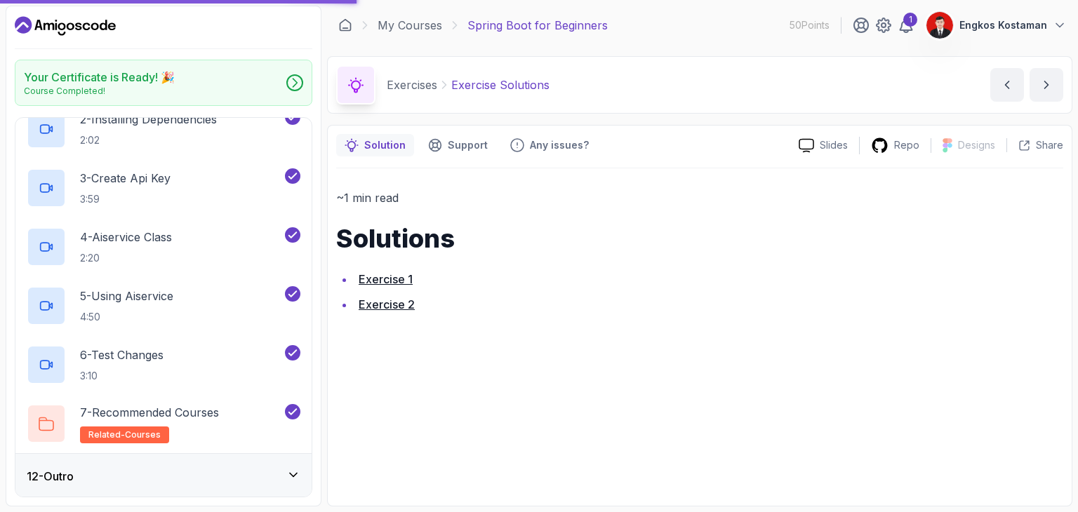
scroll to position [497, 0]
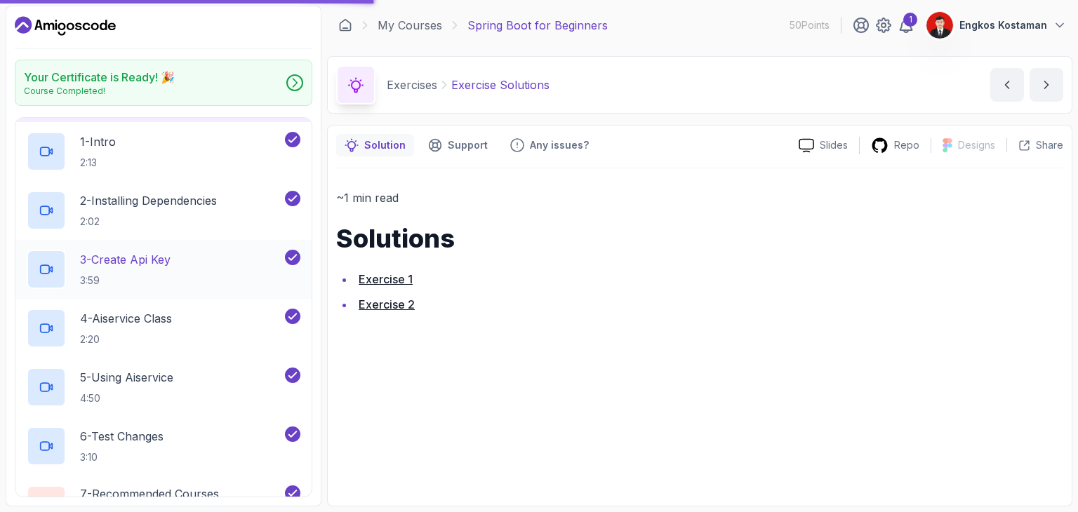
click at [240, 252] on div "3 - Create Api Key 3:59" at bounding box center [154, 269] width 255 height 39
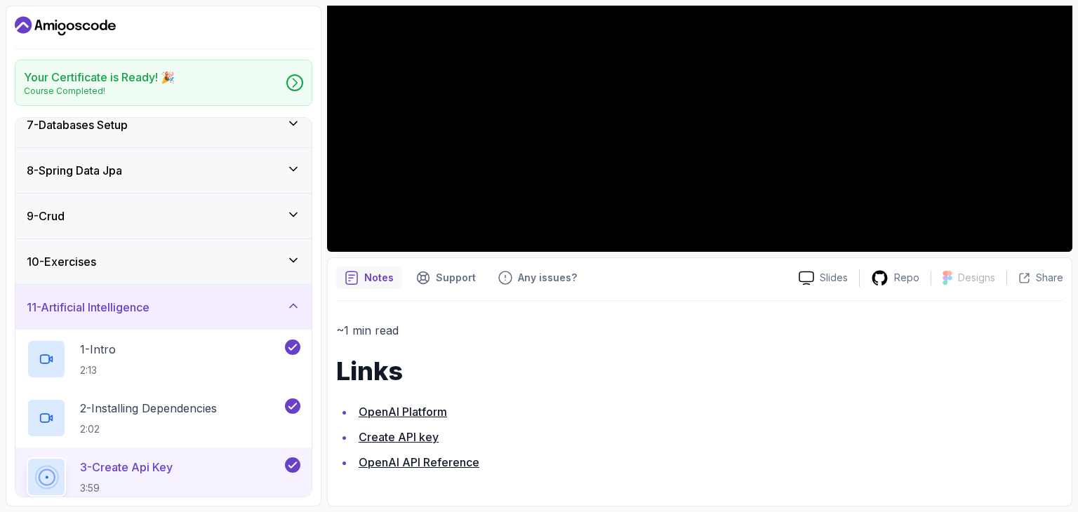
scroll to position [289, 0]
click at [215, 262] on div "10 - Exercises" at bounding box center [164, 261] width 274 height 17
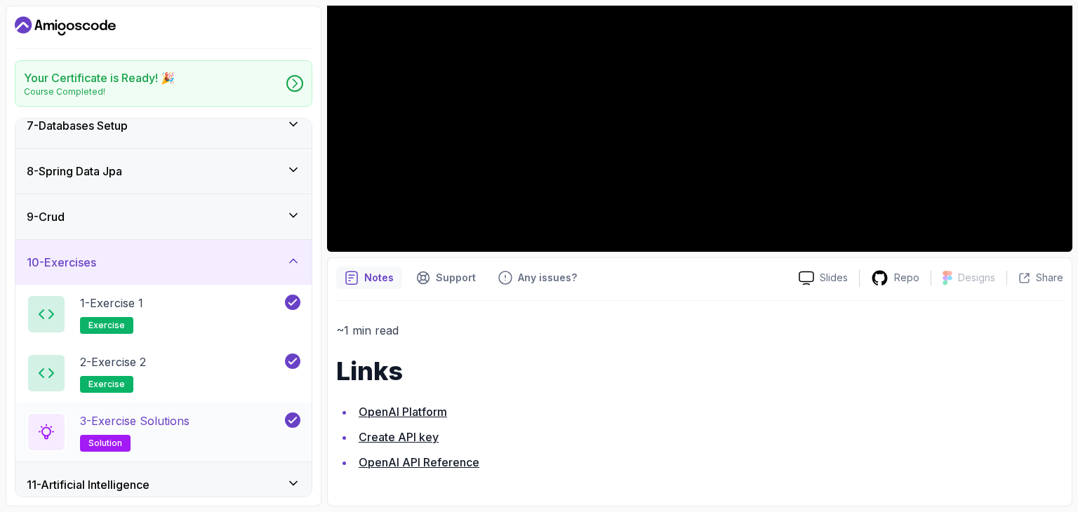
click at [257, 419] on div "3 - Exercise Solutions solution" at bounding box center [154, 432] width 255 height 39
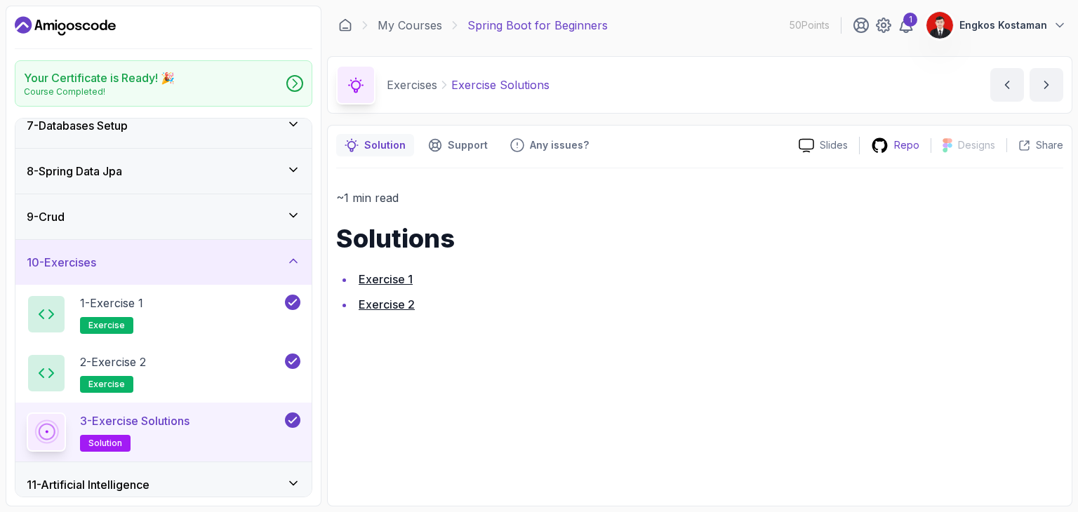
click at [906, 137] on div "Repo" at bounding box center [894, 146] width 71 height 18
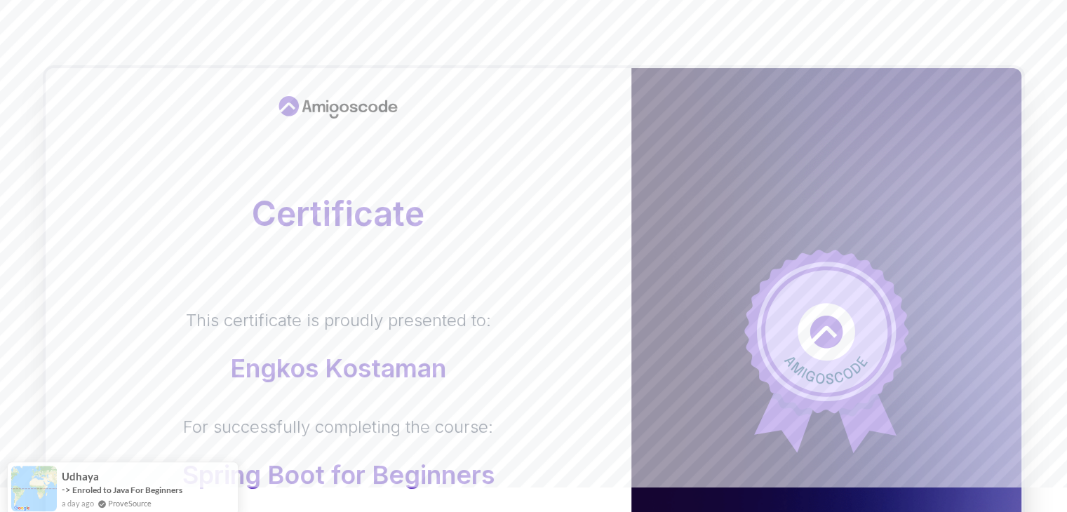
scroll to position [22, 0]
